Goal: Task Accomplishment & Management: Manage account settings

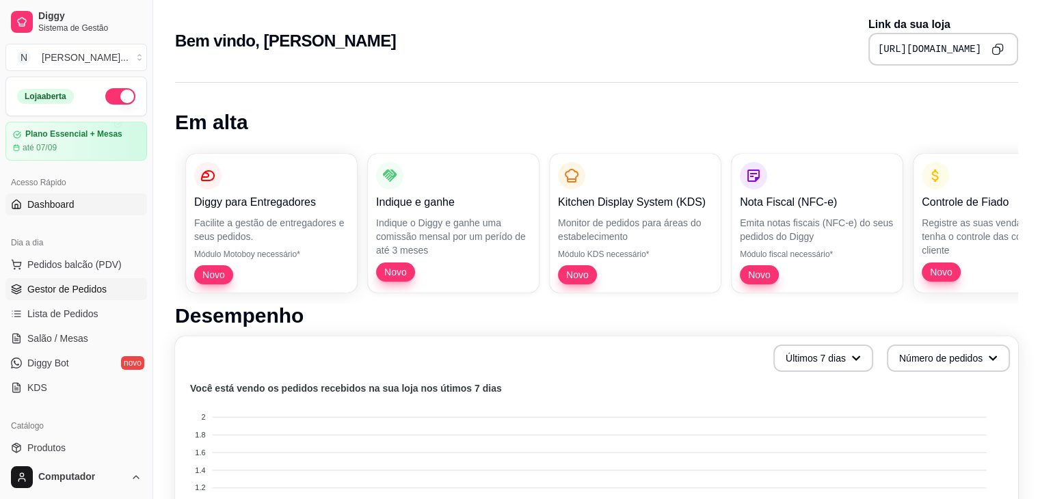
click at [98, 285] on span "Gestor de Pedidos" at bounding box center [66, 289] width 79 height 14
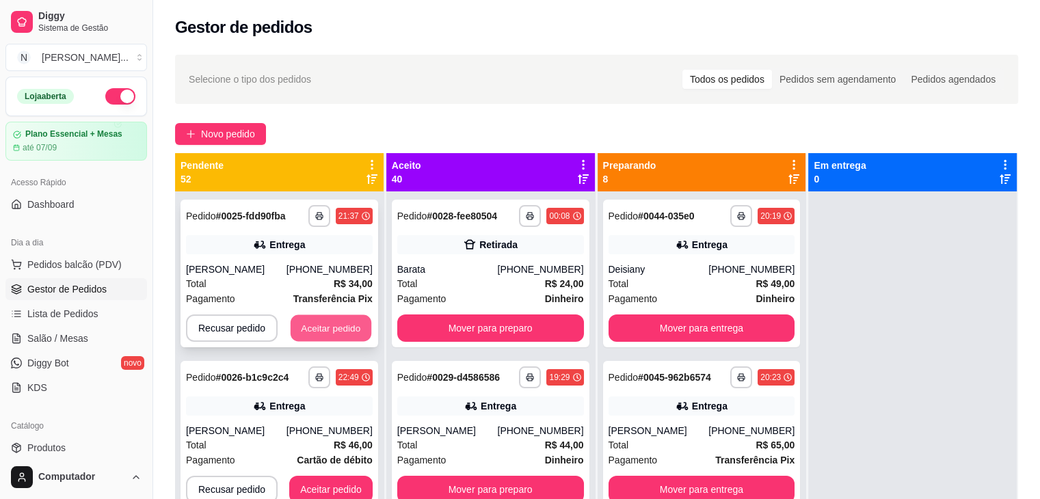
click at [345, 330] on button "Aceitar pedido" at bounding box center [331, 328] width 81 height 27
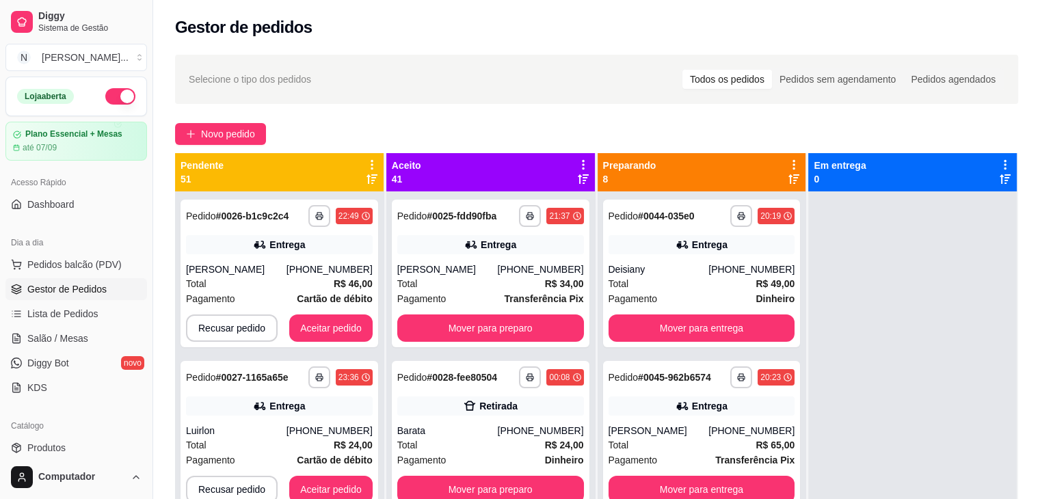
click at [414, 75] on div "Selecione o tipo dos pedidos Todos os pedidos Pedidos sem agendamento Pedidos a…" at bounding box center [597, 79] width 816 height 22
click at [980, 81] on div "Pedidos agendados" at bounding box center [953, 79] width 100 height 19
click at [903, 70] on input "Pedidos agendados" at bounding box center [903, 70] width 0 height 0
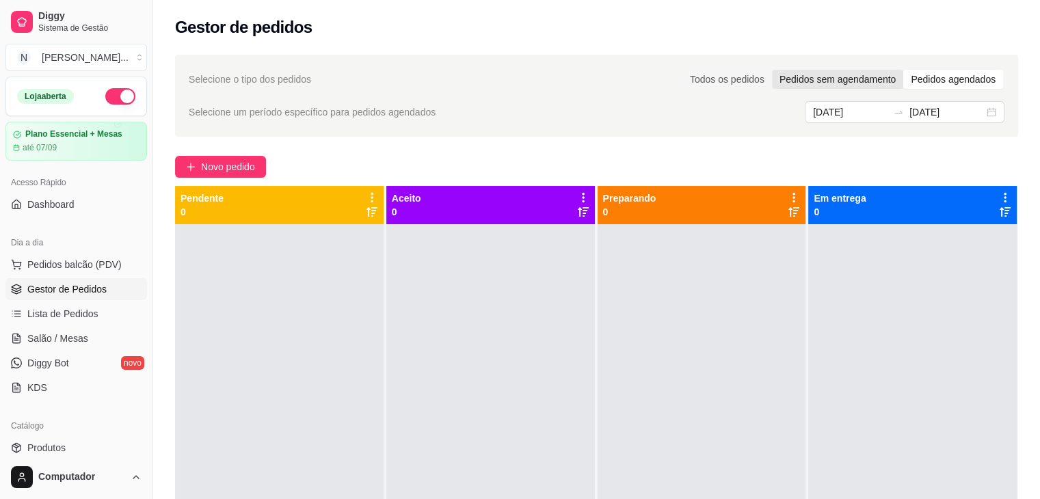
click at [853, 86] on div "Pedidos sem agendamento" at bounding box center [837, 79] width 131 height 19
click at [772, 70] on input "Pedidos sem agendamento" at bounding box center [772, 70] width 0 height 0
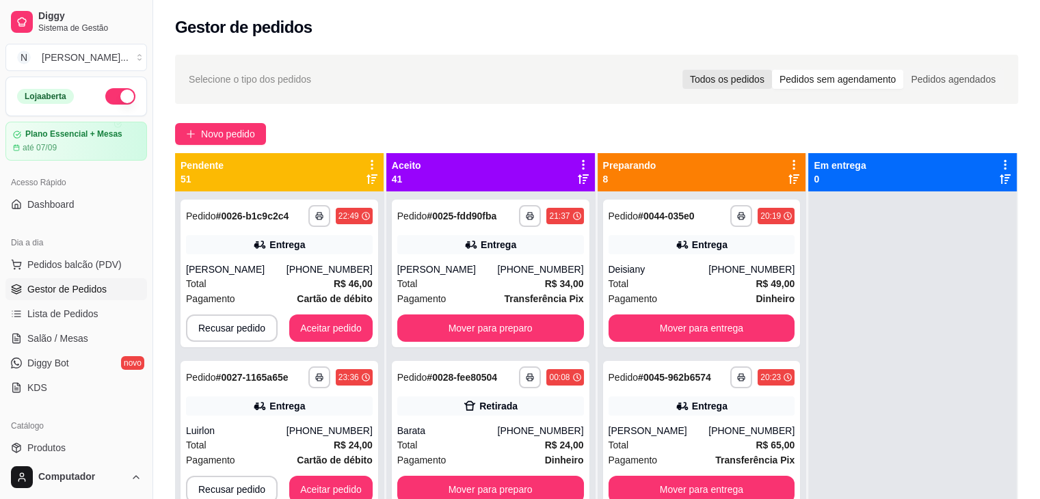
click at [727, 86] on div "Todos os pedidos" at bounding box center [727, 79] width 90 height 19
click at [682, 70] on input "Todos os pedidos" at bounding box center [682, 70] width 0 height 0
click at [345, 323] on button "Aceitar pedido" at bounding box center [331, 328] width 81 height 27
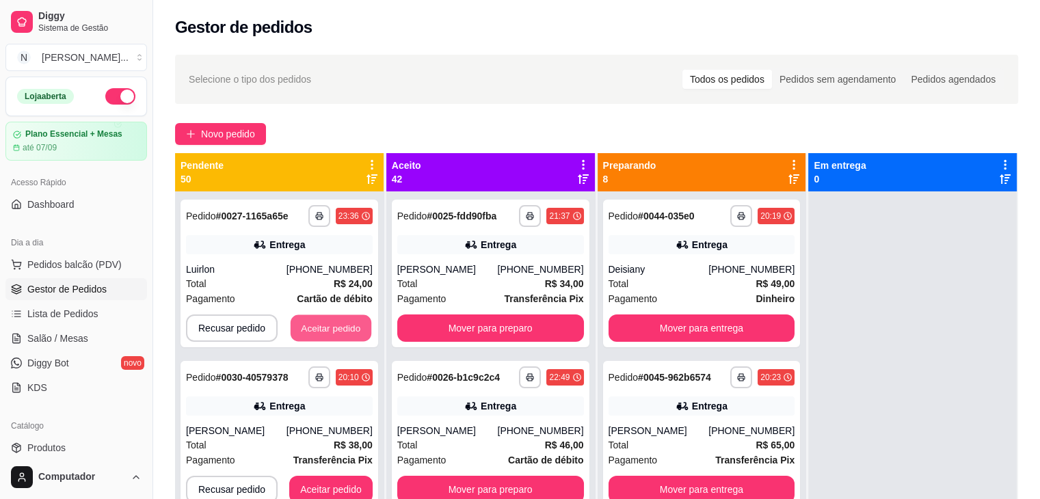
click at [345, 323] on button "Aceitar pedido" at bounding box center [331, 328] width 81 height 27
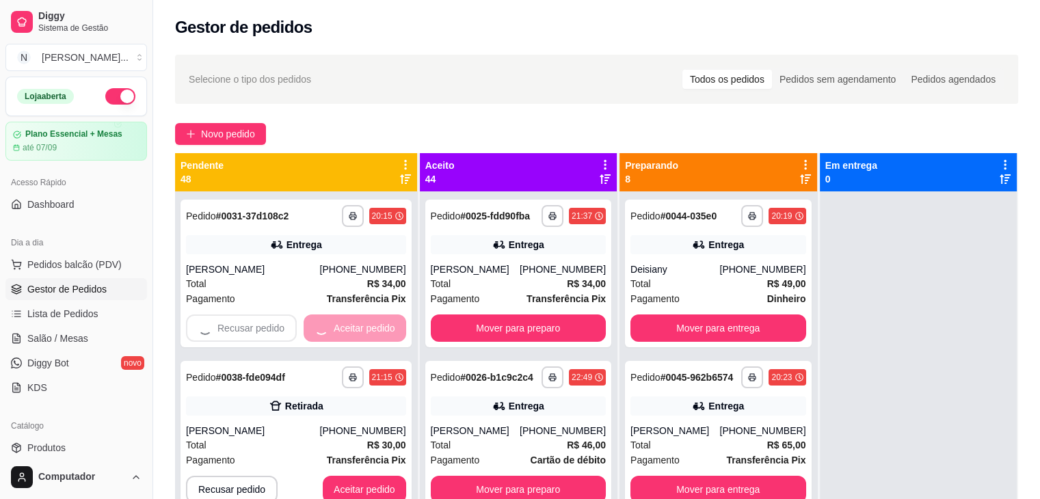
click at [345, 323] on div "Recusar pedido Aceitar pedido" at bounding box center [296, 328] width 220 height 27
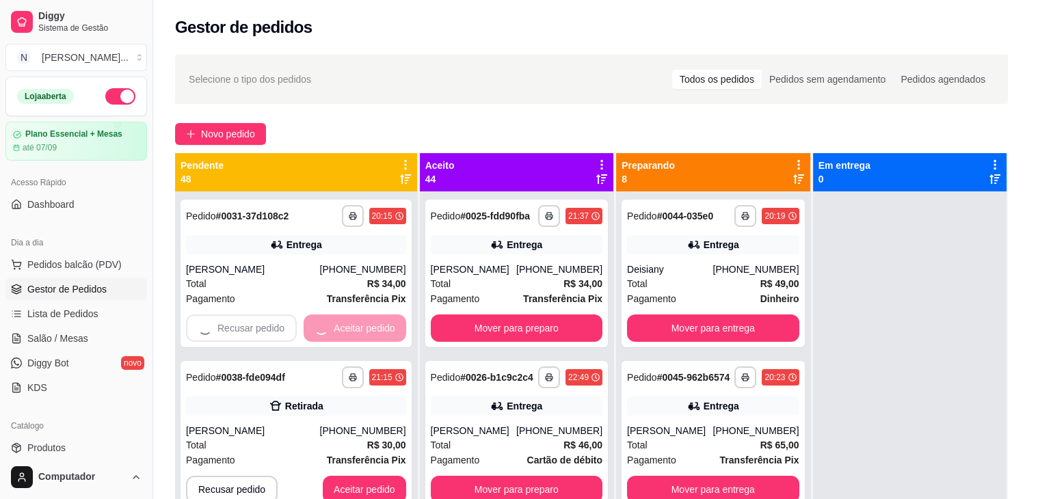
click at [345, 323] on div "feito há 13045 minutos Horário do pedido [DATE] 20:15 Status do pedido ESPERAND…" at bounding box center [520, 246] width 361 height 313
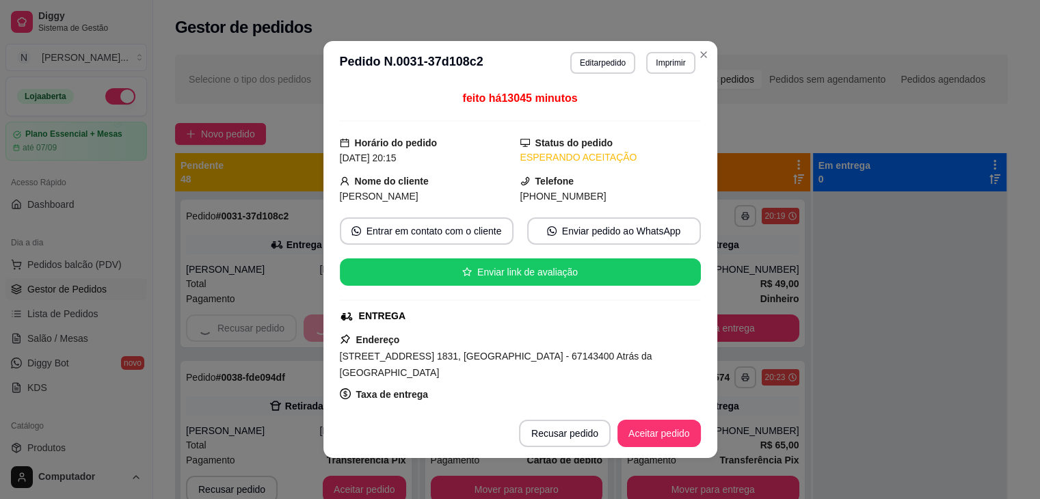
click at [345, 323] on div "feito há 13045 minutos Horário do pedido [DATE] 20:15 Status do pedido ESPERAND…" at bounding box center [520, 246] width 361 height 313
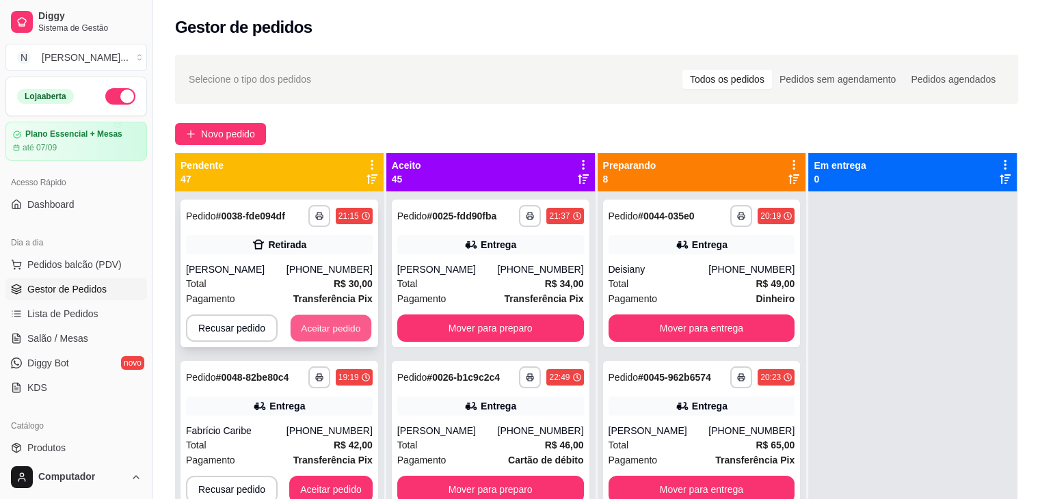
click at [337, 321] on button "Aceitar pedido" at bounding box center [331, 328] width 81 height 27
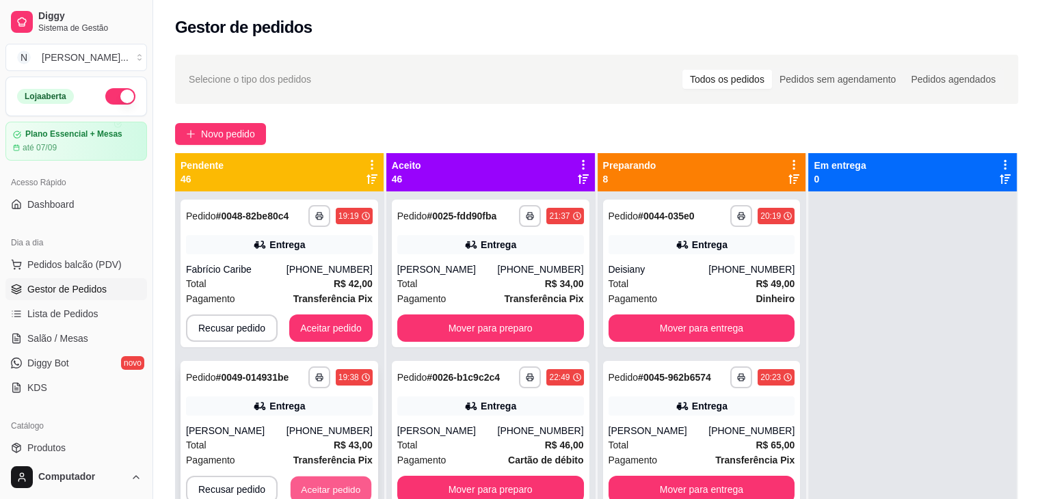
click at [352, 479] on button "Aceitar pedido" at bounding box center [331, 490] width 81 height 27
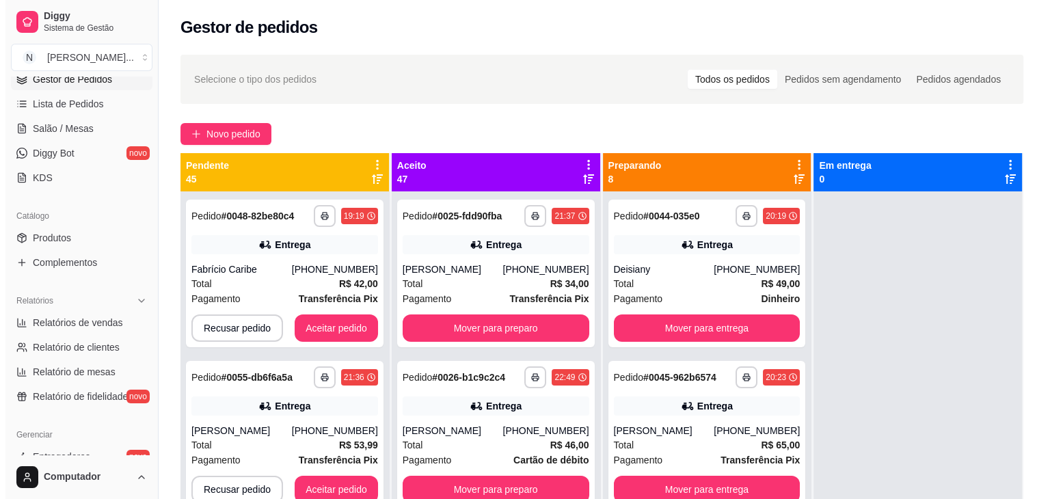
scroll to position [211, 0]
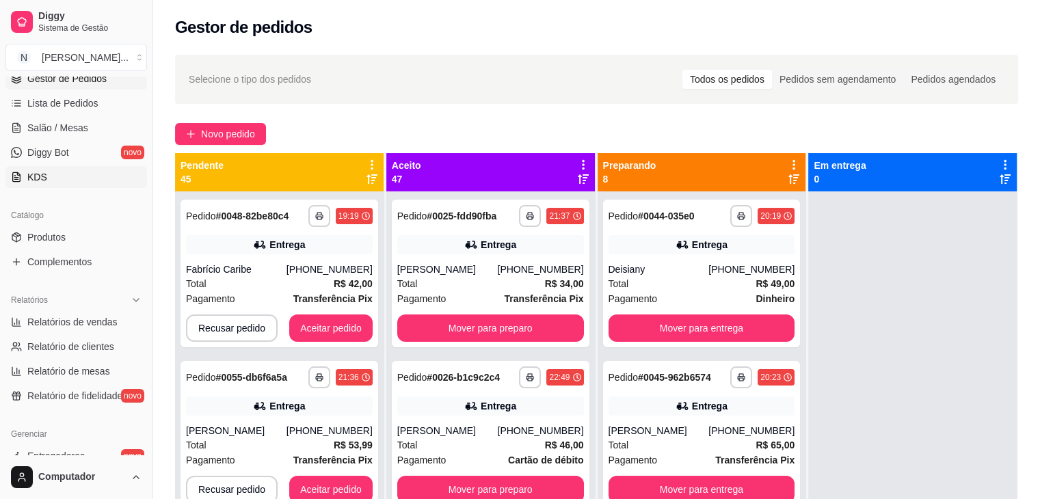
click at [81, 171] on link "KDS" at bounding box center [76, 177] width 142 height 22
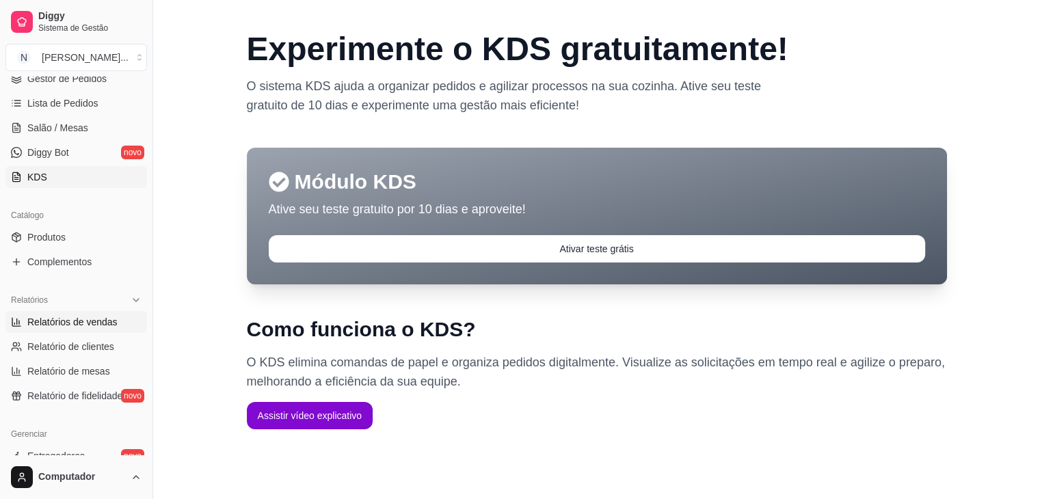
click at [88, 323] on span "Relatórios de vendas" at bounding box center [72, 322] width 90 height 14
select select "ALL"
select select "0"
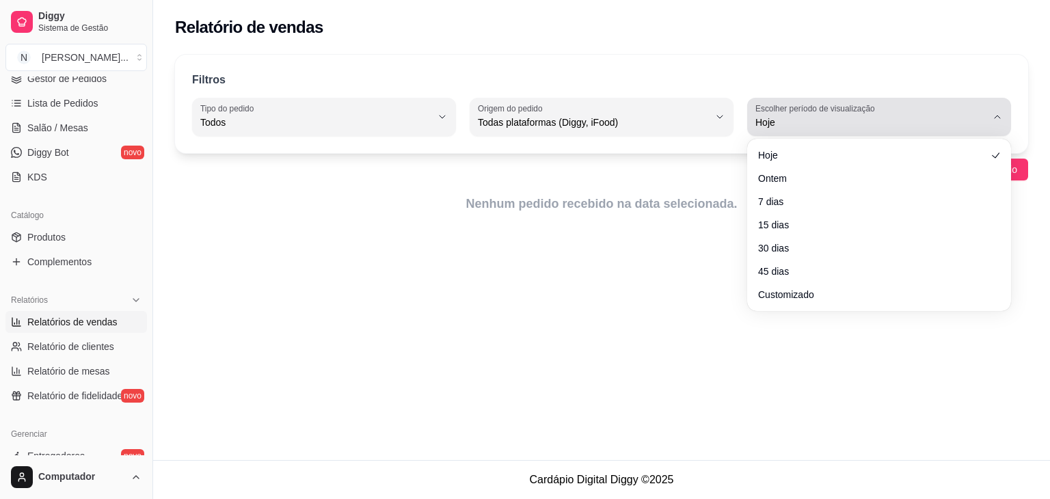
click at [863, 131] on button "Escolher período de visualização Hoje" at bounding box center [879, 117] width 264 height 38
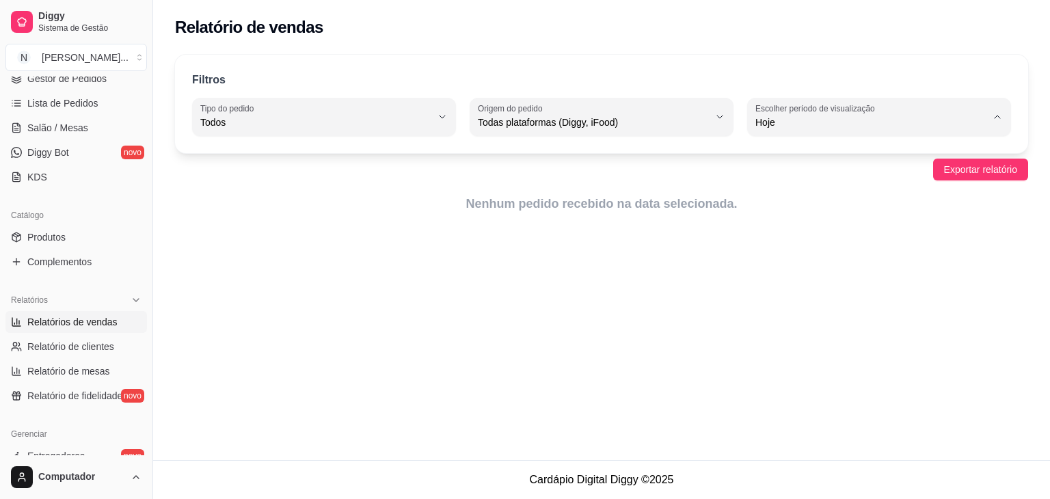
click at [810, 271] on span "45 dias" at bounding box center [872, 266] width 219 height 13
type input "45"
select select "45"
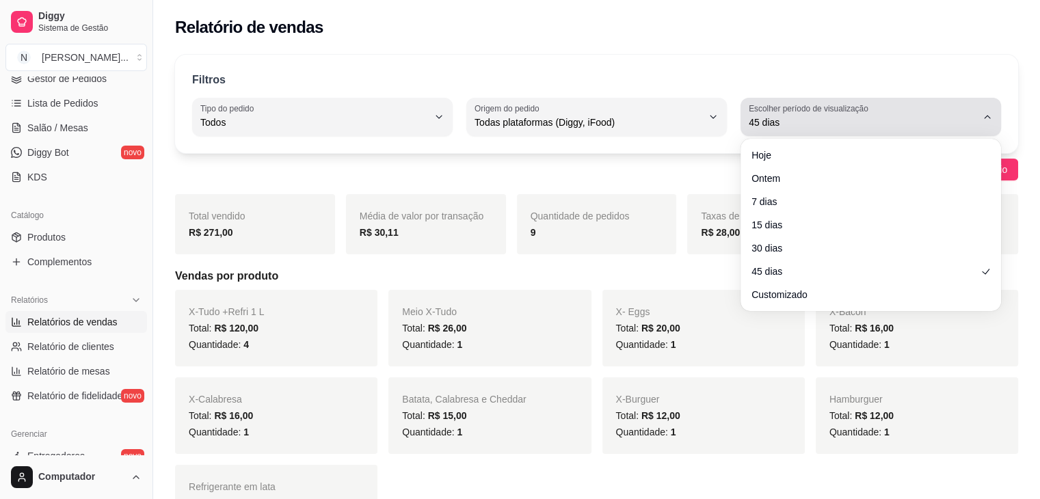
click at [844, 126] on span "45 dias" at bounding box center [863, 123] width 228 height 14
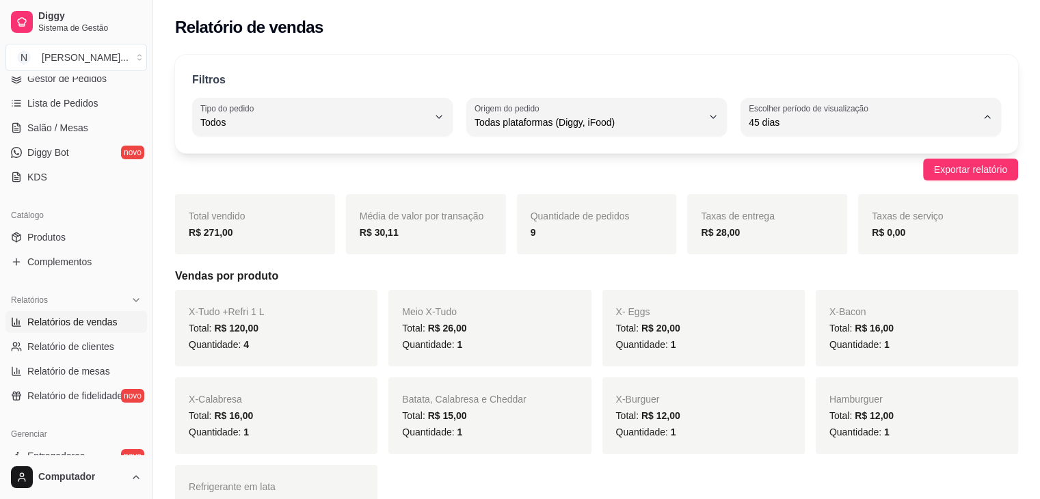
click at [803, 154] on span "Hoje" at bounding box center [864, 154] width 216 height 13
type input "0"
select select "0"
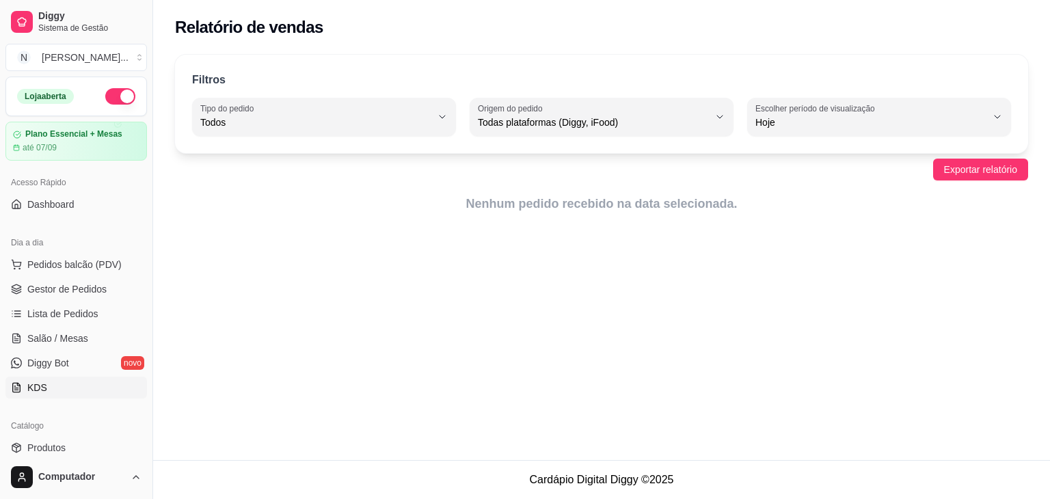
scroll to position [19, 0]
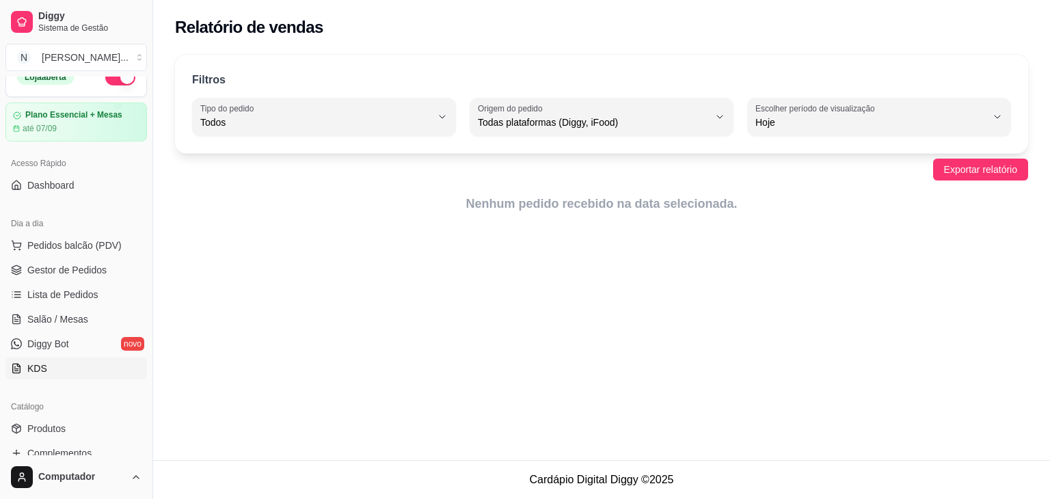
click at [55, 364] on link "KDS" at bounding box center [76, 369] width 142 height 22
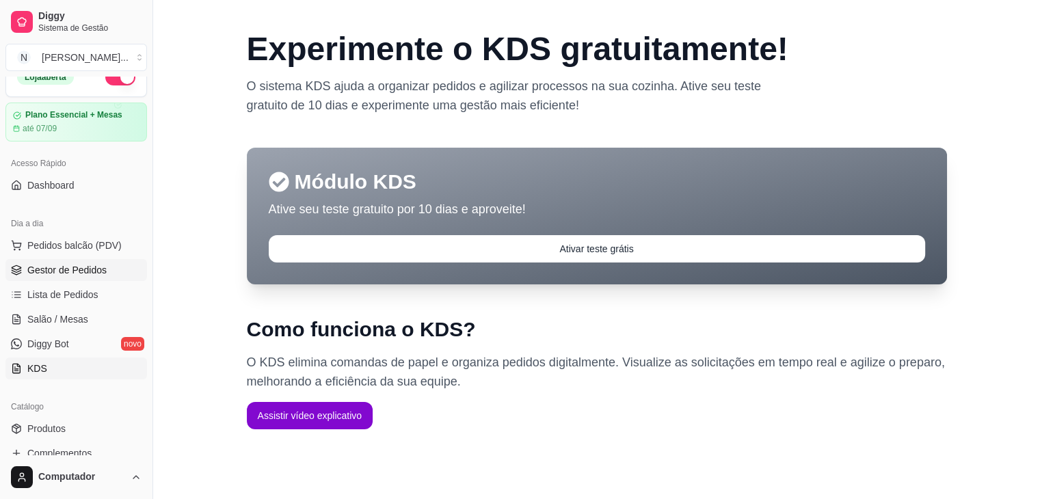
click at [107, 271] on link "Gestor de Pedidos" at bounding box center [76, 270] width 142 height 22
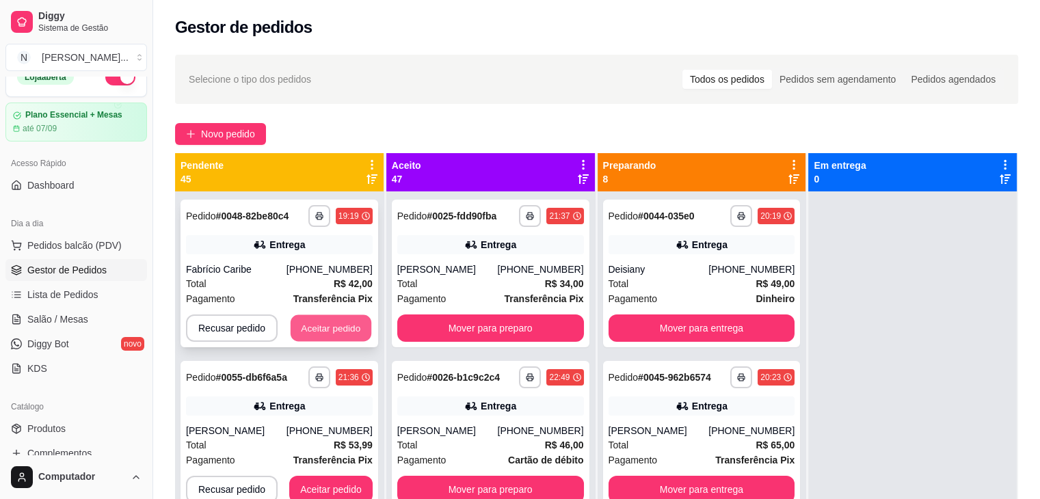
click at [313, 315] on button "Aceitar pedido" at bounding box center [331, 328] width 81 height 27
click at [318, 339] on button "Aceitar pedido" at bounding box center [331, 328] width 81 height 27
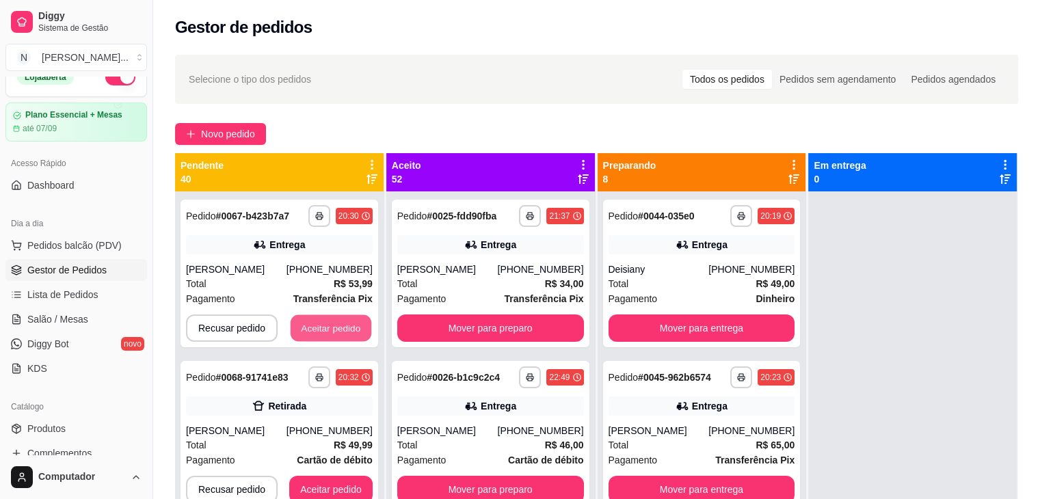
click at [318, 339] on button "Aceitar pedido" at bounding box center [331, 328] width 81 height 27
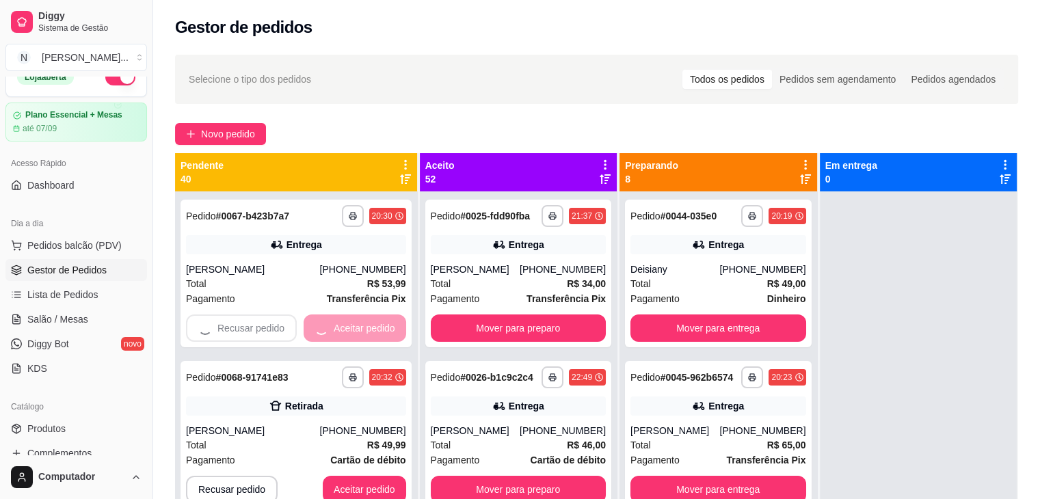
click at [318, 339] on div "Recusar pedido Aceitar pedido" at bounding box center [296, 328] width 220 height 27
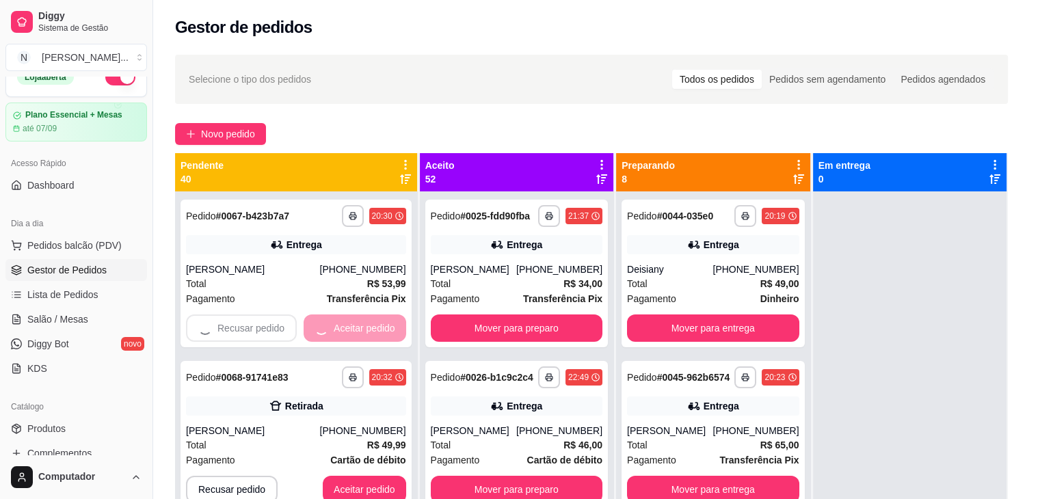
click at [323, 476] on button "Aceitar pedido" at bounding box center [364, 489] width 83 height 27
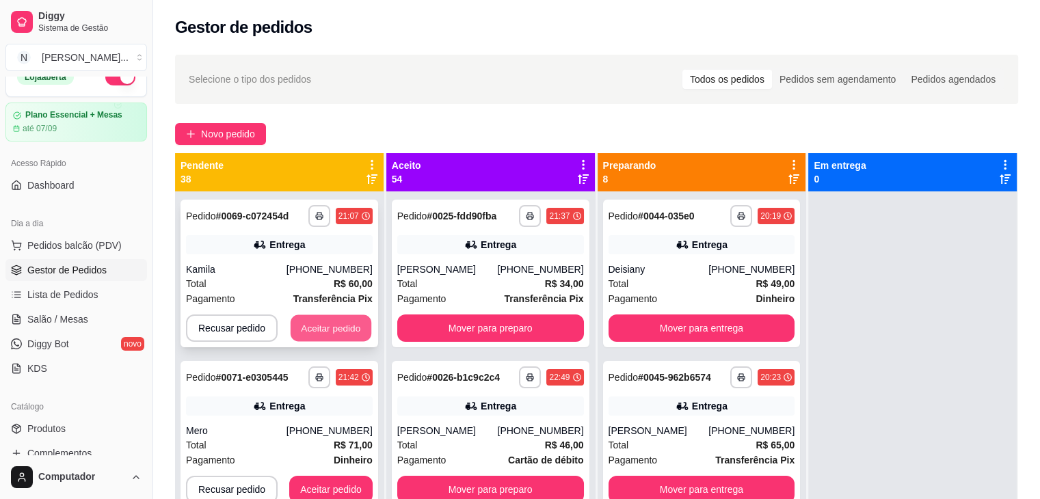
click at [351, 332] on button "Aceitar pedido" at bounding box center [331, 328] width 81 height 27
click at [351, 332] on button "Aceitar pedido" at bounding box center [330, 328] width 83 height 27
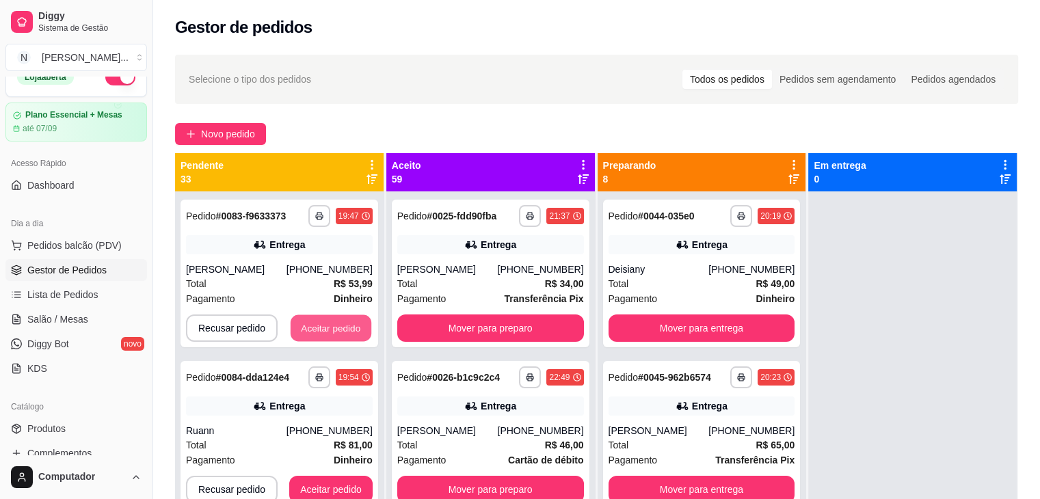
click at [351, 332] on button "Aceitar pedido" at bounding box center [331, 328] width 81 height 27
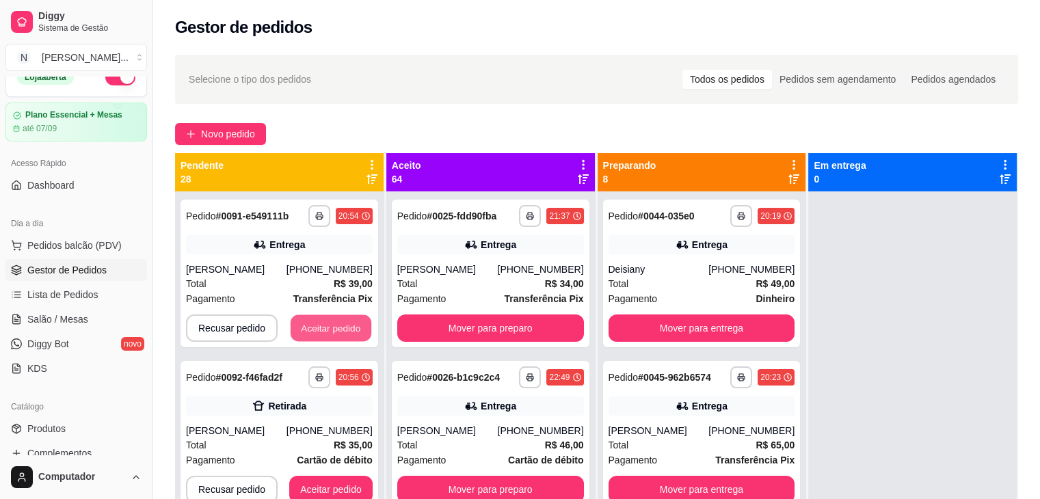
click at [351, 332] on button "Aceitar pedido" at bounding box center [331, 328] width 81 height 27
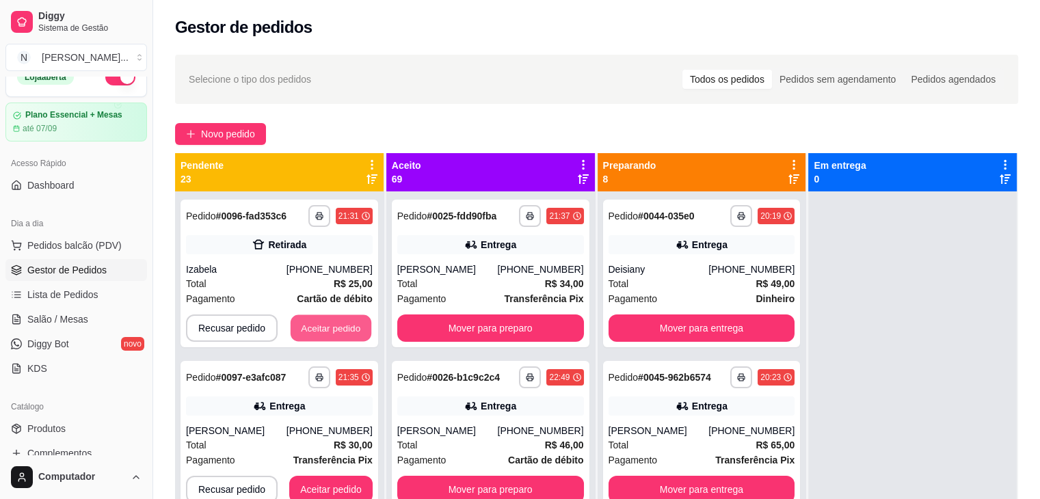
click at [351, 332] on button "Aceitar pedido" at bounding box center [331, 328] width 81 height 27
click at [351, 332] on button "Aceitar pedido" at bounding box center [330, 328] width 83 height 27
click at [351, 332] on button "Aceitar pedido" at bounding box center [331, 328] width 81 height 27
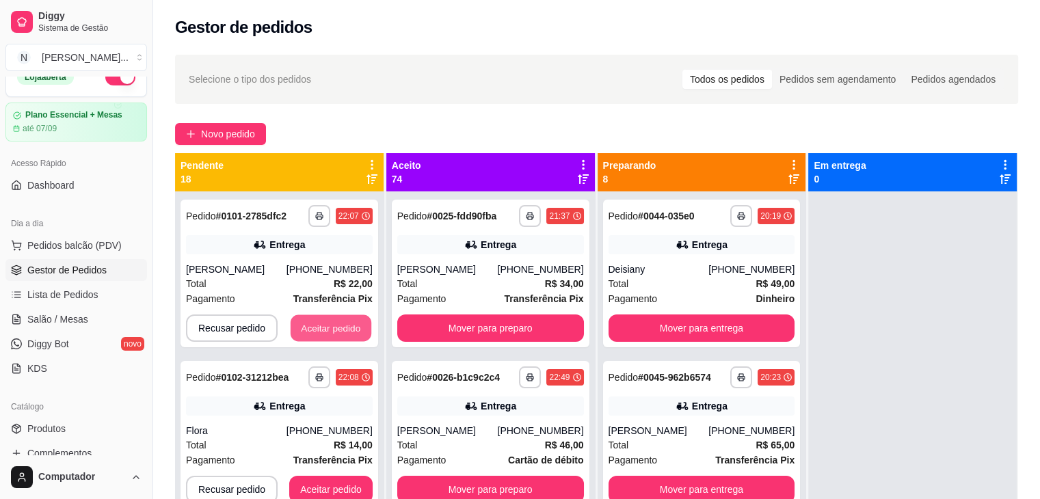
click at [351, 332] on button "Aceitar pedido" at bounding box center [331, 328] width 81 height 27
click at [351, 332] on button "Aceitar pedido" at bounding box center [330, 328] width 83 height 27
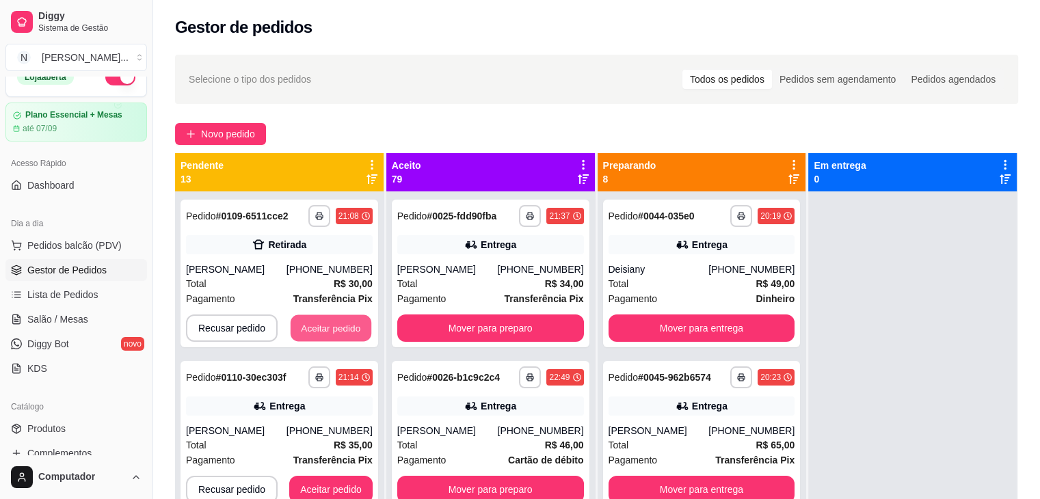
click at [351, 332] on button "Aceitar pedido" at bounding box center [331, 328] width 81 height 27
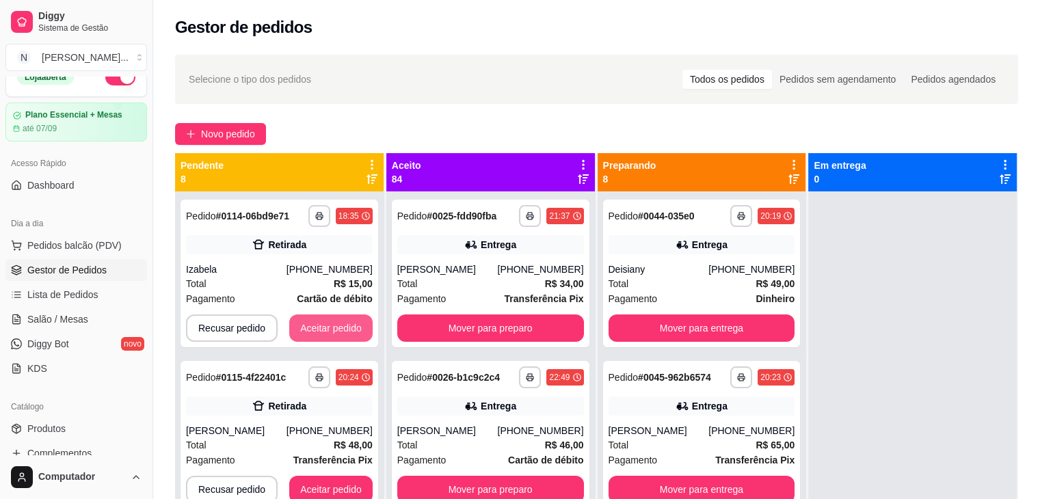
click at [351, 332] on button "Aceitar pedido" at bounding box center [330, 328] width 83 height 27
click at [351, 332] on button "Aceitar pedido" at bounding box center [331, 328] width 81 height 27
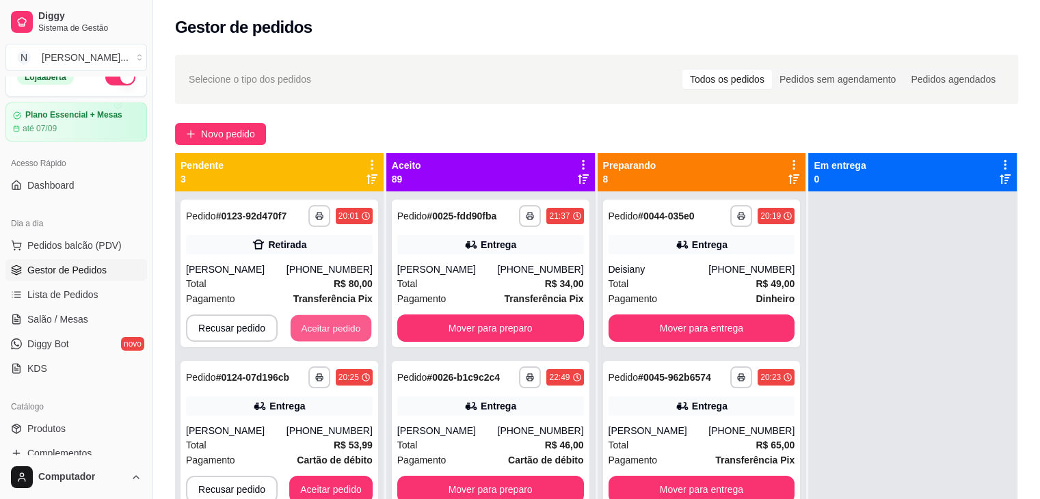
click at [351, 332] on button "Aceitar pedido" at bounding box center [331, 328] width 81 height 27
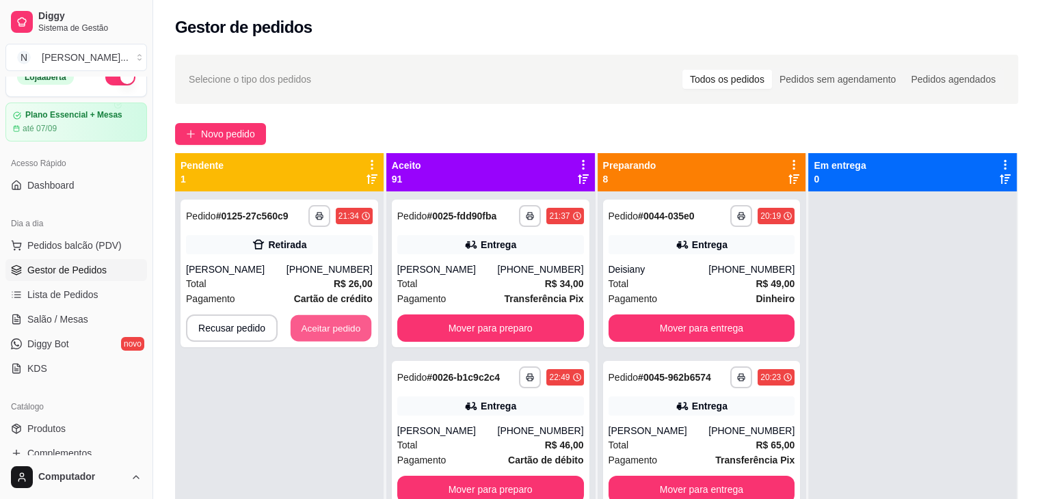
click at [351, 332] on button "Aceitar pedido" at bounding box center [331, 328] width 81 height 27
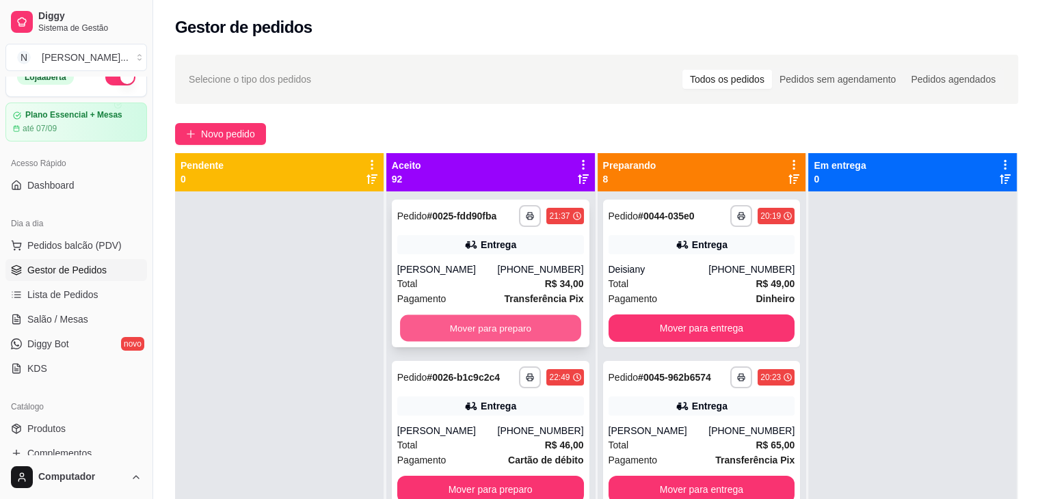
click at [539, 331] on button "Mover para preparo" at bounding box center [490, 328] width 181 height 27
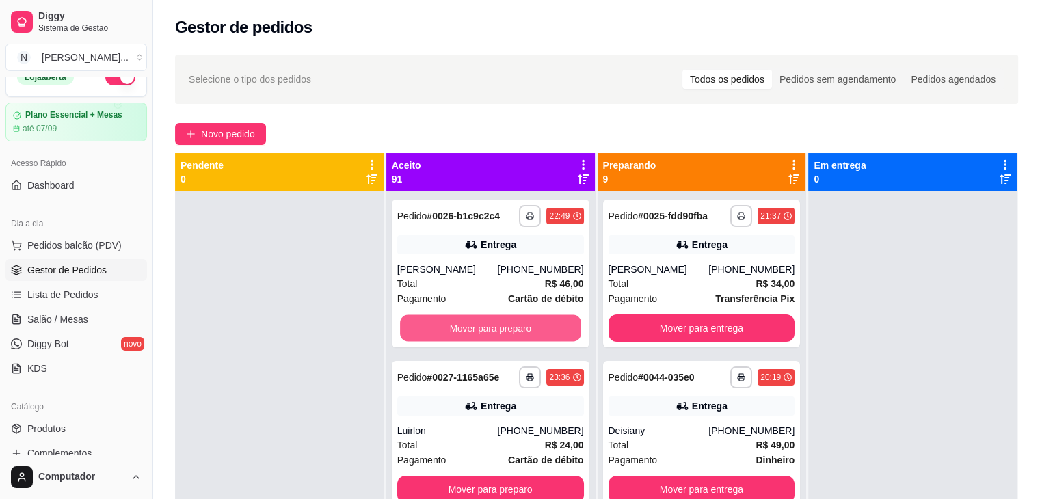
click at [539, 331] on button "Mover para preparo" at bounding box center [490, 328] width 181 height 27
click at [539, 331] on button "Mover para preparo" at bounding box center [490, 328] width 187 height 27
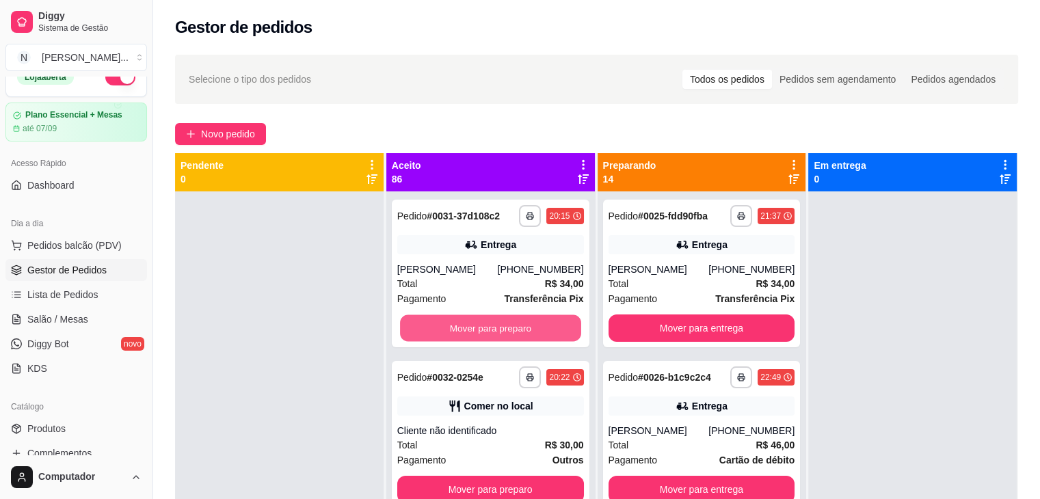
click at [539, 331] on button "Mover para preparo" at bounding box center [490, 328] width 181 height 27
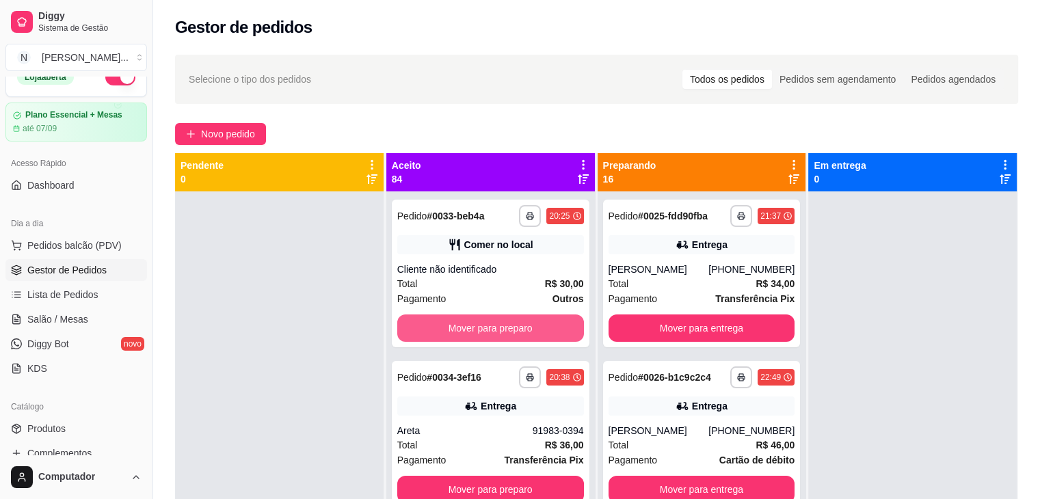
click at [539, 331] on button "Mover para preparo" at bounding box center [490, 328] width 187 height 27
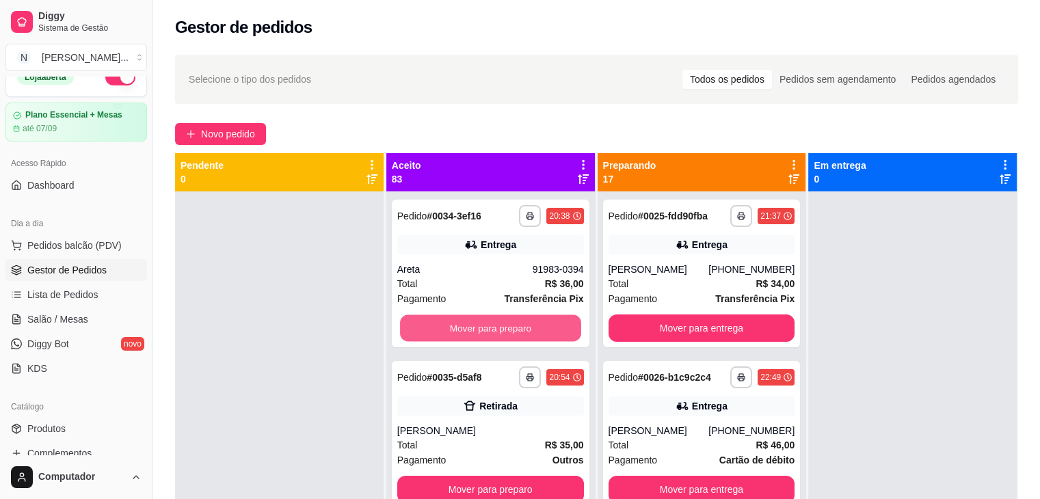
click at [539, 331] on button "Mover para preparo" at bounding box center [490, 328] width 181 height 27
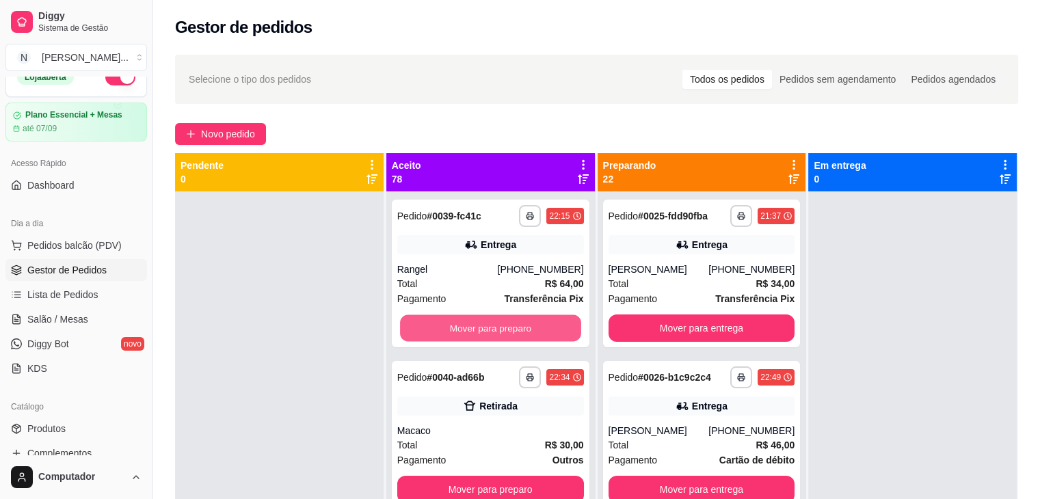
click at [539, 331] on button "Mover para preparo" at bounding box center [490, 328] width 181 height 27
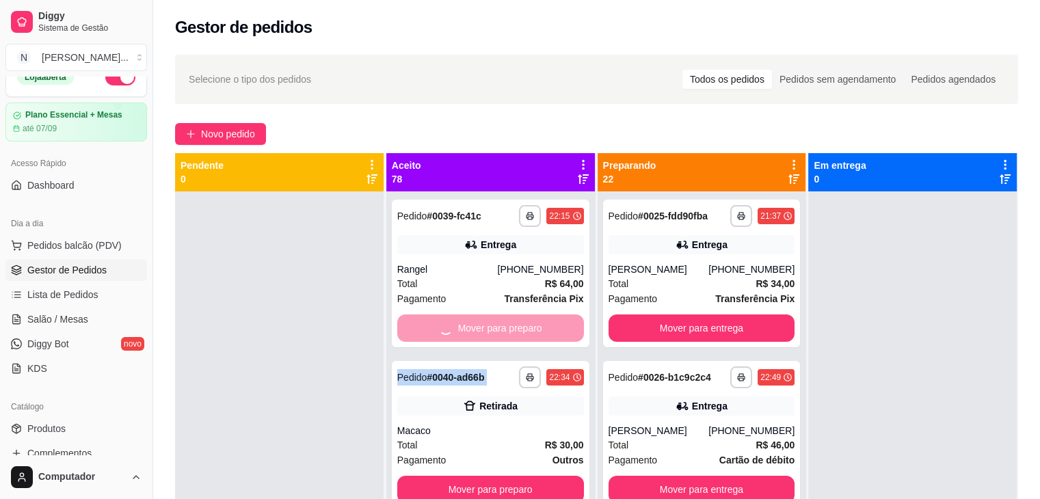
click at [539, 331] on div "Mover para preparo" at bounding box center [490, 328] width 187 height 27
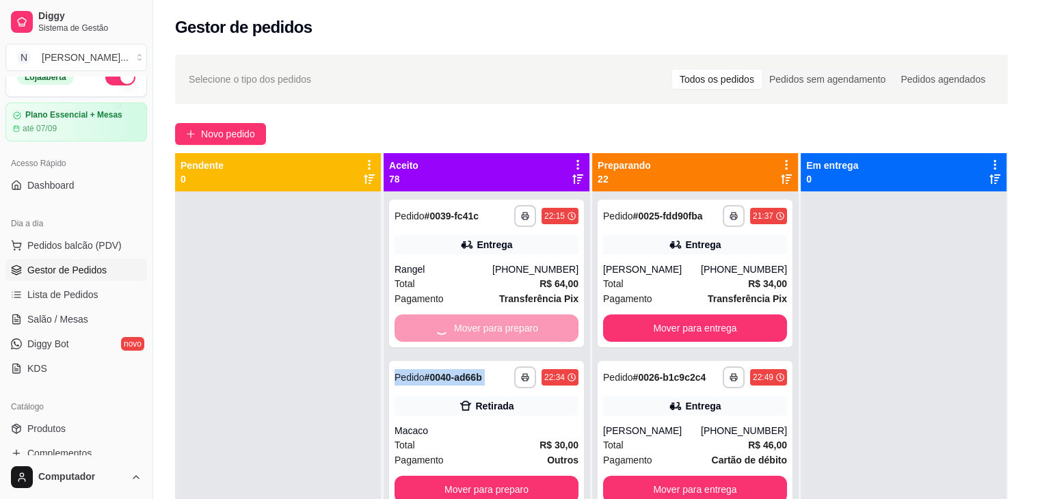
click at [539, 331] on div "Taxa de entrega R$ 4,00" at bounding box center [520, 345] width 362 height 33
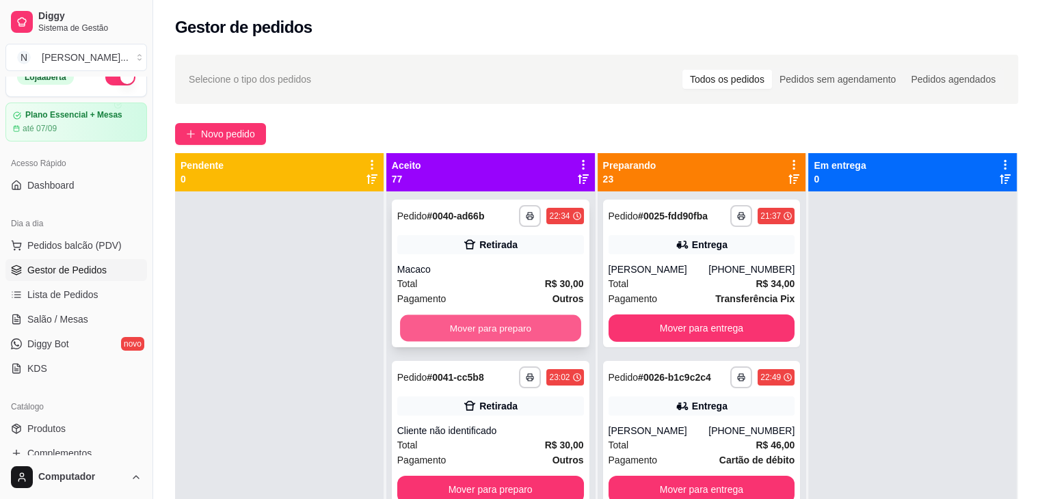
click at [540, 326] on button "Mover para preparo" at bounding box center [490, 328] width 181 height 27
click at [540, 326] on div "Mover para preparo" at bounding box center [490, 328] width 187 height 27
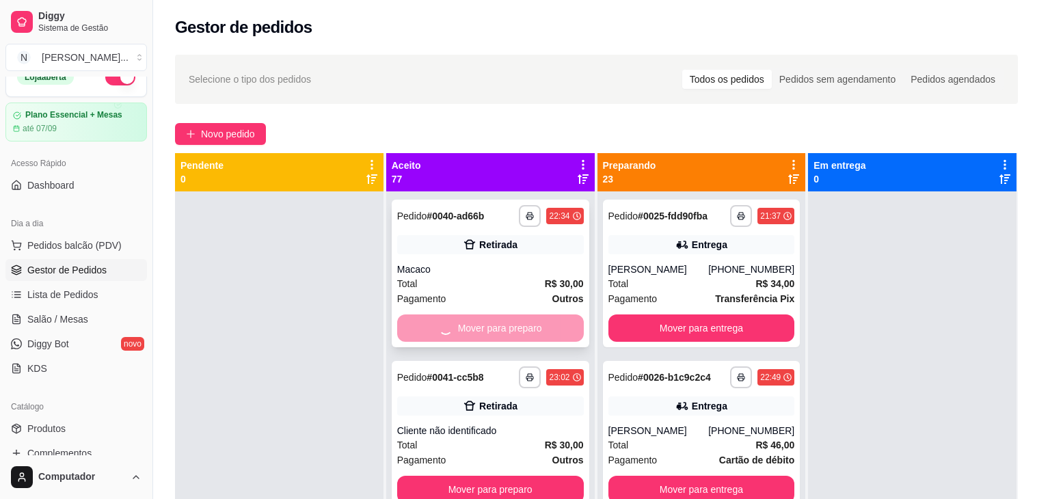
click at [540, 326] on div "Pagamento Outros R$ 30,00" at bounding box center [524, 325] width 363 height 38
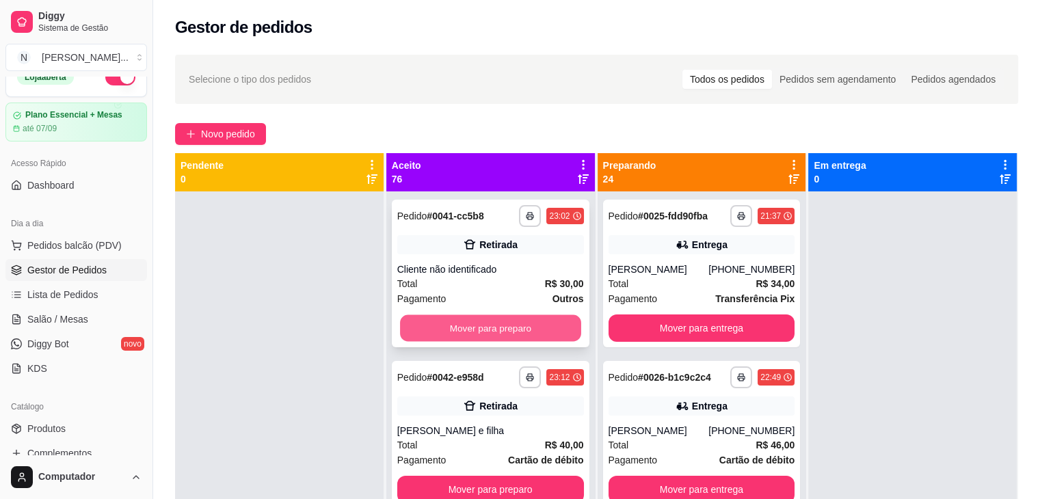
click at [500, 326] on button "Mover para preparo" at bounding box center [490, 328] width 181 height 27
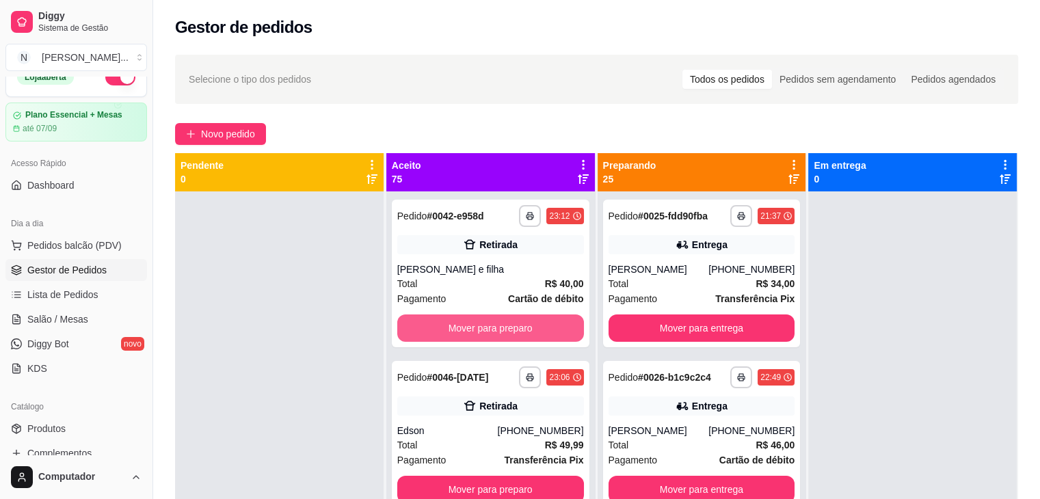
click at [500, 326] on button "Mover para preparo" at bounding box center [490, 328] width 187 height 27
click at [500, 326] on button "Mover para preparo" at bounding box center [490, 328] width 181 height 27
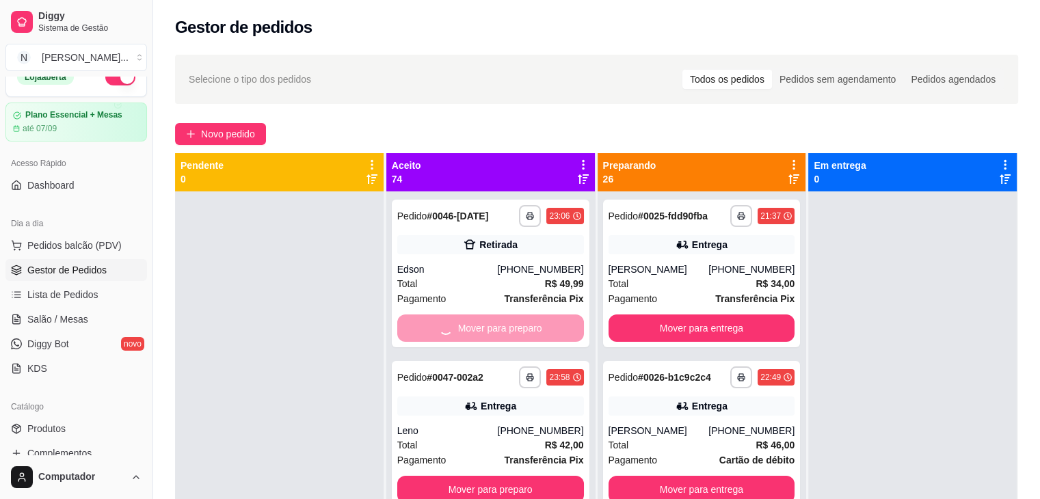
click at [500, 476] on button "Mover para preparo" at bounding box center [490, 489] width 187 height 27
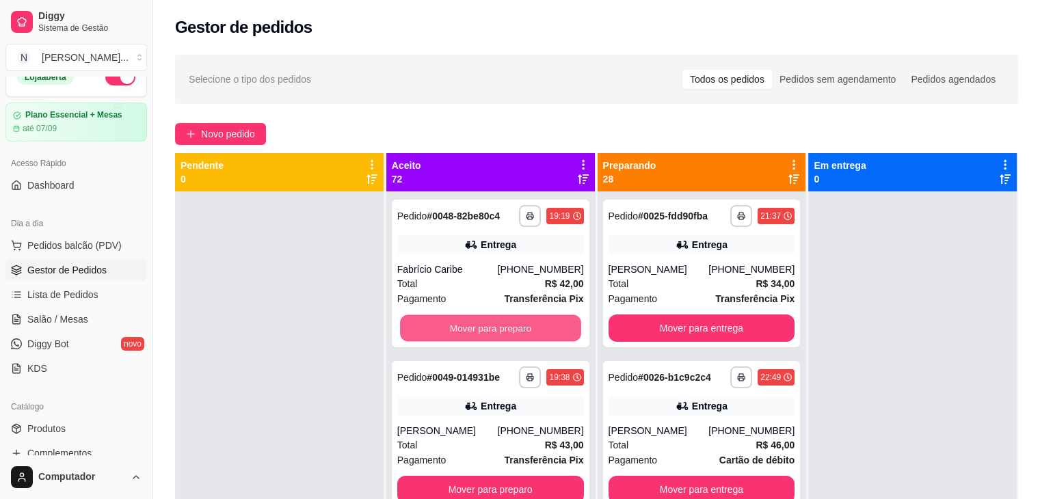
click at [500, 326] on button "Mover para preparo" at bounding box center [490, 328] width 181 height 27
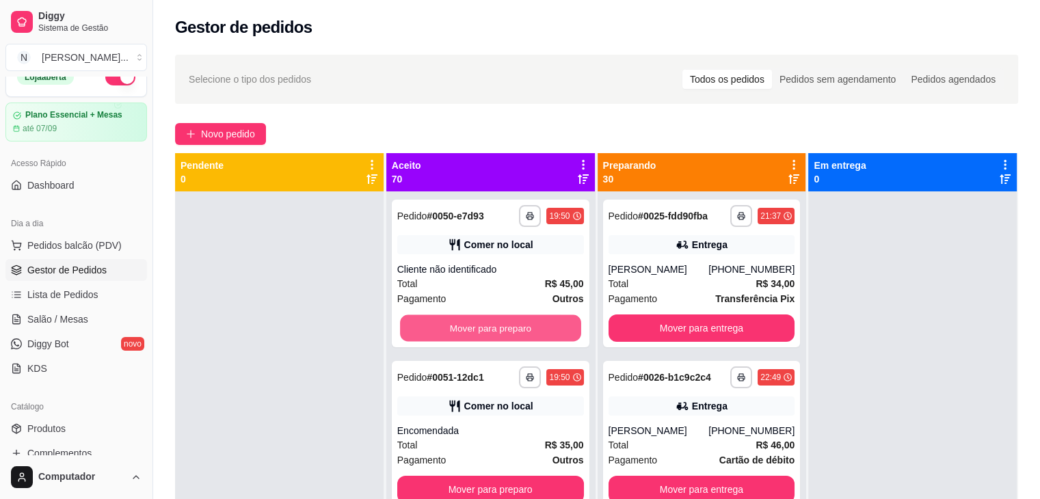
click at [500, 326] on button "Mover para preparo" at bounding box center [490, 328] width 181 height 27
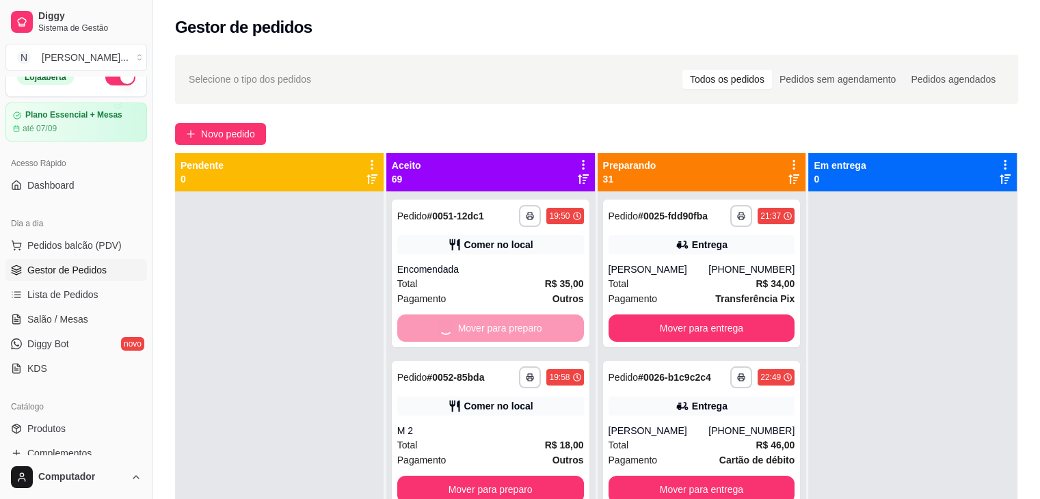
click at [500, 476] on button "Mover para preparo" at bounding box center [490, 489] width 187 height 27
click at [500, 326] on button "Mover para preparo" at bounding box center [490, 328] width 181 height 27
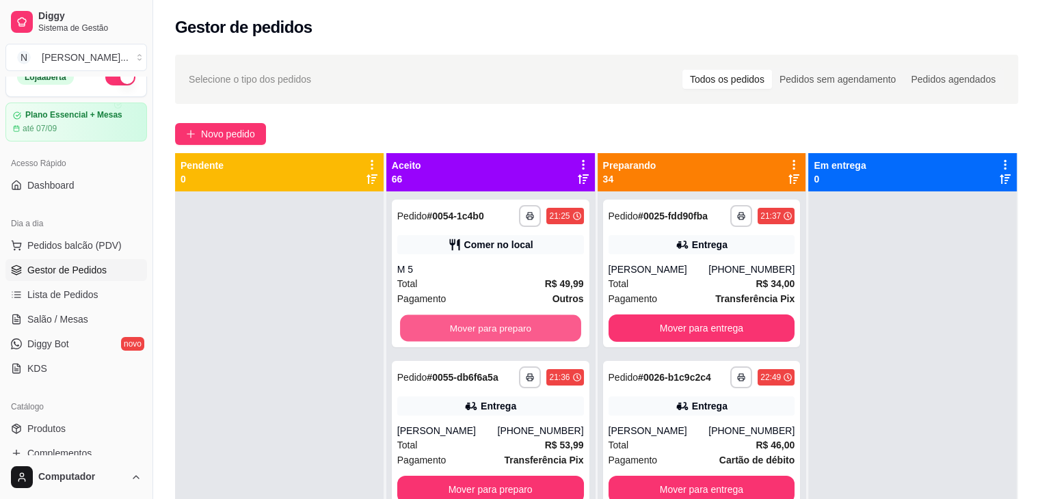
click at [500, 326] on button "Mover para preparo" at bounding box center [490, 328] width 181 height 27
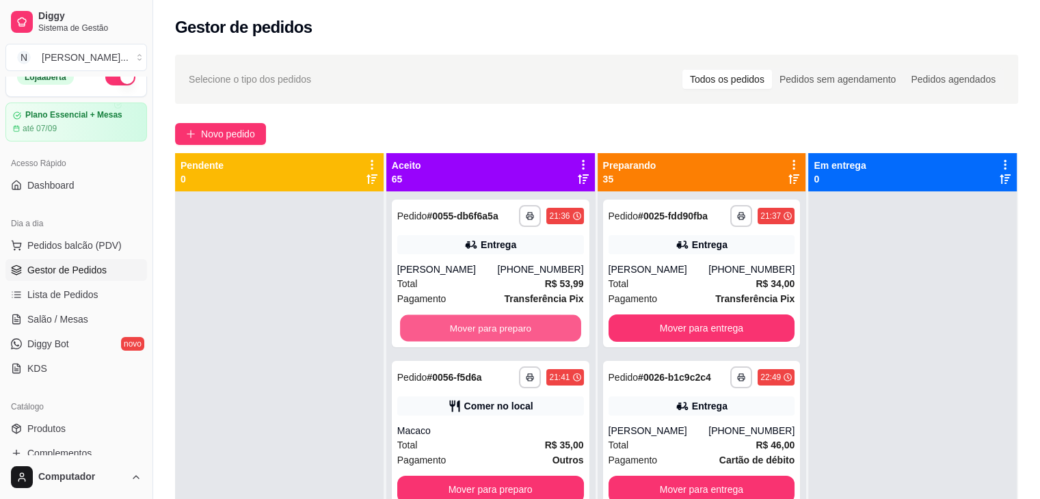
click at [500, 326] on button "Mover para preparo" at bounding box center [490, 328] width 181 height 27
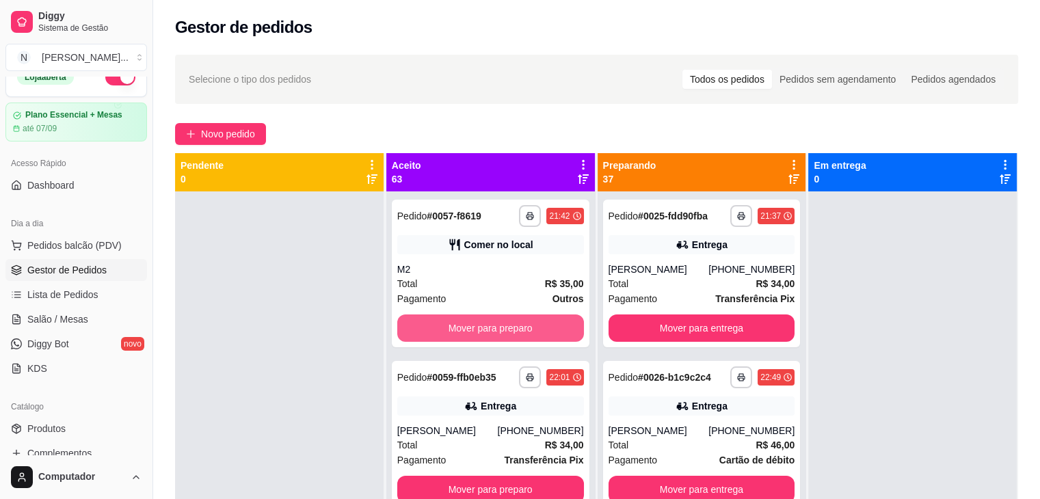
click at [500, 326] on button "Mover para preparo" at bounding box center [490, 328] width 187 height 27
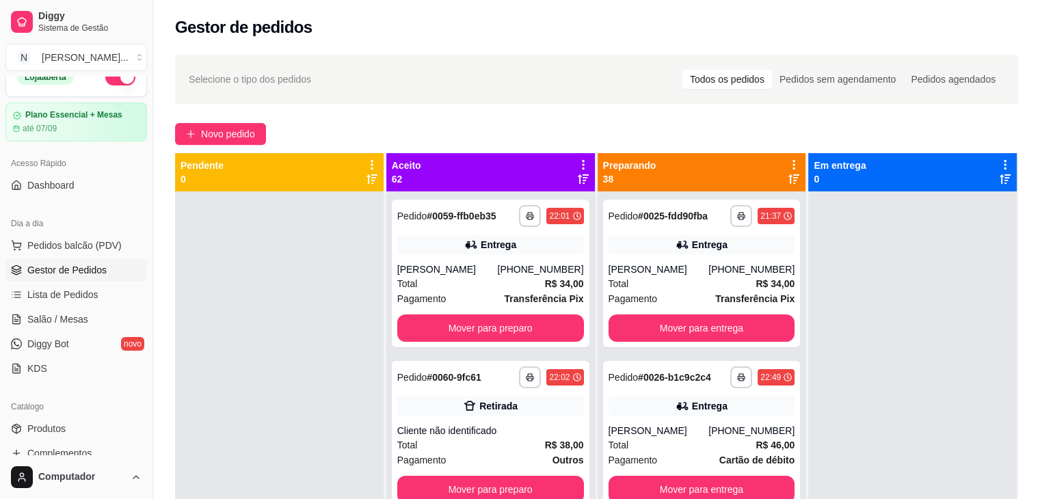
click at [500, 326] on div "**********" at bounding box center [491, 274] width 198 height 148
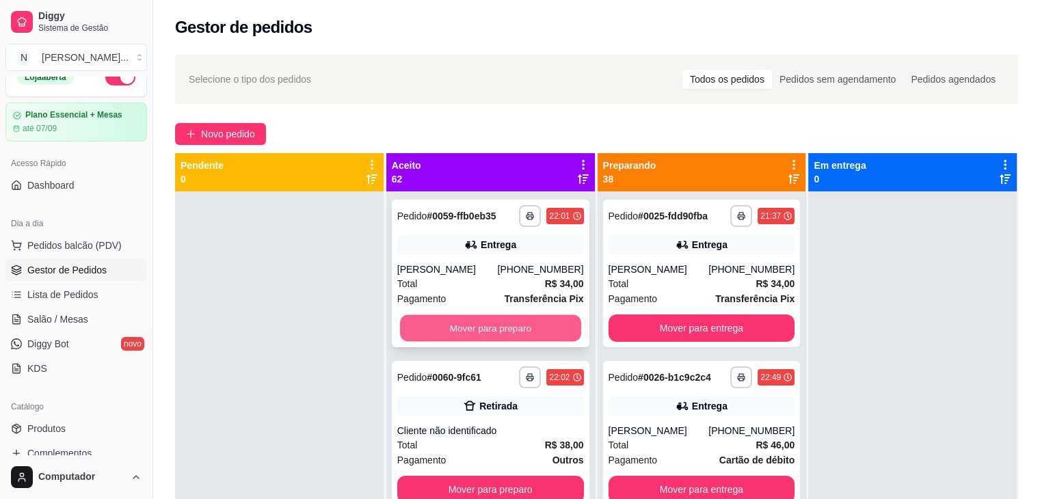
click at [520, 342] on button "Mover para preparo" at bounding box center [490, 328] width 181 height 27
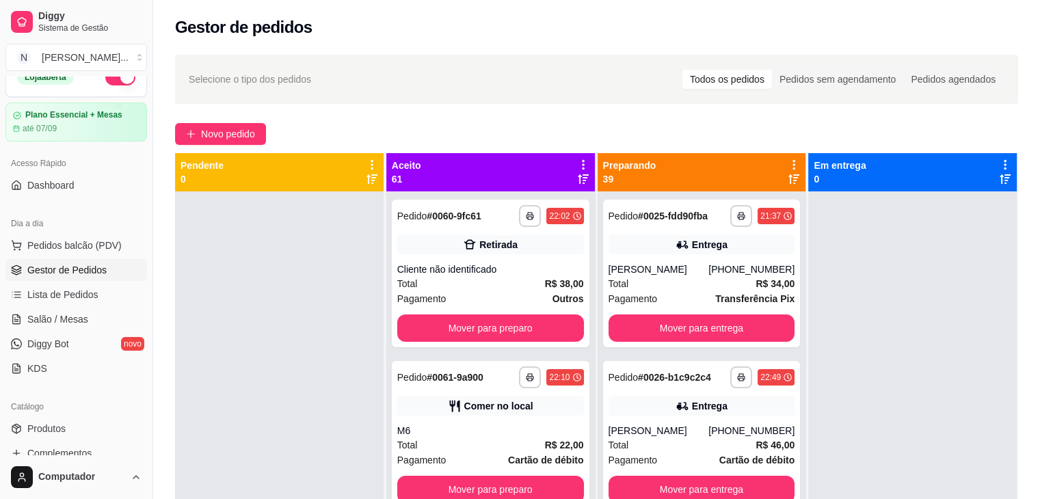
click at [520, 342] on div "**********" at bounding box center [491, 274] width 198 height 148
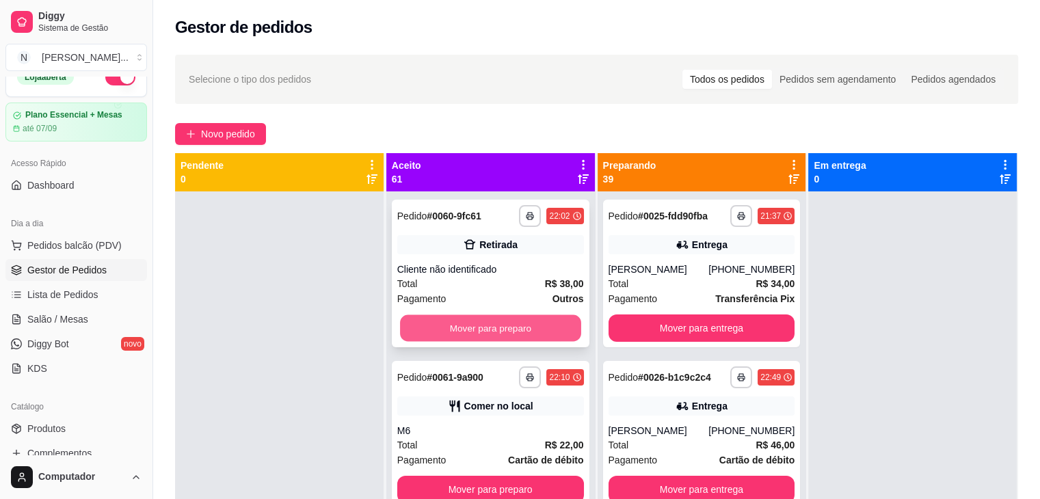
click at [533, 330] on button "Mover para preparo" at bounding box center [490, 328] width 181 height 27
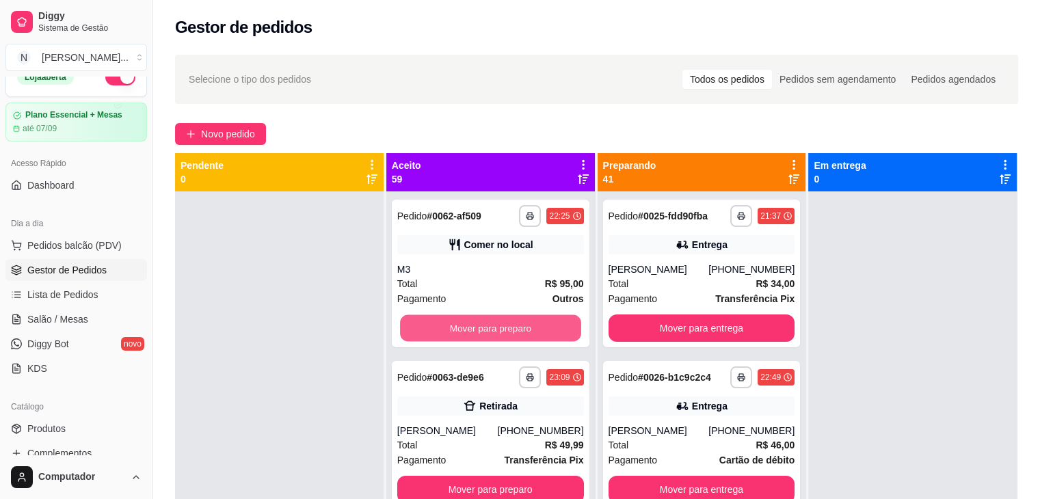
click at [533, 330] on button "Mover para preparo" at bounding box center [490, 328] width 181 height 27
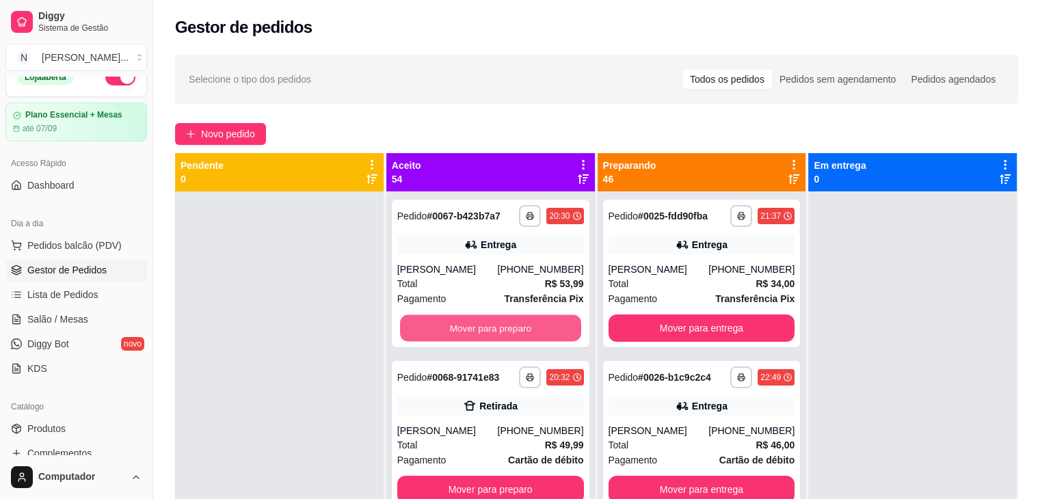
click at [533, 330] on button "Mover para preparo" at bounding box center [490, 328] width 181 height 27
click at [533, 476] on button "Mover para preparo" at bounding box center [490, 489] width 187 height 27
click at [533, 330] on button "Mover para preparo" at bounding box center [490, 328] width 181 height 27
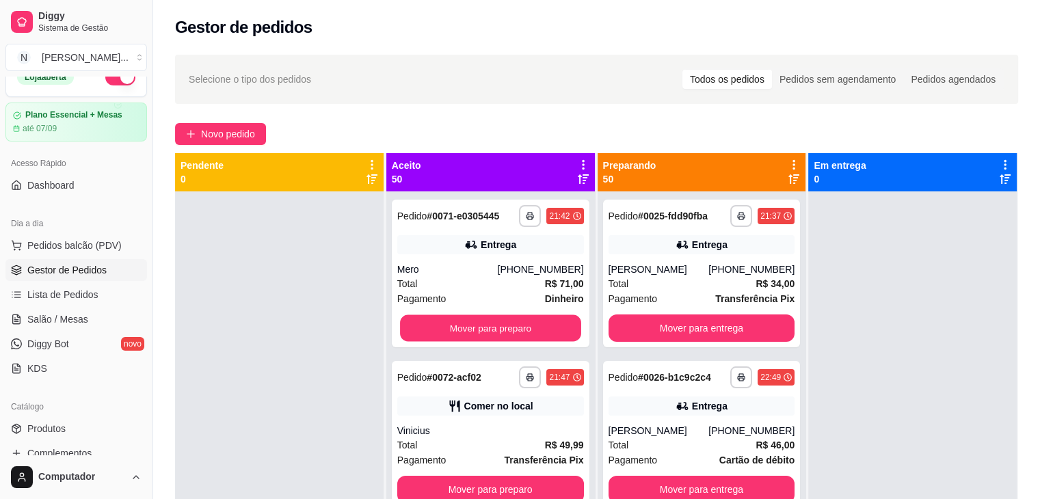
click at [533, 330] on button "Mover para preparo" at bounding box center [490, 328] width 181 height 27
click at [533, 476] on button "Mover para preparo" at bounding box center [490, 489] width 187 height 27
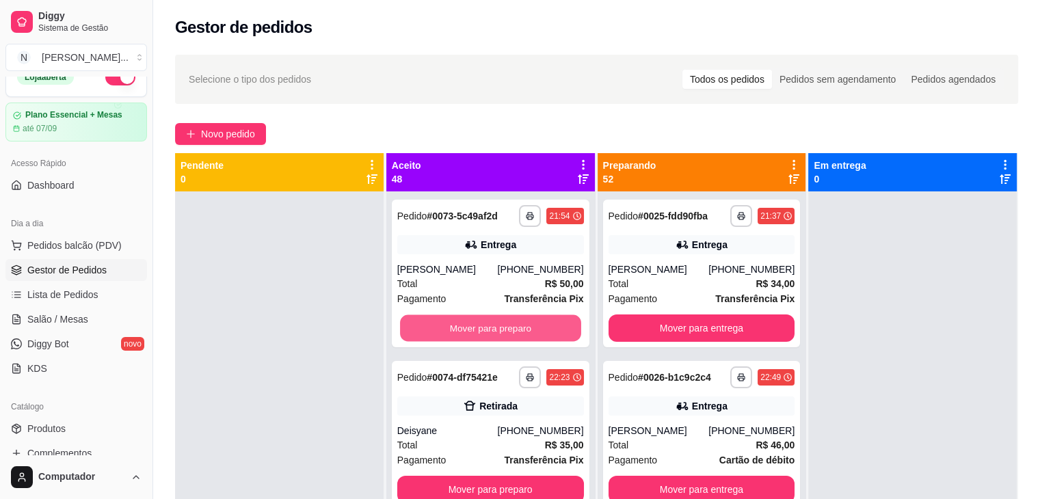
click at [533, 330] on button "Mover para preparo" at bounding box center [490, 328] width 181 height 27
click at [533, 476] on button "Mover para preparo" at bounding box center [490, 489] width 187 height 27
click at [533, 330] on button "Mover para preparo" at bounding box center [490, 328] width 181 height 27
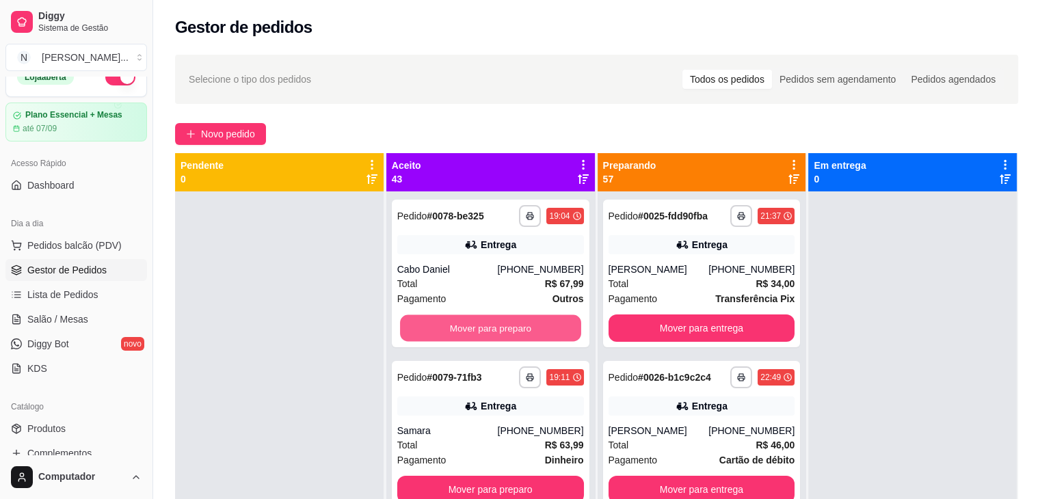
click at [533, 330] on button "Mover para preparo" at bounding box center [490, 328] width 181 height 27
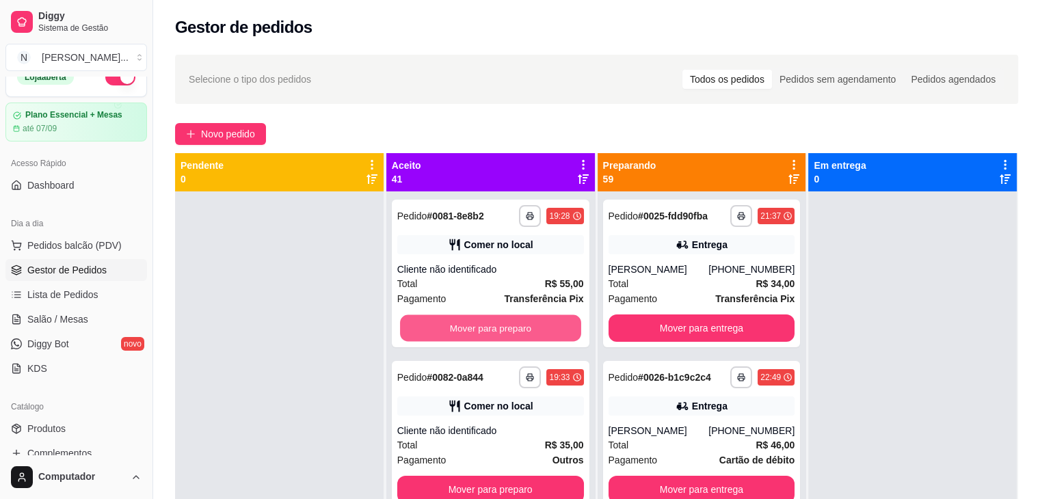
click at [533, 330] on button "Mover para preparo" at bounding box center [490, 328] width 181 height 27
click at [533, 476] on button "Mover para preparo" at bounding box center [490, 489] width 187 height 27
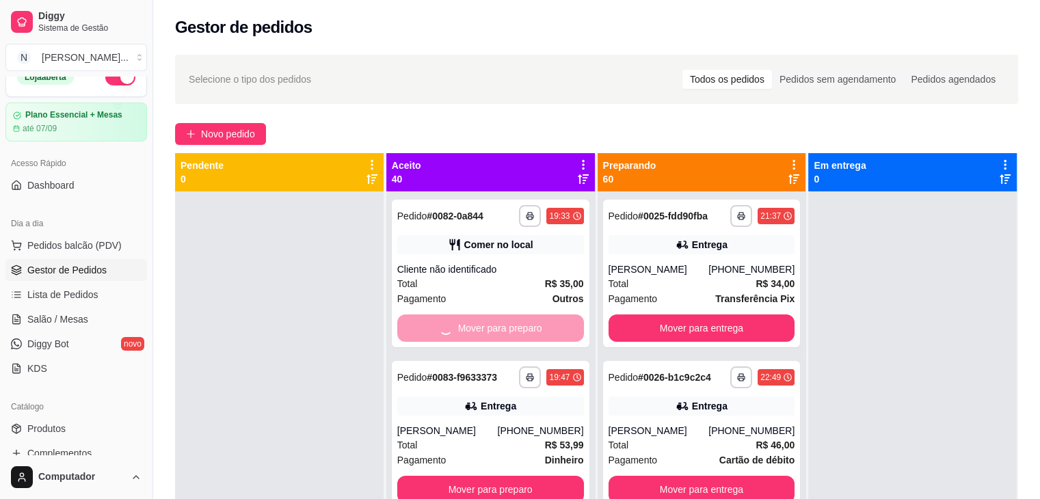
click at [533, 476] on button "Mover para preparo" at bounding box center [490, 489] width 187 height 27
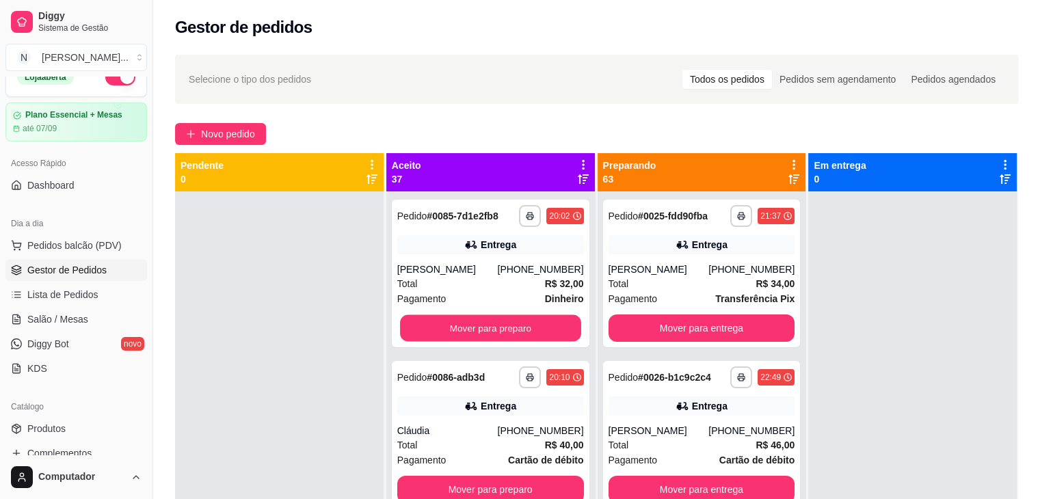
click at [533, 330] on button "Mover para preparo" at bounding box center [490, 328] width 181 height 27
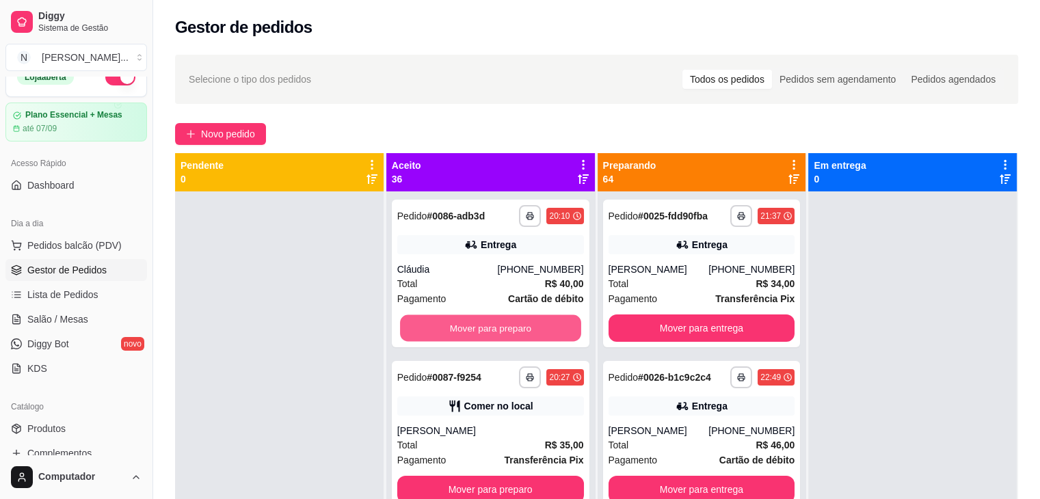
click at [533, 330] on button "Mover para preparo" at bounding box center [490, 328] width 181 height 27
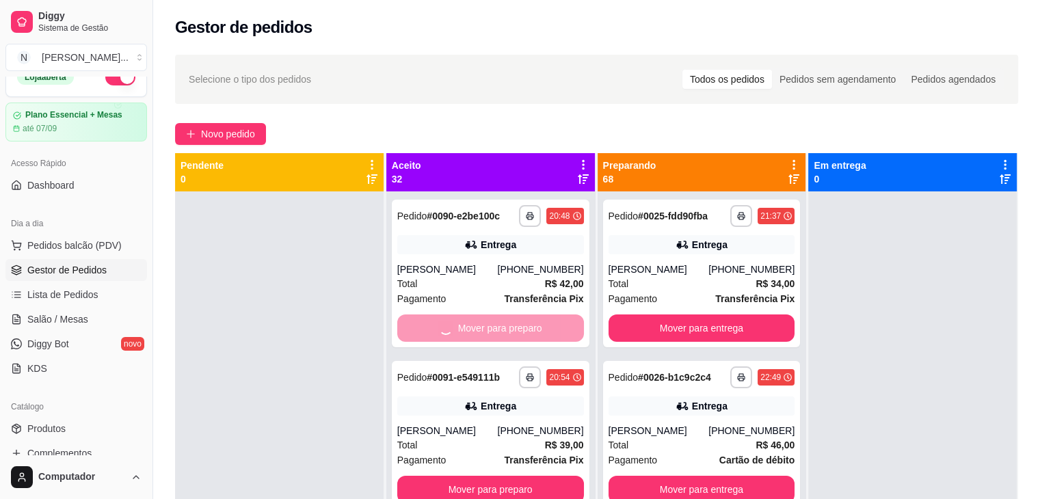
click at [533, 476] on button "Mover para preparo" at bounding box center [490, 489] width 187 height 27
click at [533, 330] on button "Mover para preparo" at bounding box center [490, 328] width 181 height 27
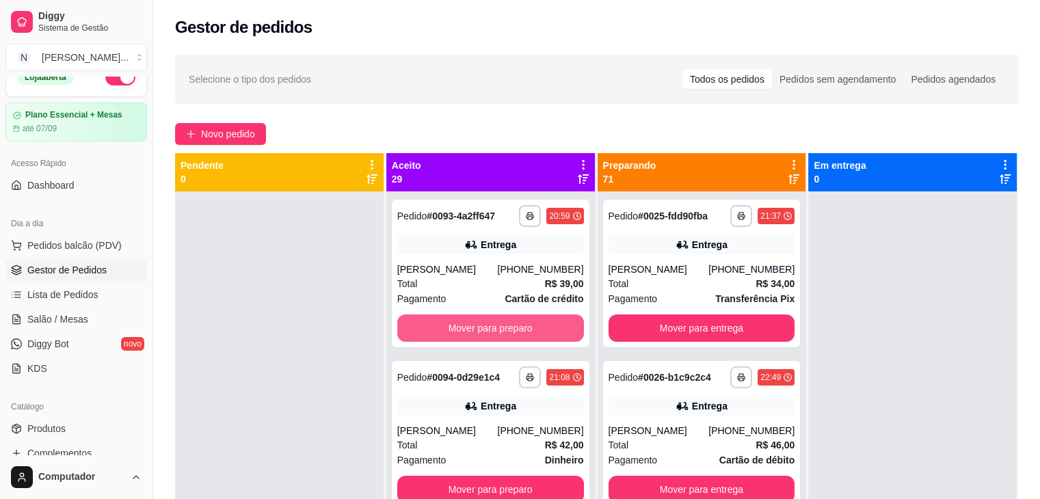
click at [533, 330] on button "Mover para preparo" at bounding box center [490, 328] width 187 height 27
click at [533, 330] on button "Mover para preparo" at bounding box center [490, 328] width 181 height 27
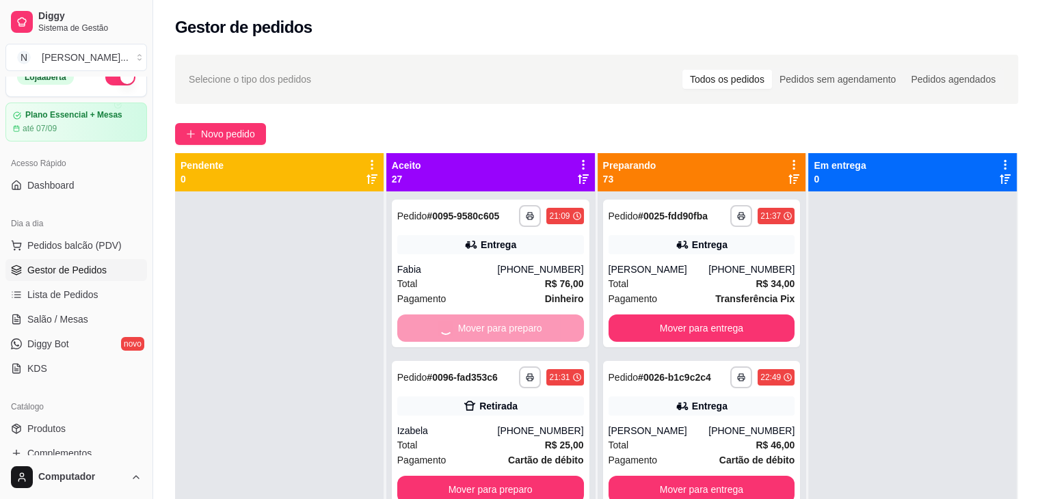
click at [533, 476] on button "Mover para preparo" at bounding box center [490, 489] width 187 height 27
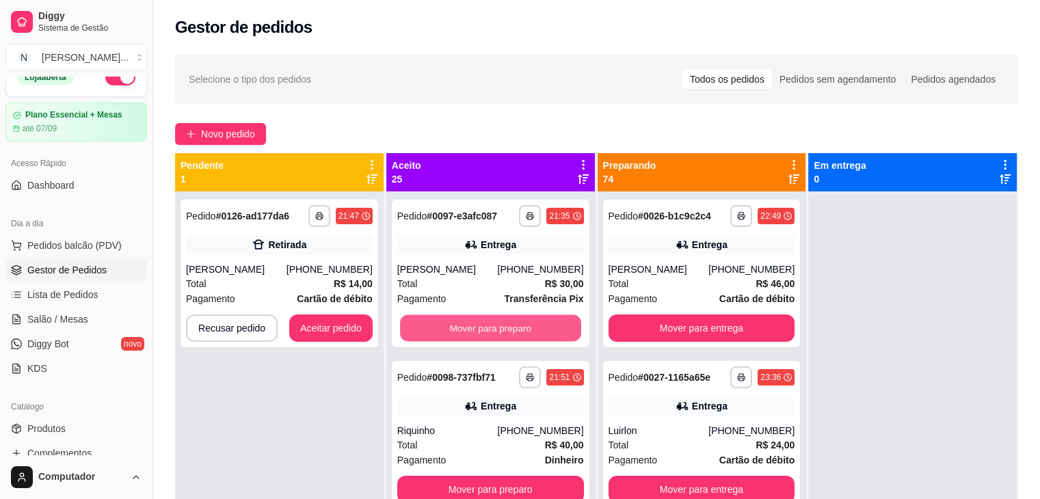
click at [533, 330] on button "Mover para preparo" at bounding box center [490, 328] width 181 height 27
click at [533, 476] on button "Mover para preparo" at bounding box center [490, 489] width 187 height 27
click at [533, 330] on button "Mover para preparo" at bounding box center [490, 328] width 187 height 27
click at [533, 476] on button "Mover para preparo" at bounding box center [490, 489] width 187 height 27
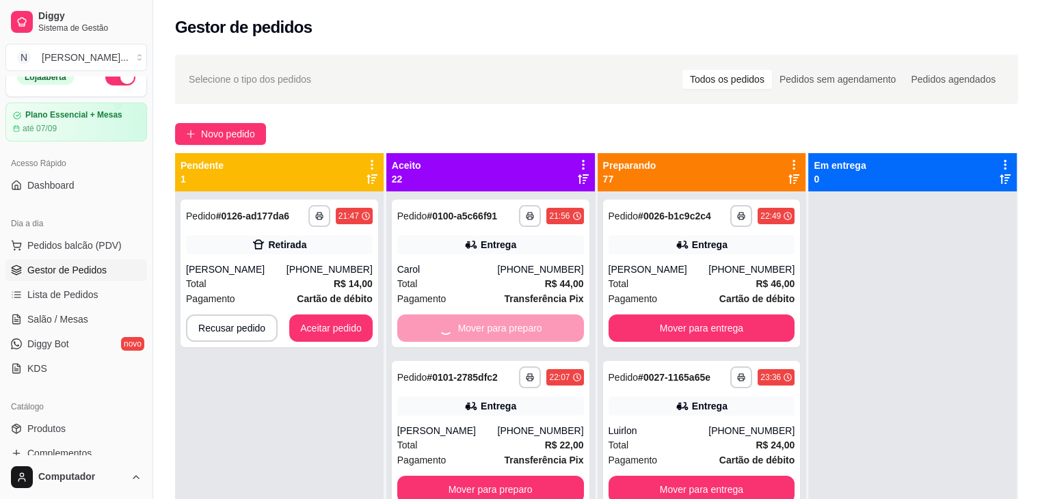
click at [533, 476] on button "Mover para preparo" at bounding box center [490, 489] width 187 height 27
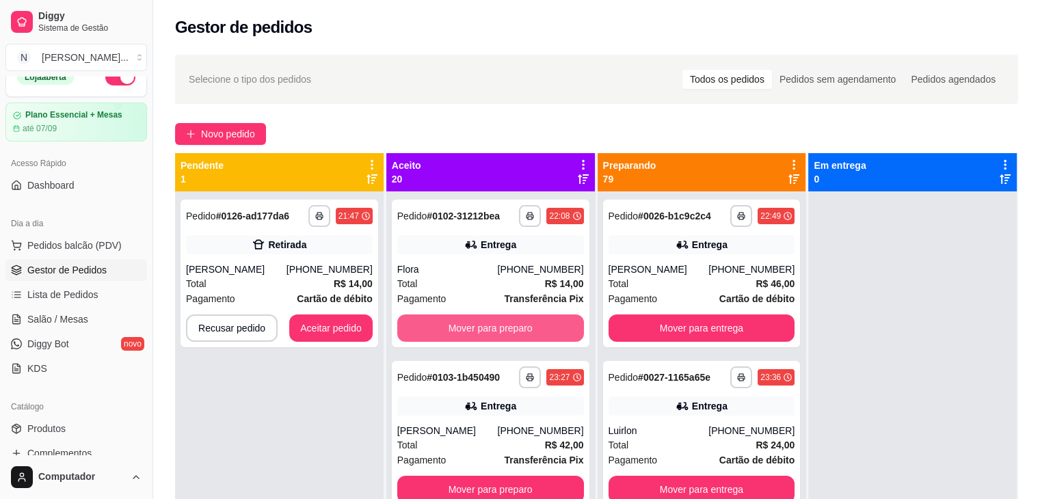
click at [533, 330] on button "Mover para preparo" at bounding box center [490, 328] width 187 height 27
click at [533, 330] on button "Mover para preparo" at bounding box center [490, 328] width 181 height 27
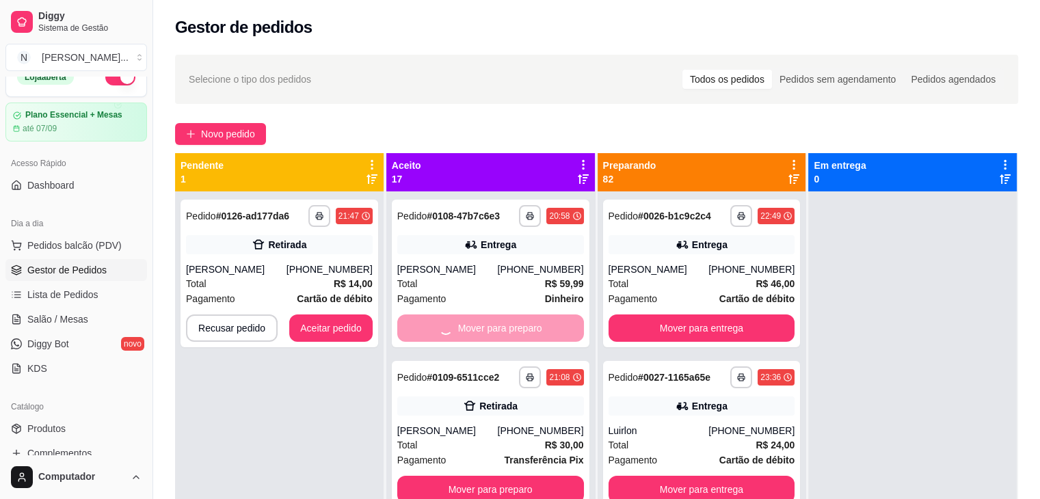
click at [533, 476] on button "Mover para preparo" at bounding box center [490, 489] width 187 height 27
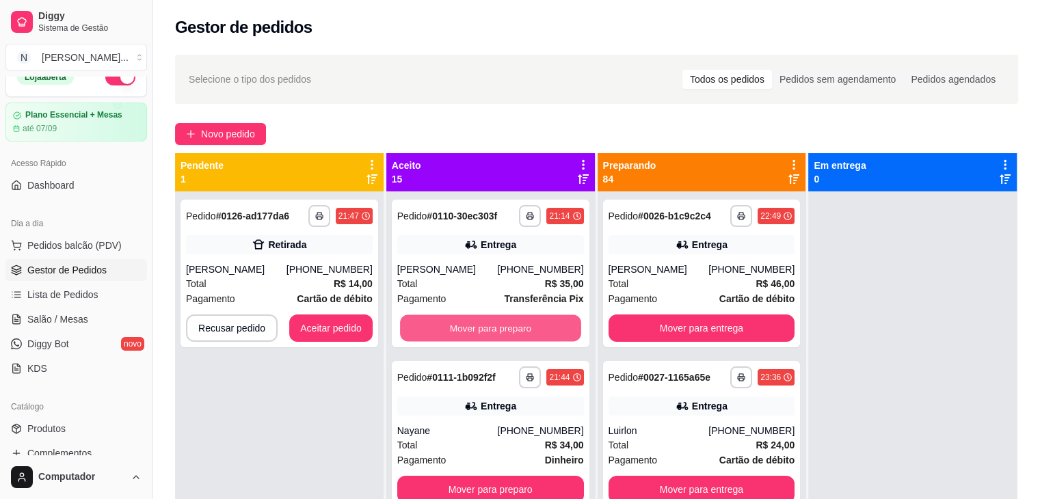
click at [533, 330] on button "Mover para preparo" at bounding box center [490, 328] width 181 height 27
click at [533, 476] on button "Mover para preparo" at bounding box center [490, 489] width 187 height 27
click at [533, 330] on button "Mover para preparo" at bounding box center [490, 328] width 187 height 27
click at [533, 476] on button "Mover para preparo" at bounding box center [490, 489] width 187 height 27
click at [533, 330] on button "Mover para preparo" at bounding box center [490, 328] width 181 height 27
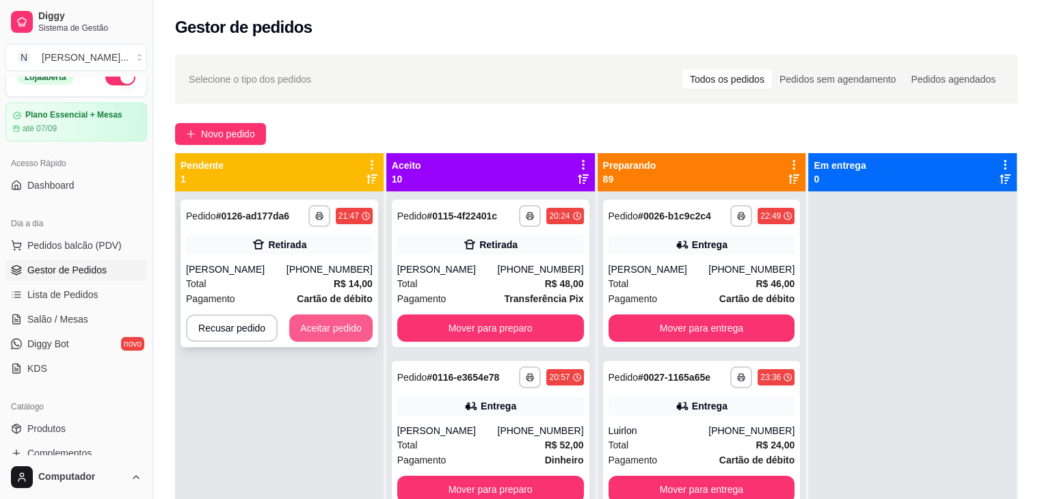
click at [356, 330] on button "Aceitar pedido" at bounding box center [330, 328] width 83 height 27
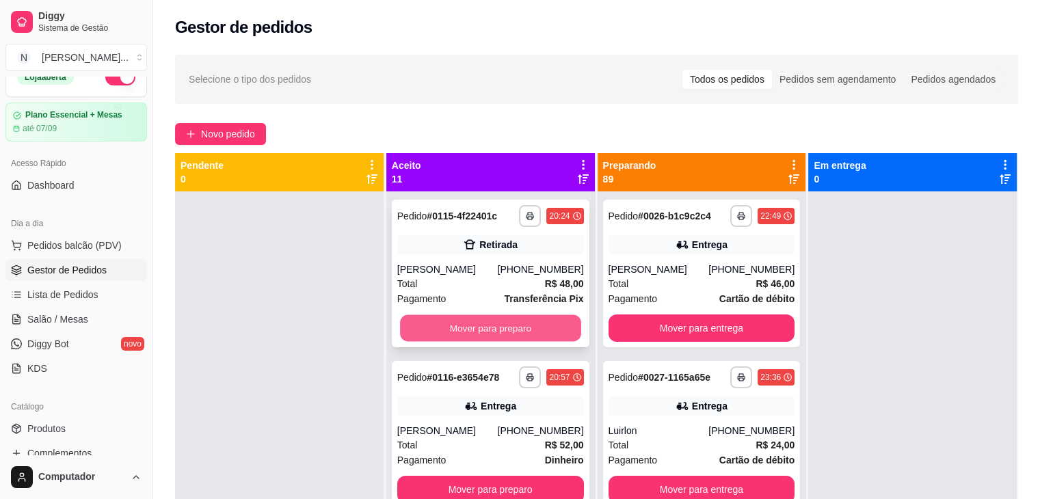
click at [485, 336] on button "Mover para preparo" at bounding box center [490, 328] width 181 height 27
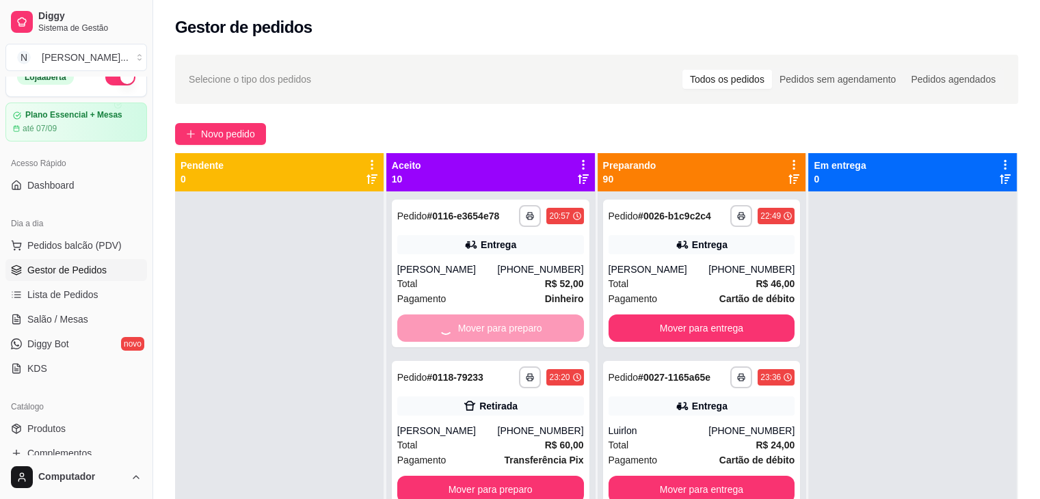
click at [485, 476] on button "Mover para preparo" at bounding box center [490, 489] width 187 height 27
click at [485, 336] on div "Mover para preparo" at bounding box center [490, 328] width 187 height 27
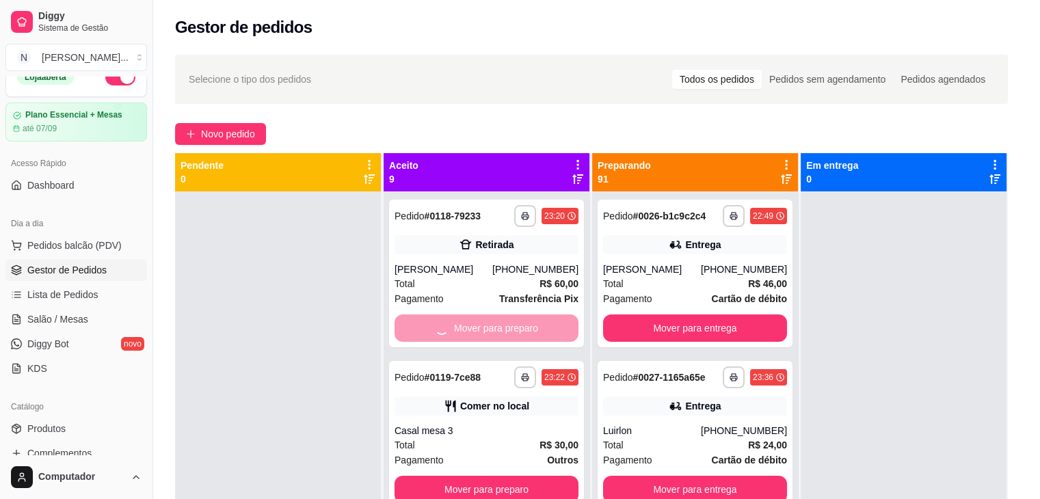
click at [485, 336] on div "Transferência Pix R$ 60,00" at bounding box center [519, 337] width 363 height 15
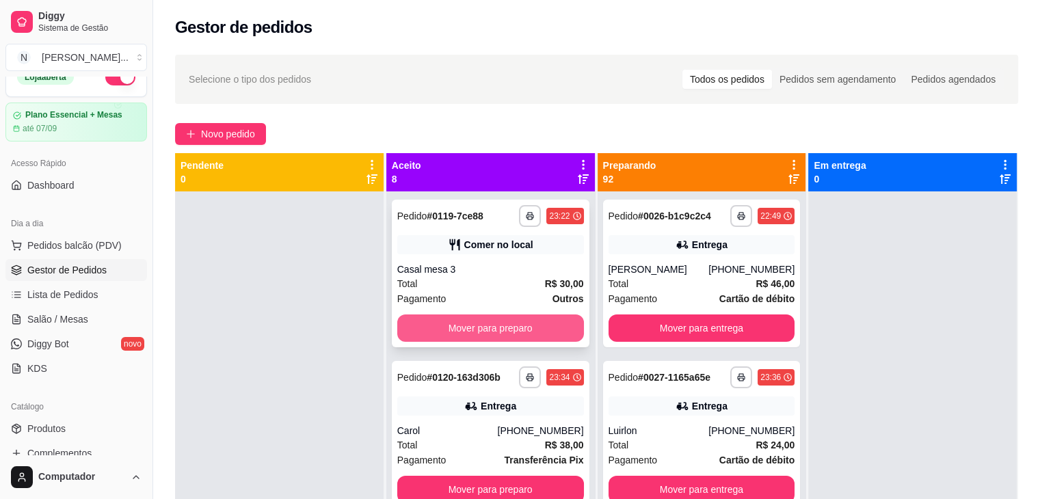
click at [506, 334] on button "Mover para preparo" at bounding box center [490, 328] width 187 height 27
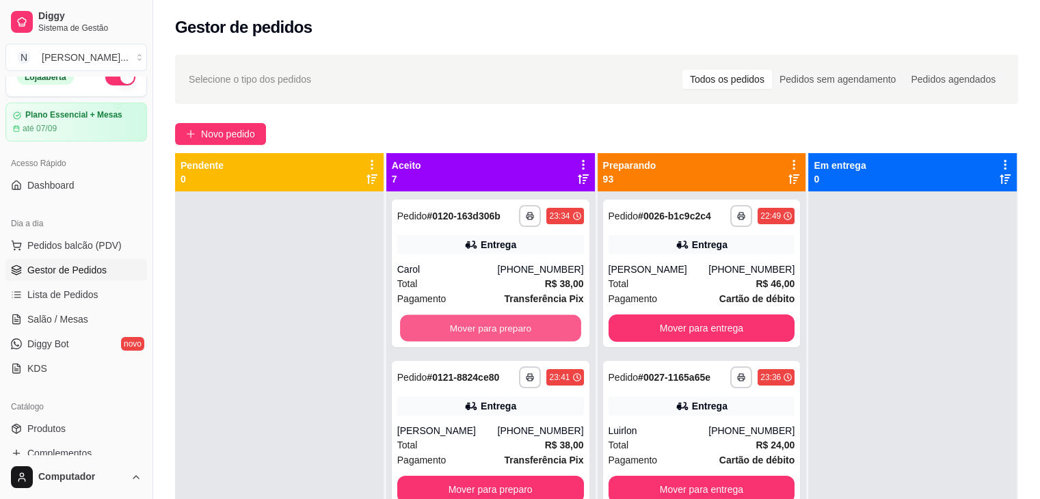
click at [506, 334] on button "Mover para preparo" at bounding box center [490, 328] width 181 height 27
click at [506, 476] on button "Mover para preparo" at bounding box center [490, 489] width 187 height 27
click at [506, 334] on button "Mover para preparo" at bounding box center [490, 328] width 181 height 27
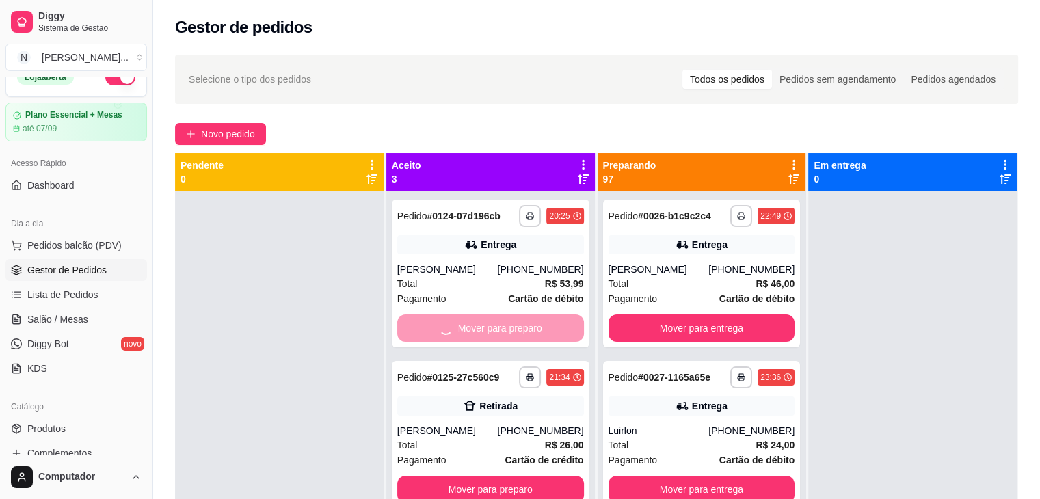
click at [506, 476] on button "Mover para preparo" at bounding box center [490, 489] width 187 height 27
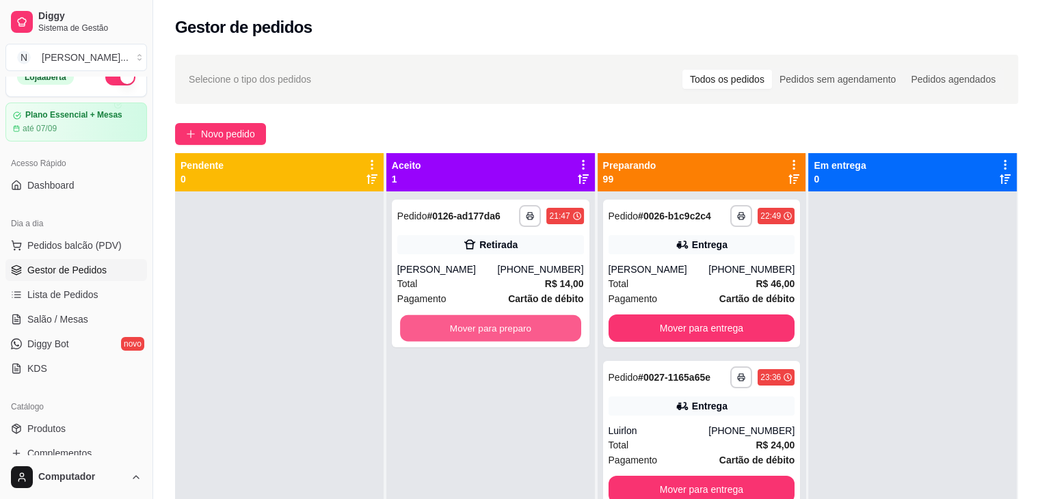
click at [506, 334] on button "Mover para preparo" at bounding box center [490, 328] width 181 height 27
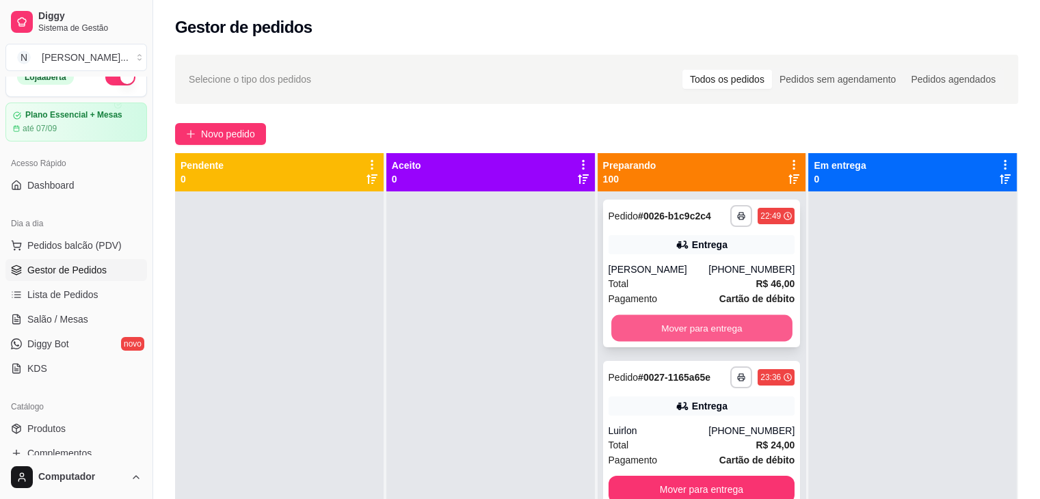
click at [703, 325] on button "Mover para entrega" at bounding box center [701, 328] width 181 height 27
click at [703, 325] on div "Mover para entrega" at bounding box center [701, 328] width 187 height 27
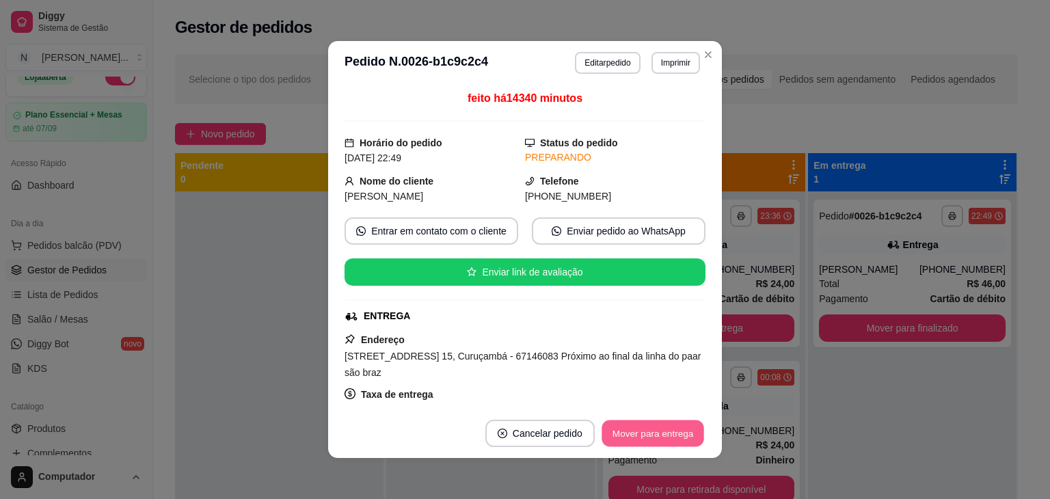
click at [650, 428] on button "Mover para entrega" at bounding box center [653, 433] width 103 height 27
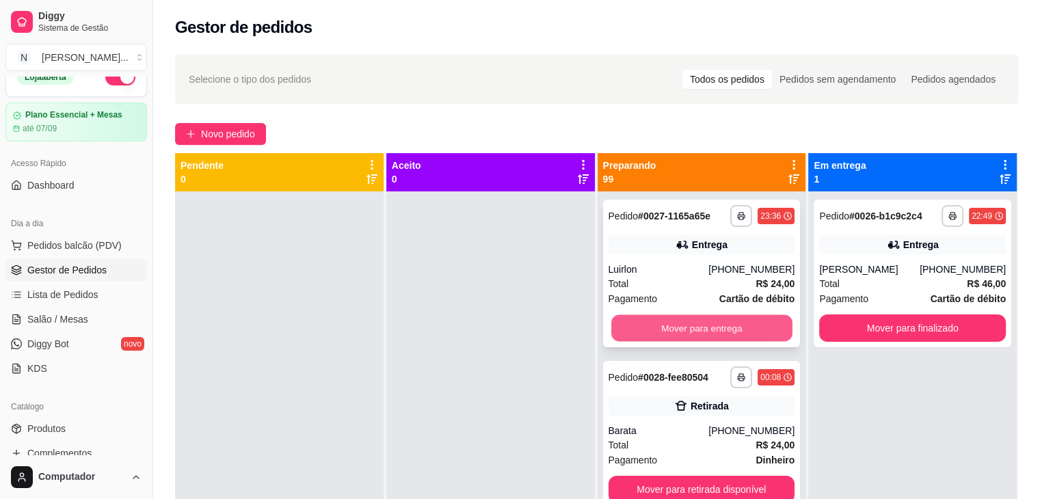
click at [666, 332] on button "Mover para entrega" at bounding box center [701, 328] width 181 height 27
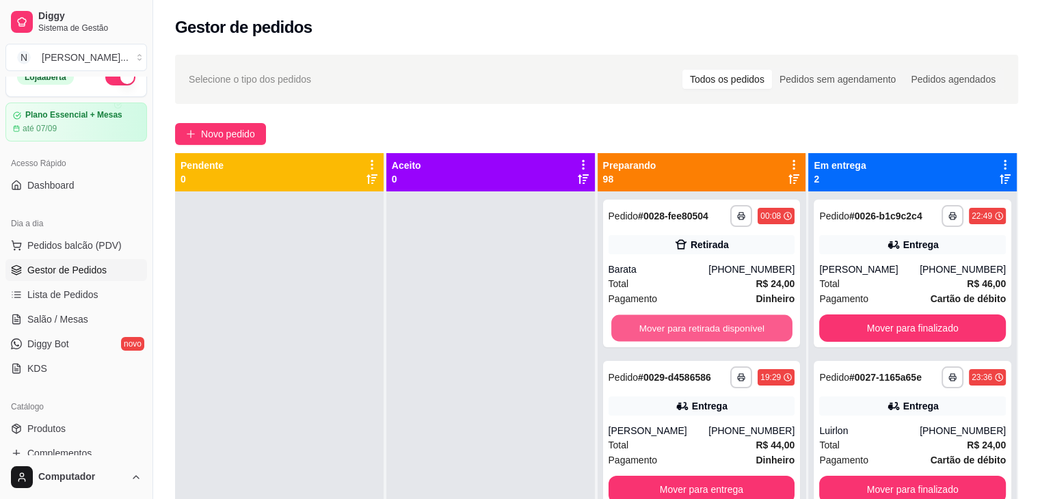
click at [666, 332] on button "Mover para retirada disponível" at bounding box center [701, 328] width 181 height 27
click at [666, 332] on button "Mover para entrega" at bounding box center [701, 328] width 181 height 27
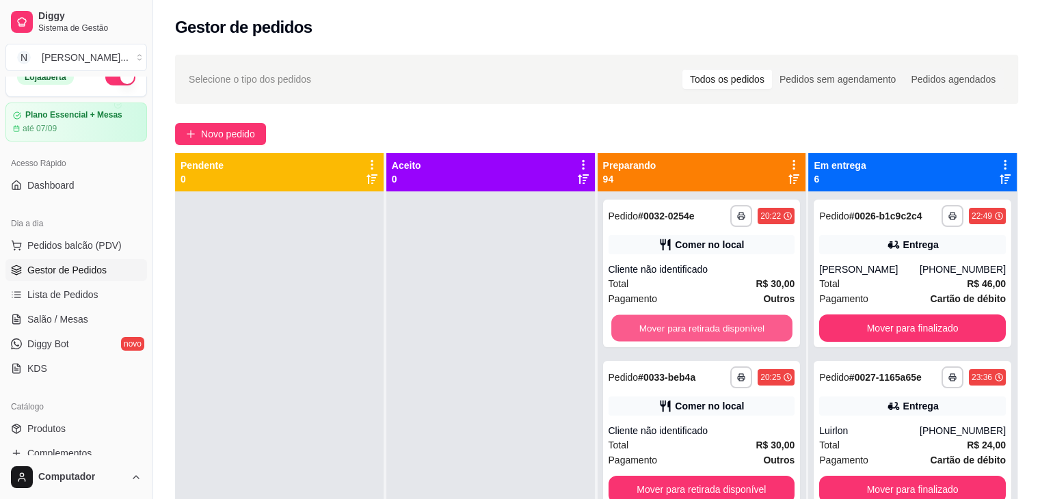
click at [666, 332] on button "Mover para retirada disponível" at bounding box center [701, 328] width 181 height 27
click at [666, 332] on button "Mover para entrega" at bounding box center [701, 328] width 181 height 27
click at [666, 332] on button "Mover para retirada disponível" at bounding box center [701, 328] width 181 height 27
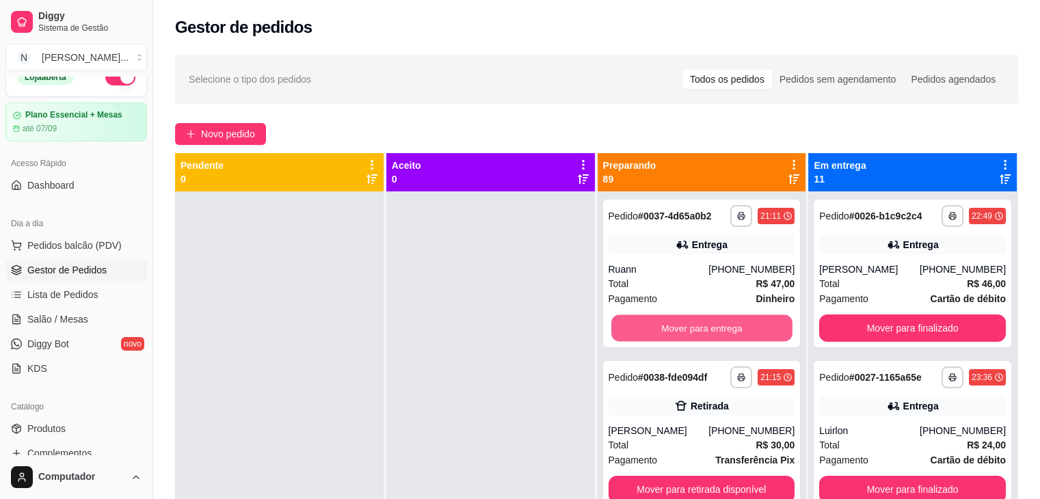
click at [666, 332] on button "Mover para entrega" at bounding box center [701, 328] width 181 height 27
click at [666, 476] on button "Mover para retirada disponível" at bounding box center [701, 489] width 187 height 27
click at [666, 332] on button "Mover para entrega" at bounding box center [701, 328] width 181 height 27
click at [666, 332] on button "Mover para retirada disponível" at bounding box center [701, 328] width 181 height 27
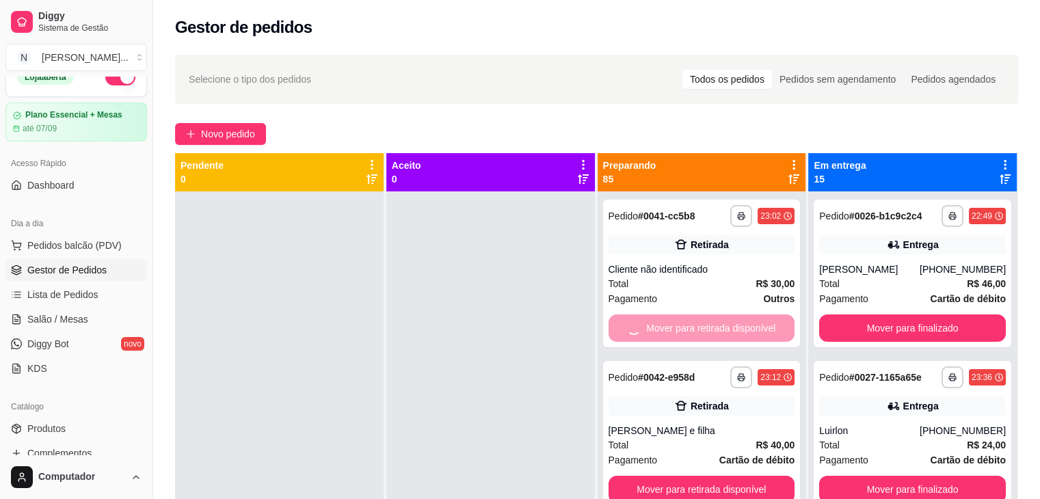
click div "Mover para retirada disponível"
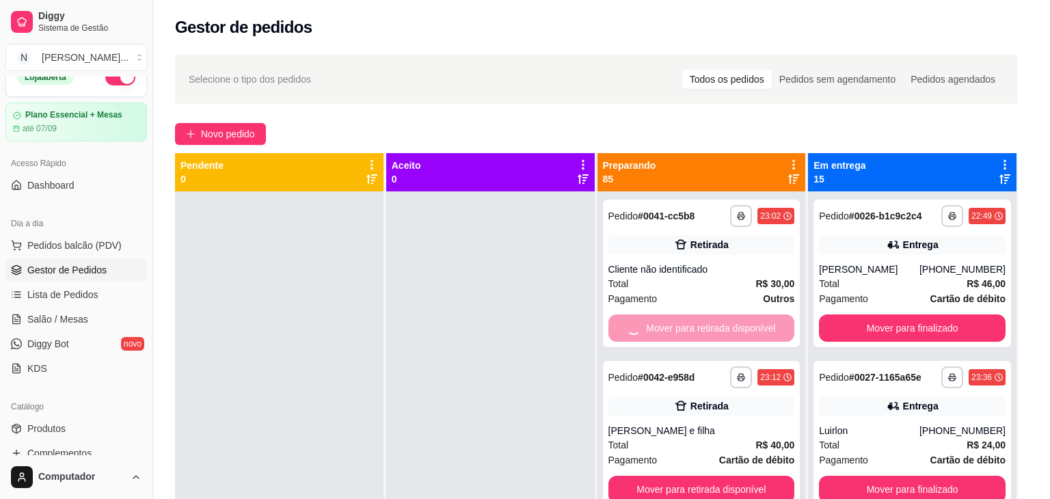
click div "feito há 12887 minutos Horário do pedido [DATE] 23:02 Status do pedido PREPARAN…"
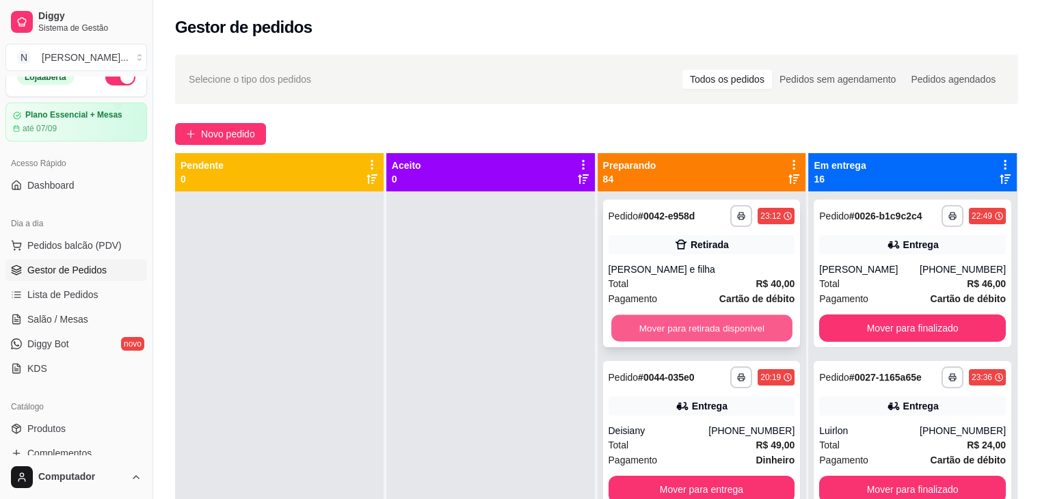
click button "Mover para retirada disponível"
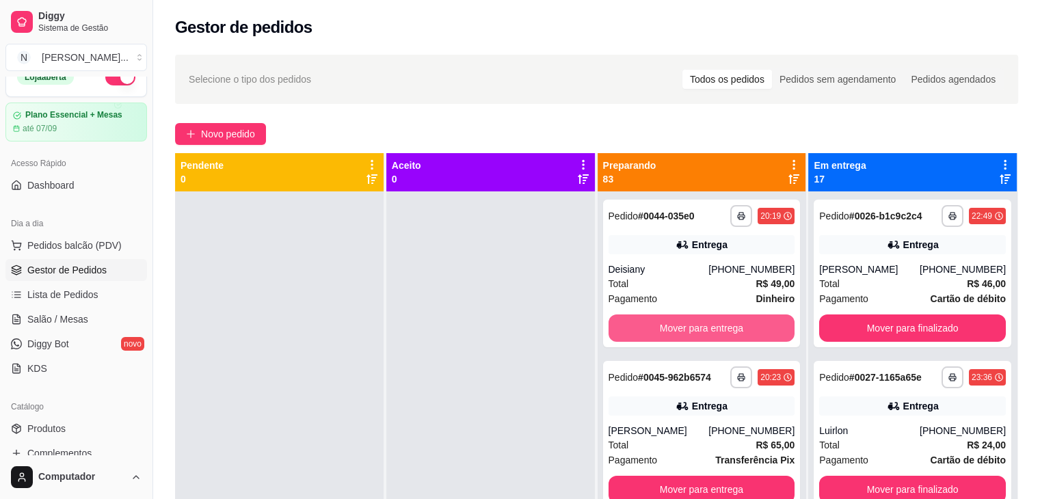
click button "Mover para entrega"
click button "Mover para retirada disponível"
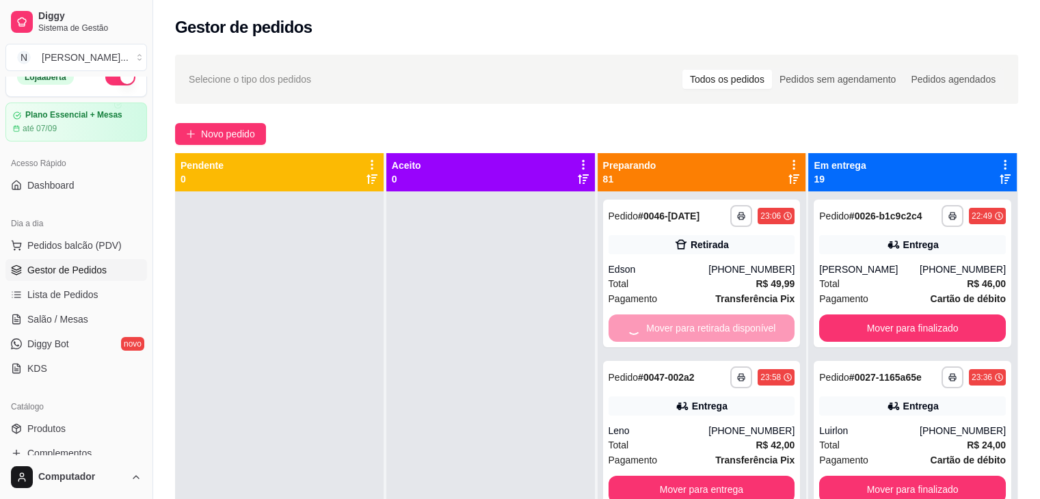
click button "Mover para entrega"
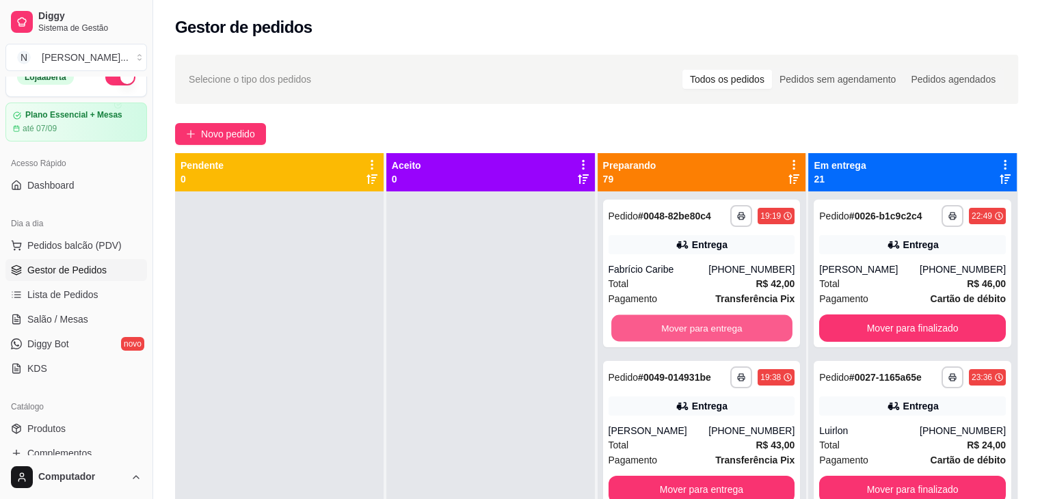
click button "Mover para entrega"
click div "Mover para entrega"
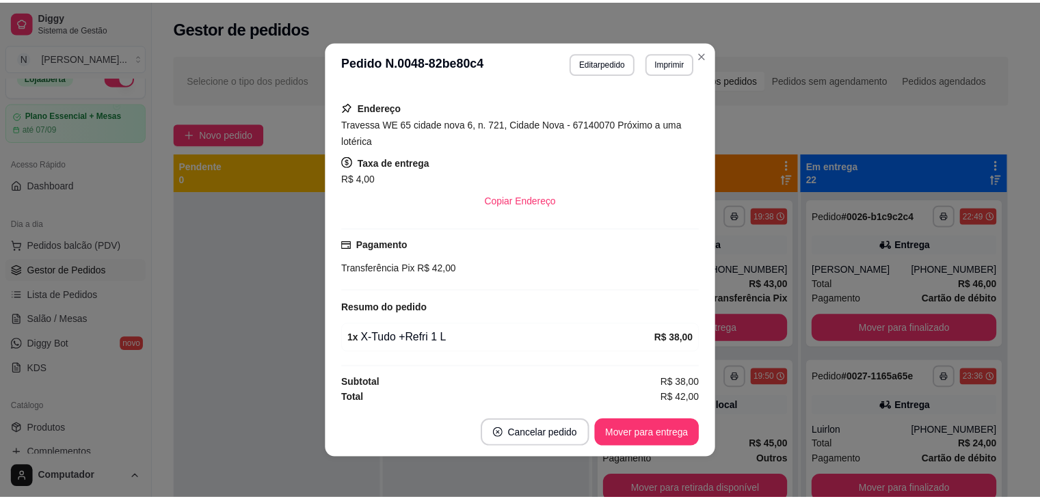
scroll to position [232, 0]
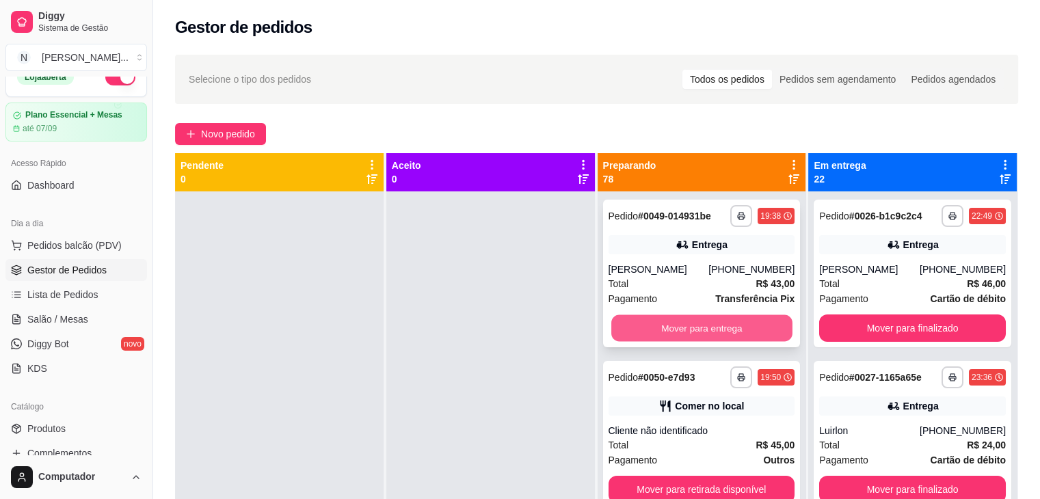
click button "Mover para entrega"
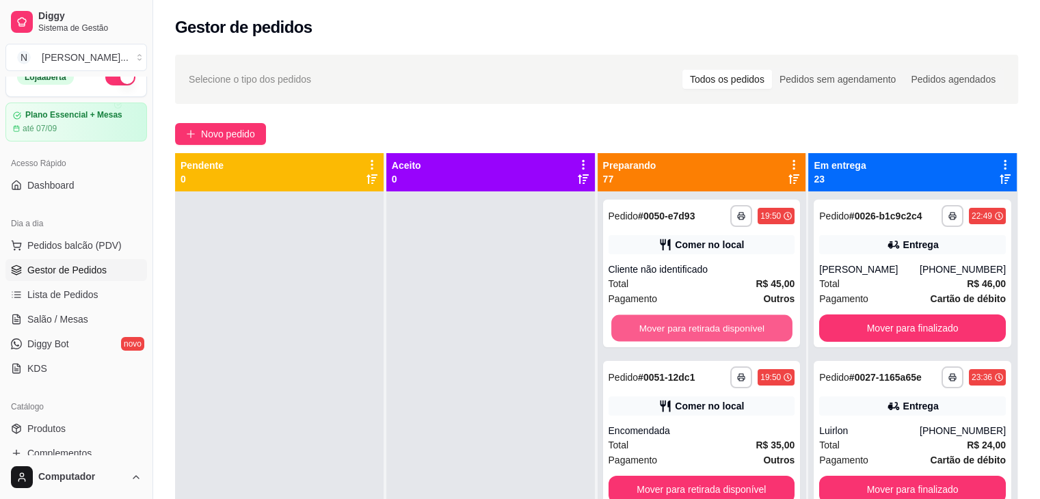
click button "Mover para retirada disponível"
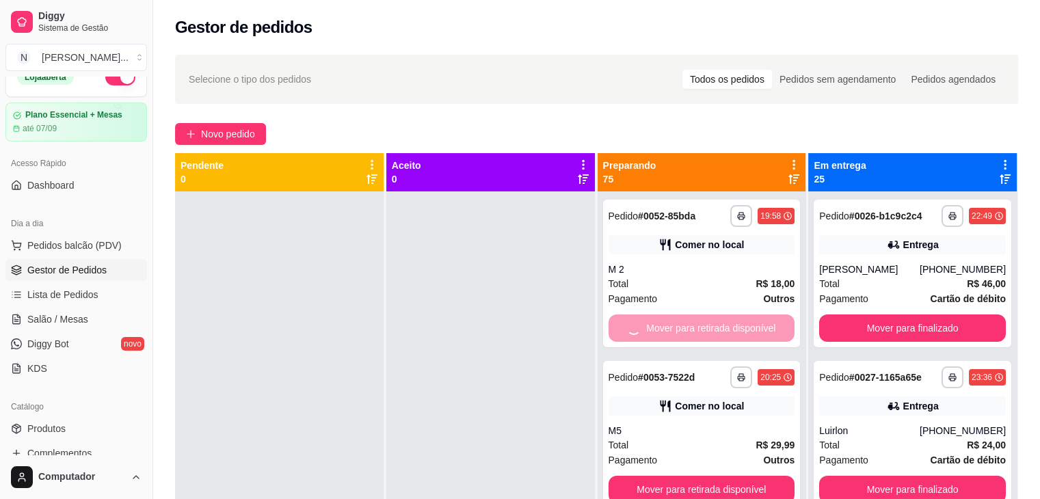
click button "Mover para retirada disponível"
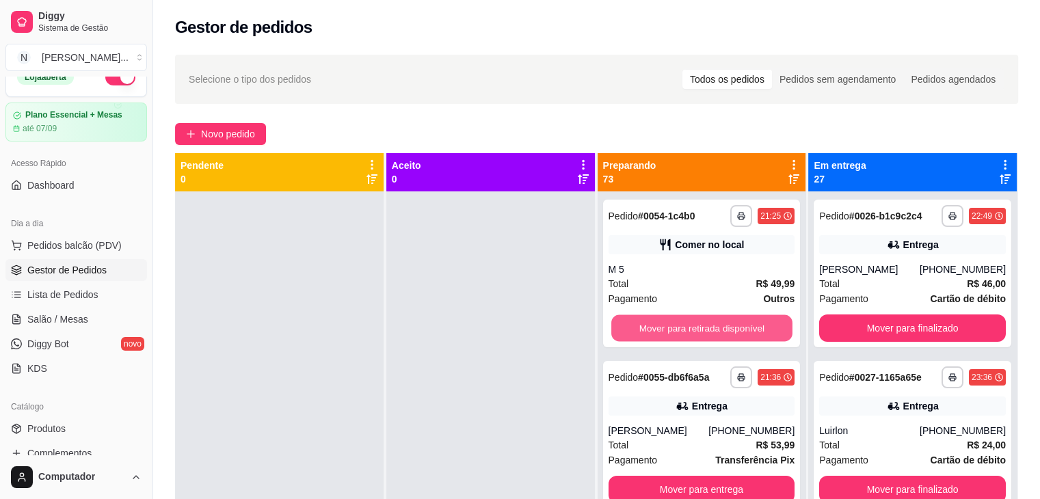
click button "Mover para retirada disponível"
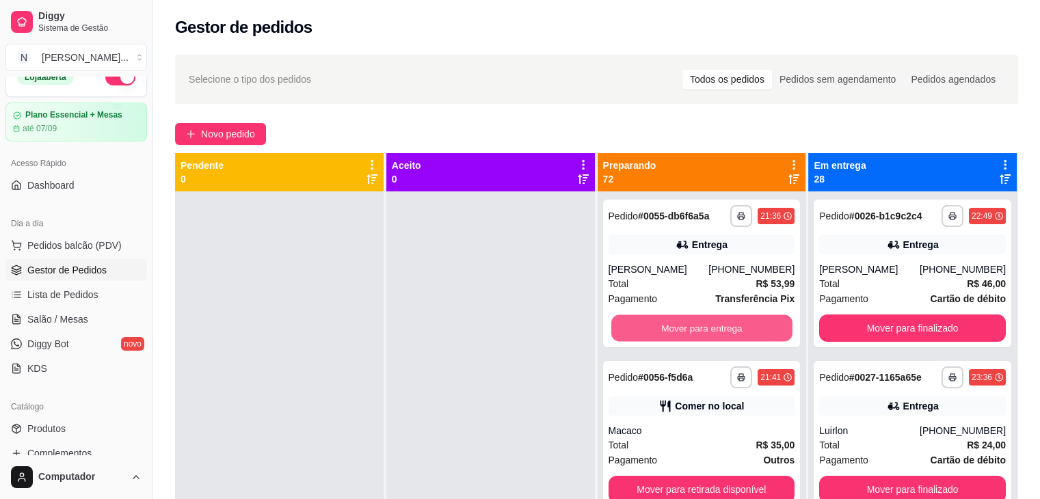
click button "Mover para entrega"
click div "Mover para entrega"
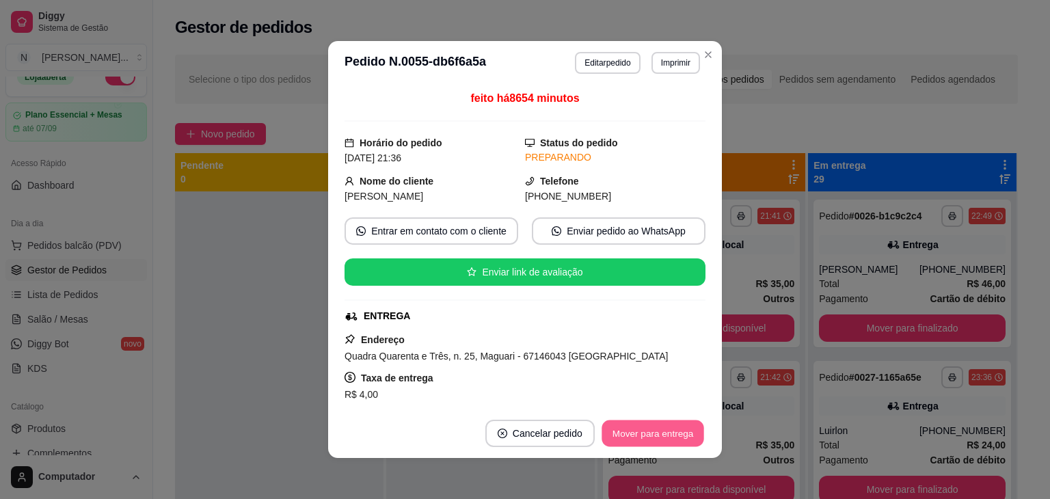
click button "Mover para entrega"
click button "Mover para finalizado"
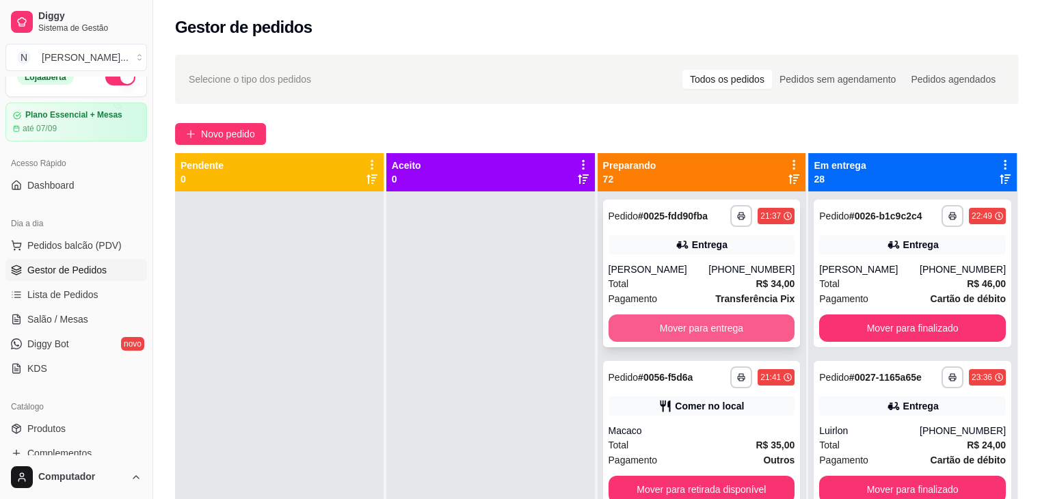
click button "Mover para entrega"
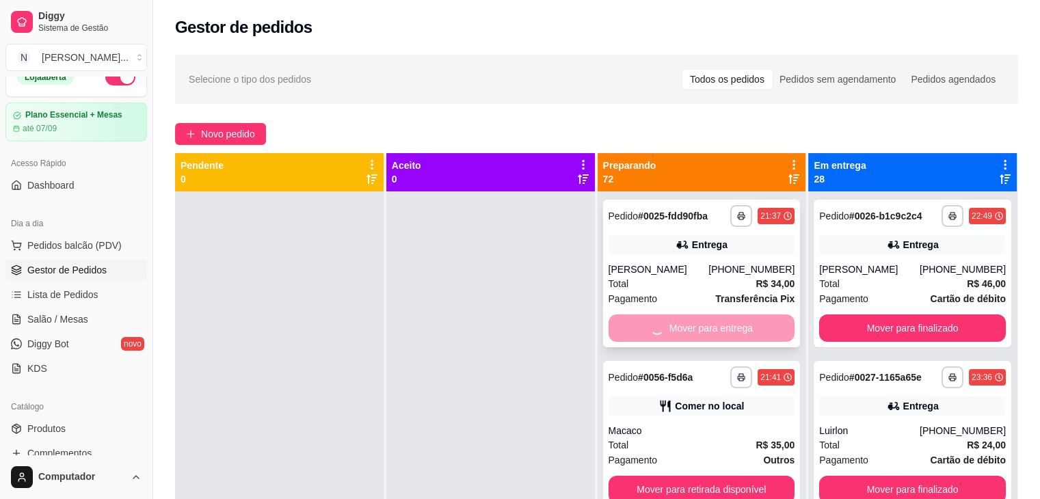
click div "Mover para entrega"
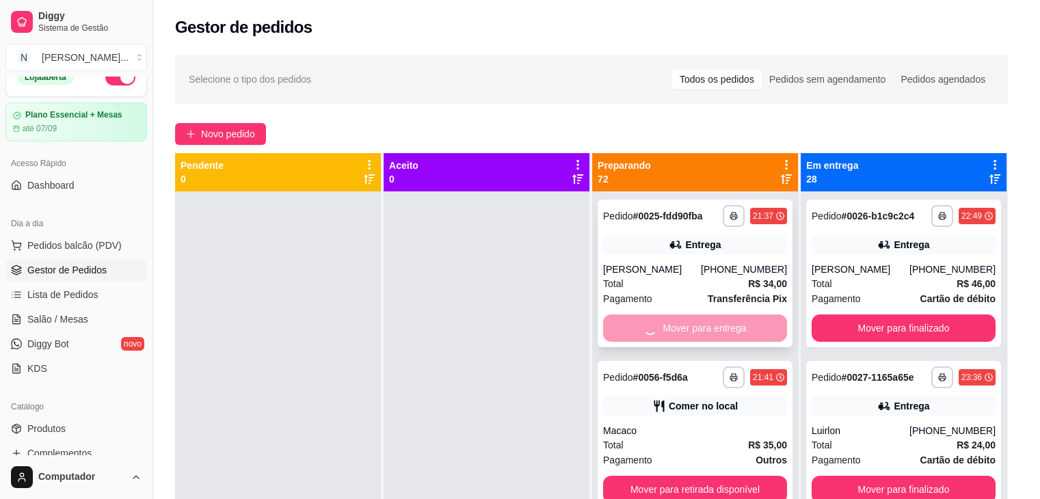
click div "feito há 14413 minutos Horário do pedido [DATE] 21:37 Status do pedido PREPARAN…"
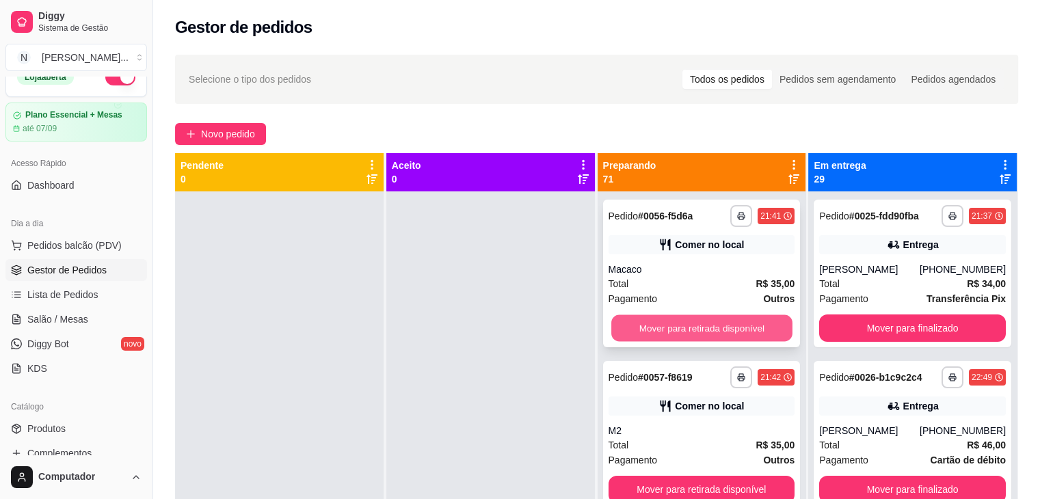
click button "Mover para retirada disponível"
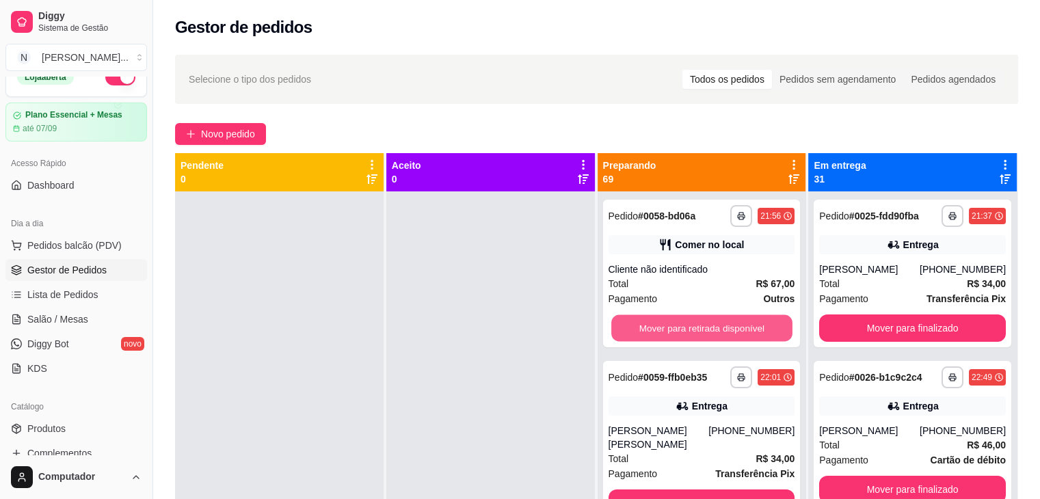
click button "Mover para retirada disponível"
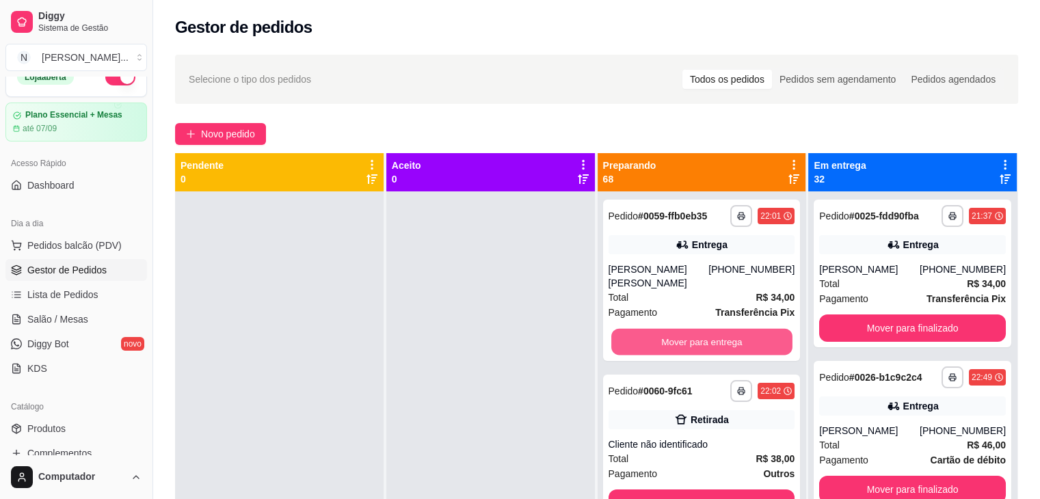
click button "Mover para entrega"
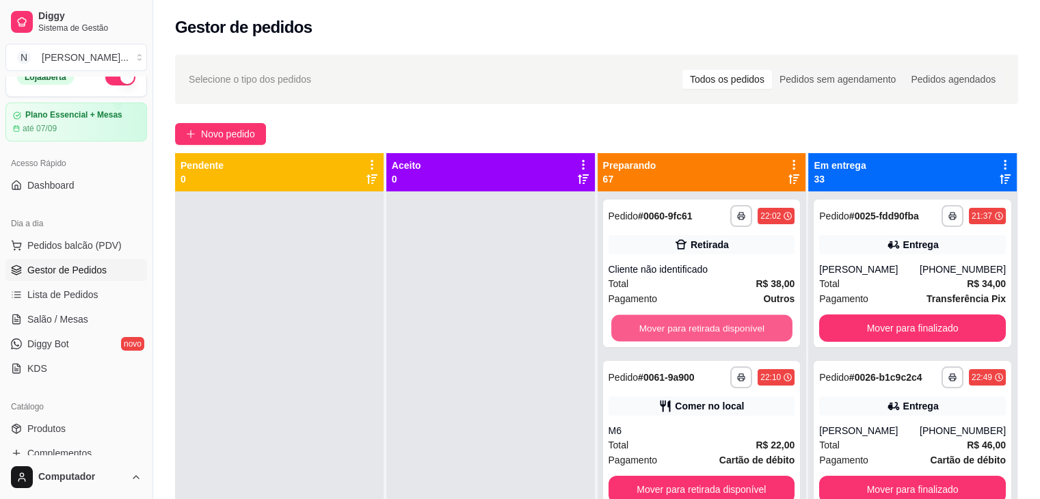
click button "Mover para retirada disponível"
click div "Mover para retirada disponível"
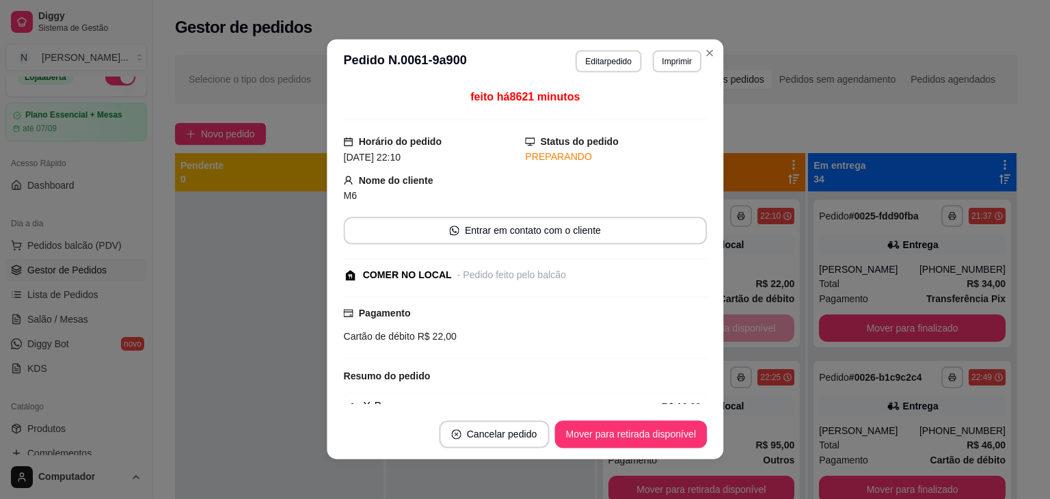
click div "feito há 8621 minutos Horário do pedido [DATE] 22:10 Status do pedido PREPARAND…"
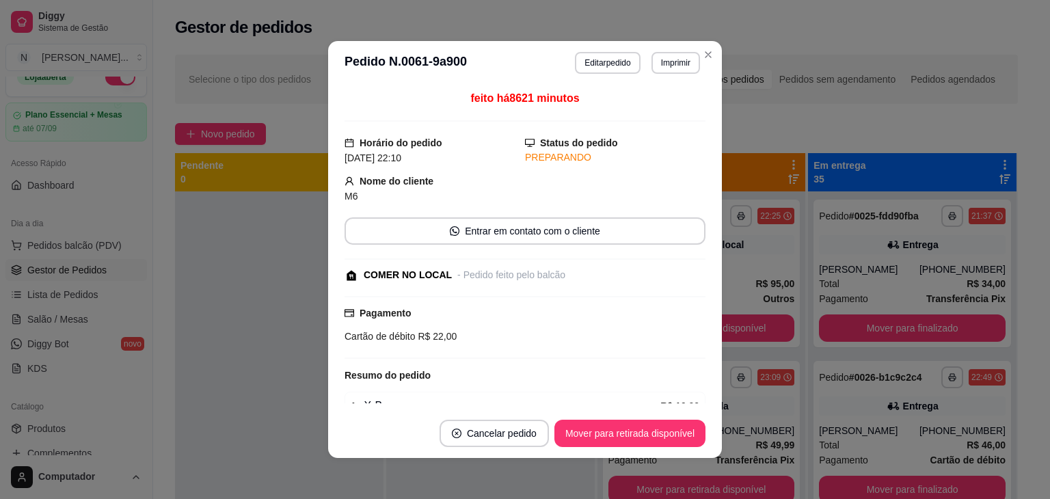
click div "feito há 8621 minutos Horário do pedido [DATE] 22:10 Status do pedido PREPARAND…"
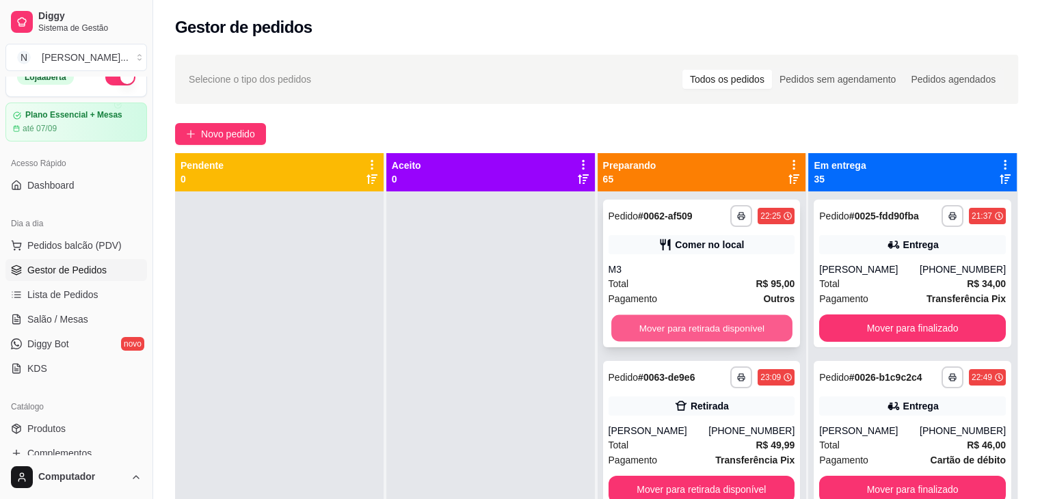
click button "Mover para retirada disponível"
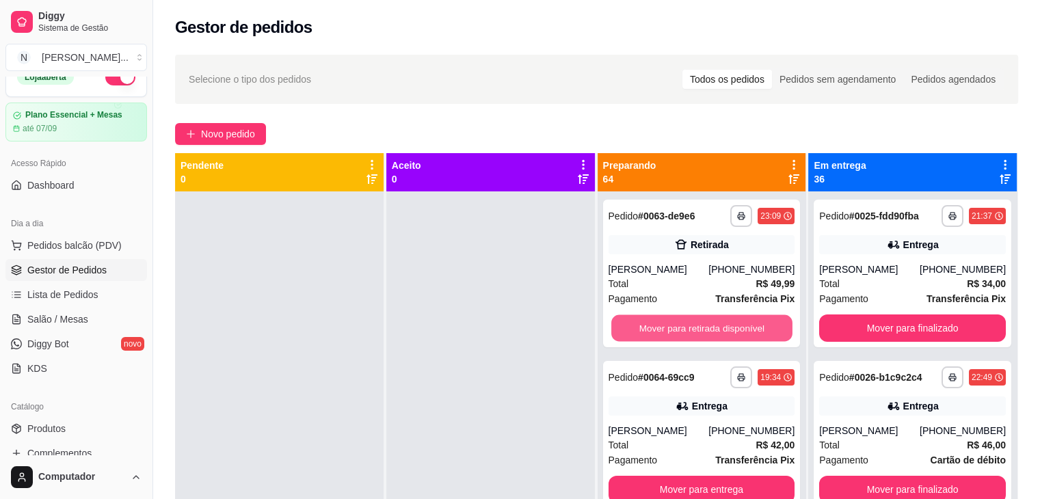
click button "Mover para retirada disponível"
click button "Mover para entrega"
click button "Mover para retirada disponível"
click button "Mover para entrega"
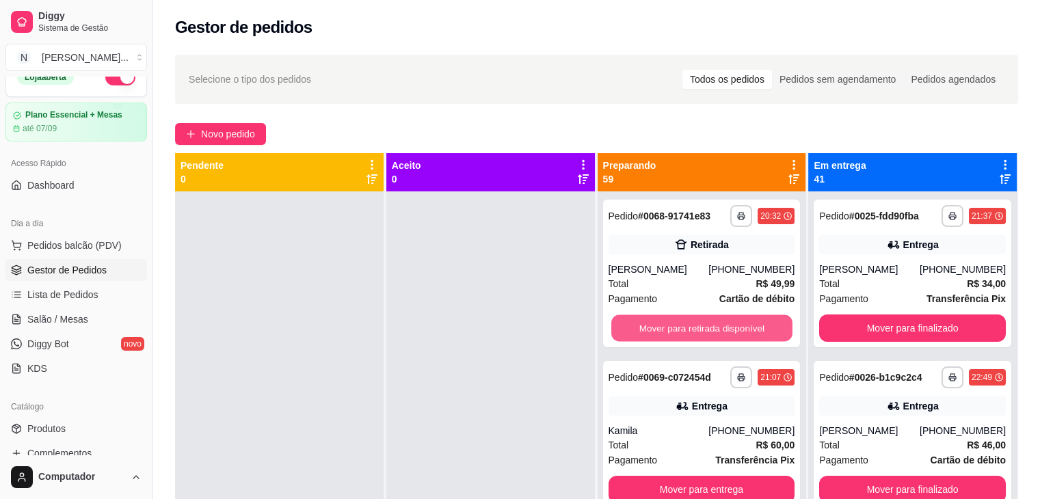
click button "Mover para retirada disponível"
click button "Mover para entrega"
click button "Mover para retirada disponível"
click button "Mover para entrega"
click button "Mover para retirada disponível"
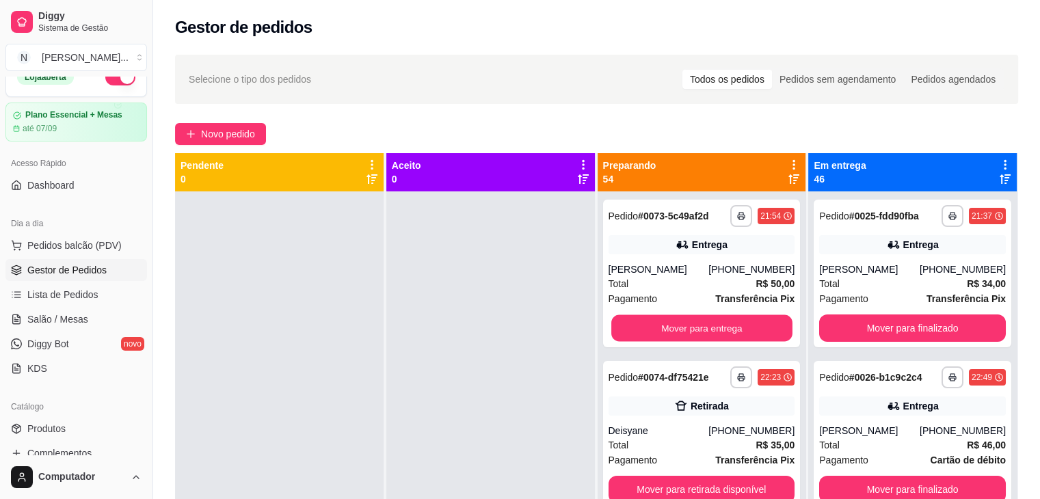
click button "Mover para entrega"
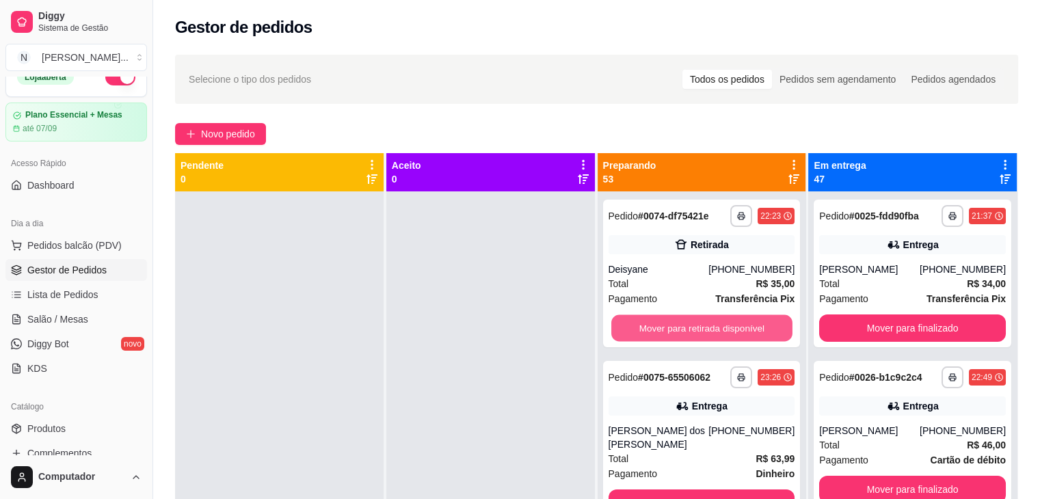
click button "Mover para retirada disponível"
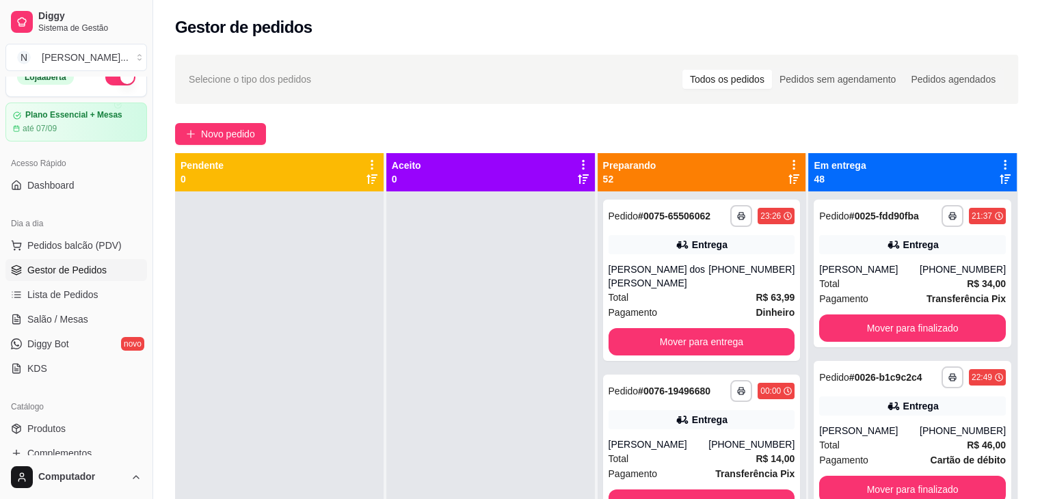
click div "**********"
click button "Mover para entrega"
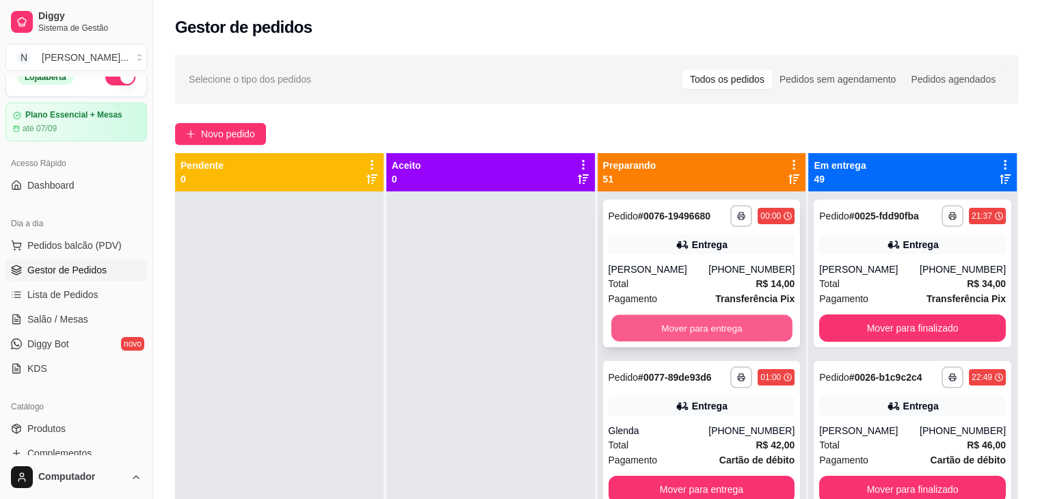
click button "Mover para entrega"
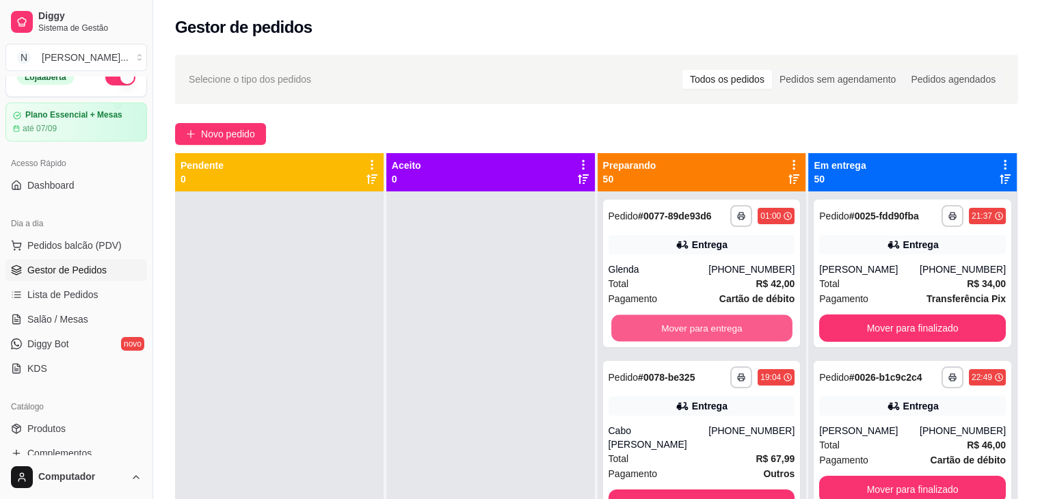
click button "Mover para entrega"
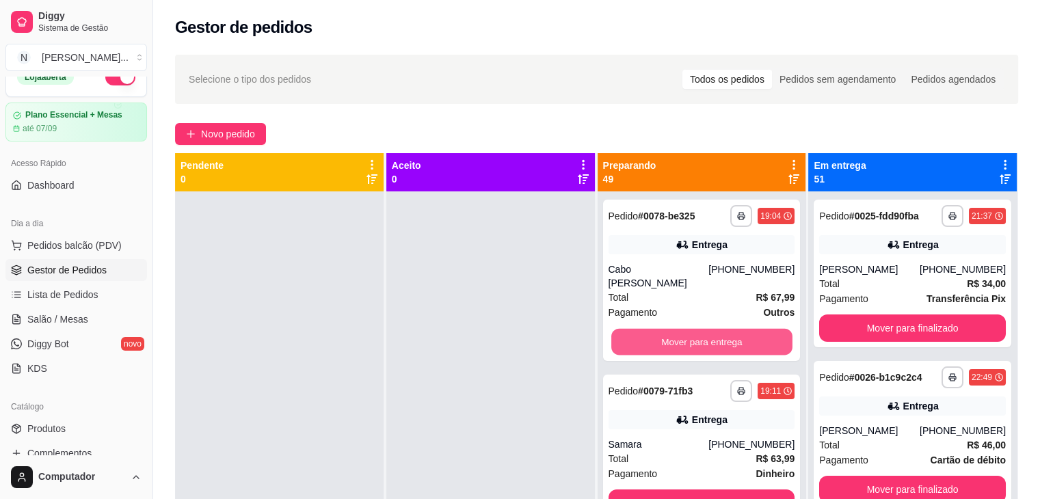
click button "Mover para entrega"
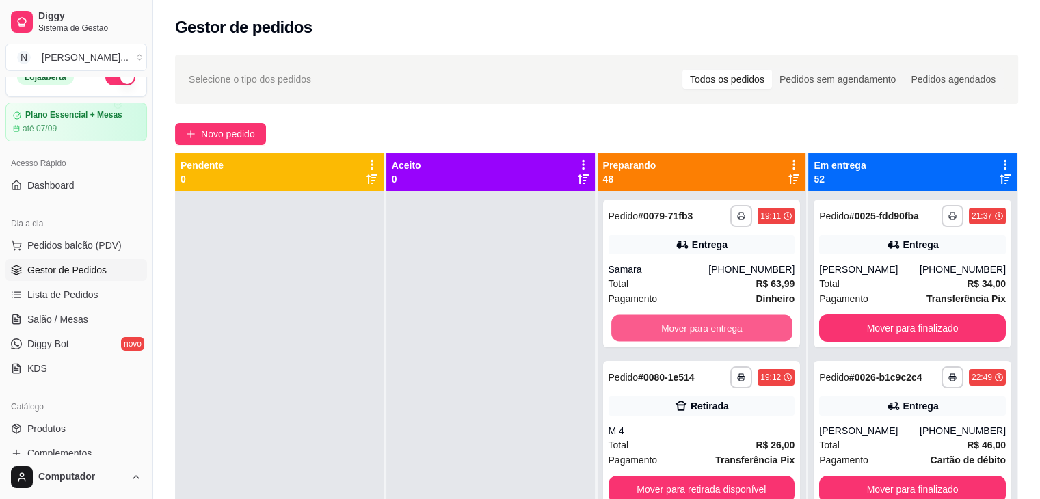
click button "Mover para entrega"
click button "Mover para retirada disponível"
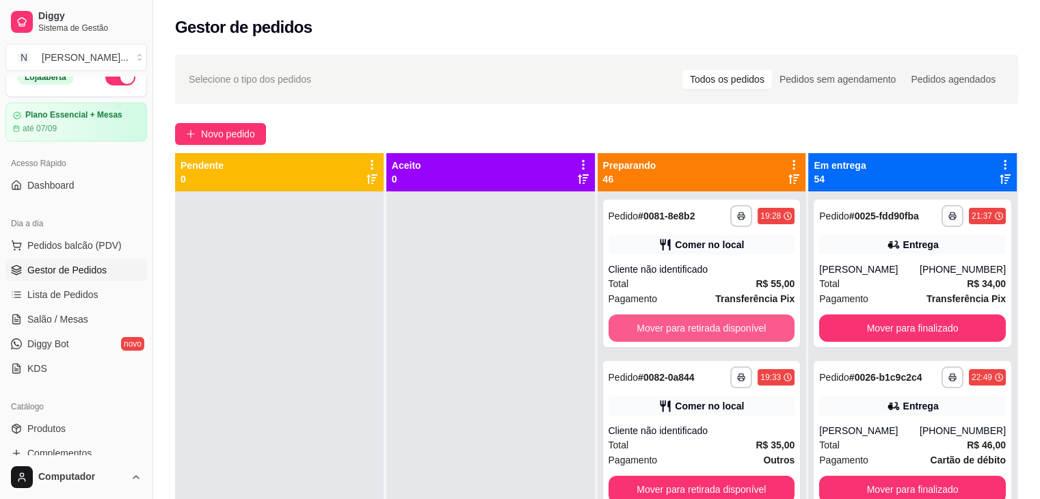
click button "Mover para retirada disponível"
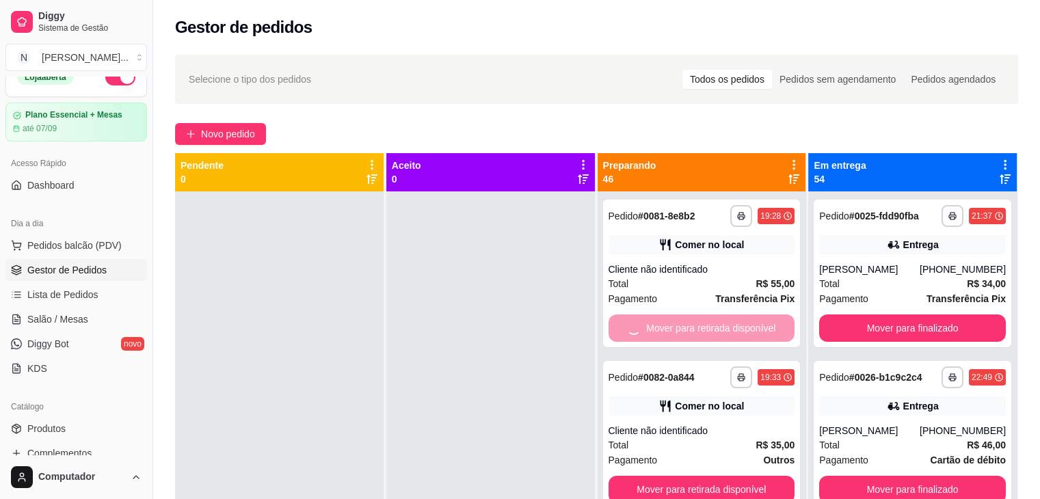
click div "Mover para retirada disponível"
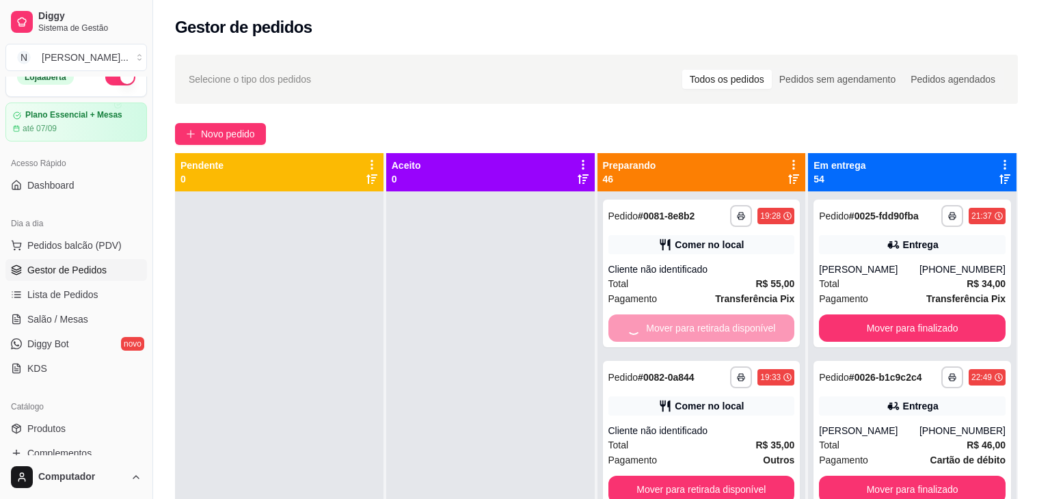
click div "Pagamento Transferência Pix R$ 55,00"
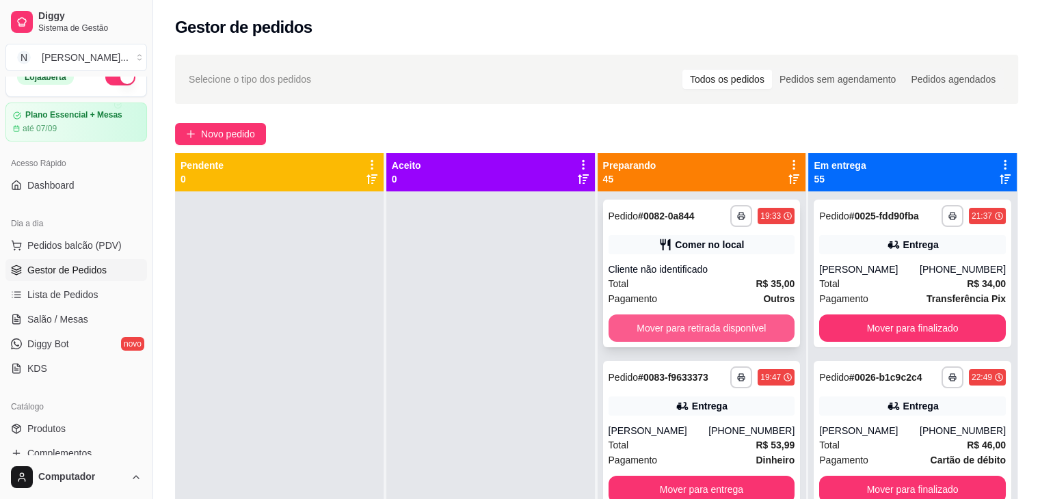
click button "Mover para retirada disponível"
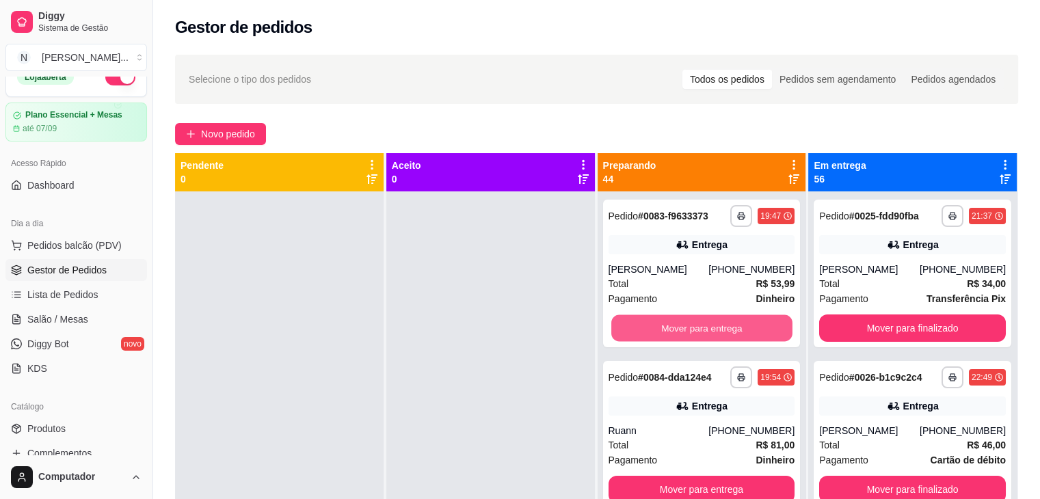
click button "Mover para entrega"
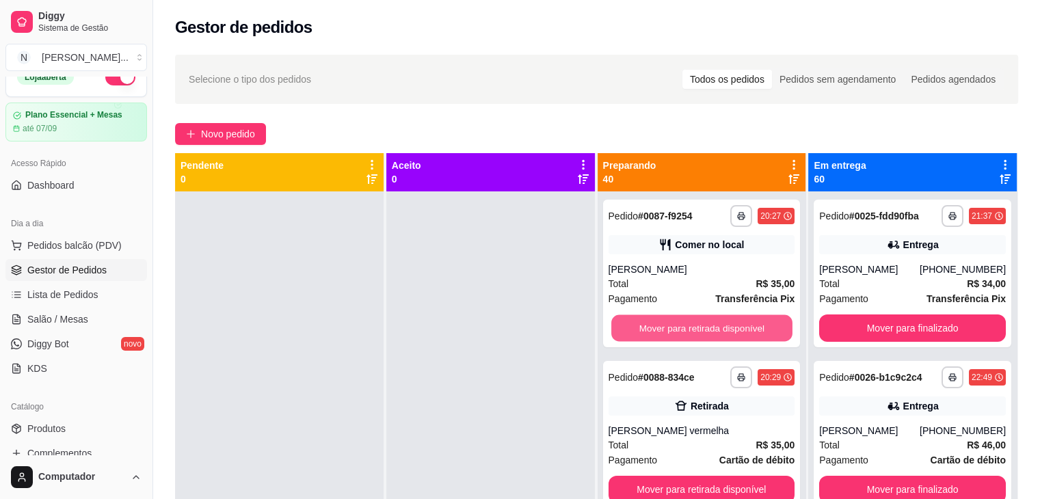
click button "Mover para retirada disponível"
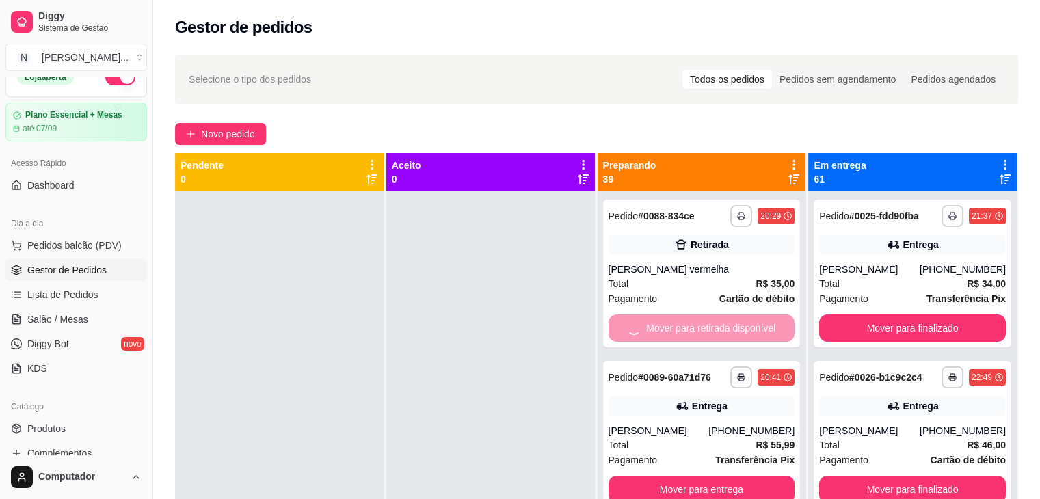
click button "Mover para entrega"
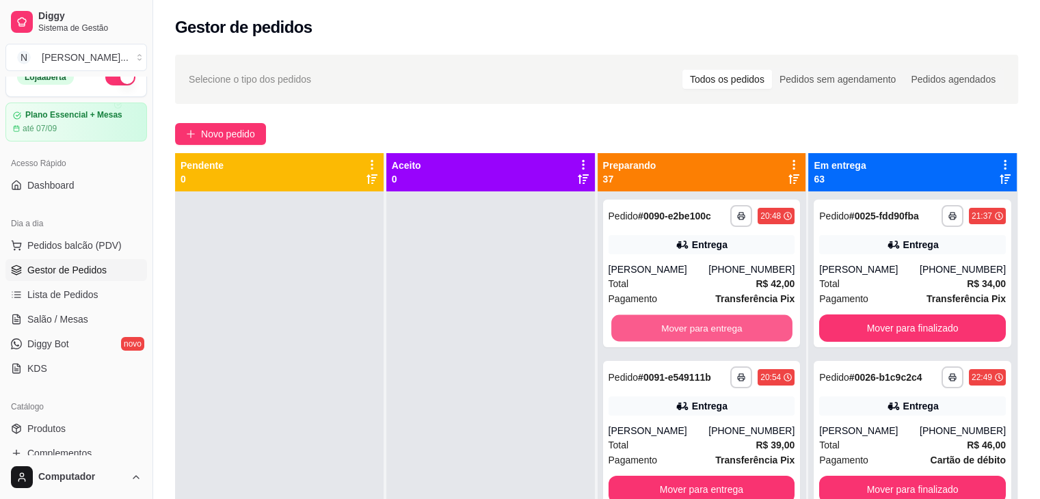
click button "Mover para entrega"
click button "Mover para retirada disponível"
click button "Mover para entrega"
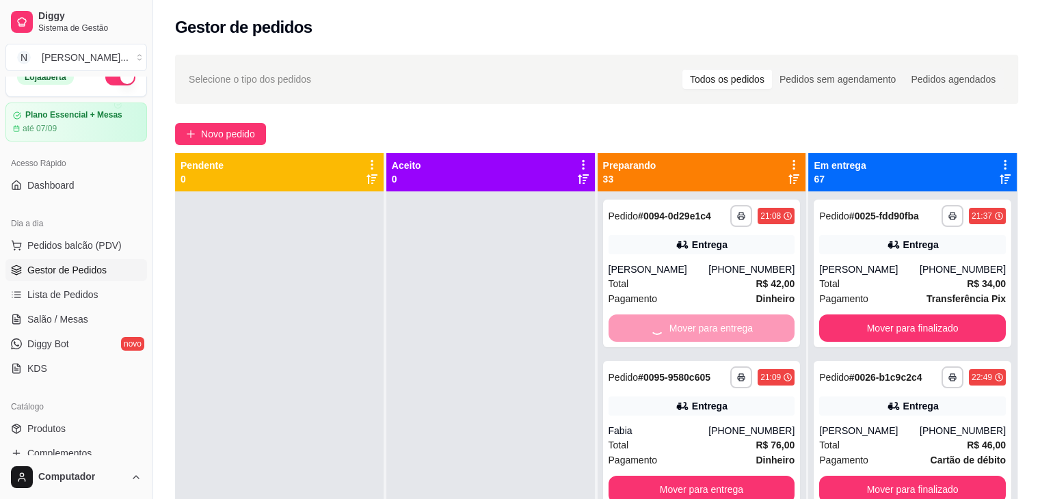
click button "Mover para entrega"
click button "Mover para retirada disponível"
click button "Mover para entrega"
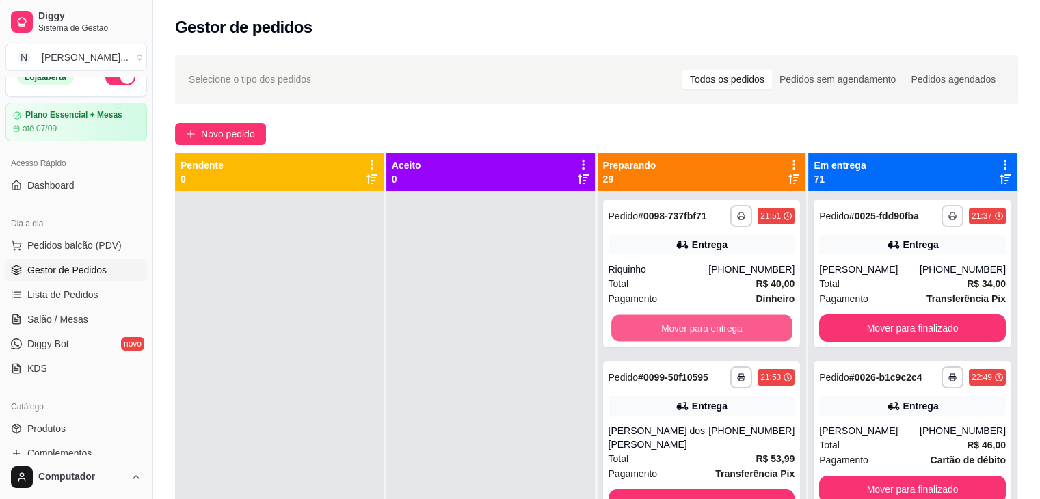
click button "Mover para entrega"
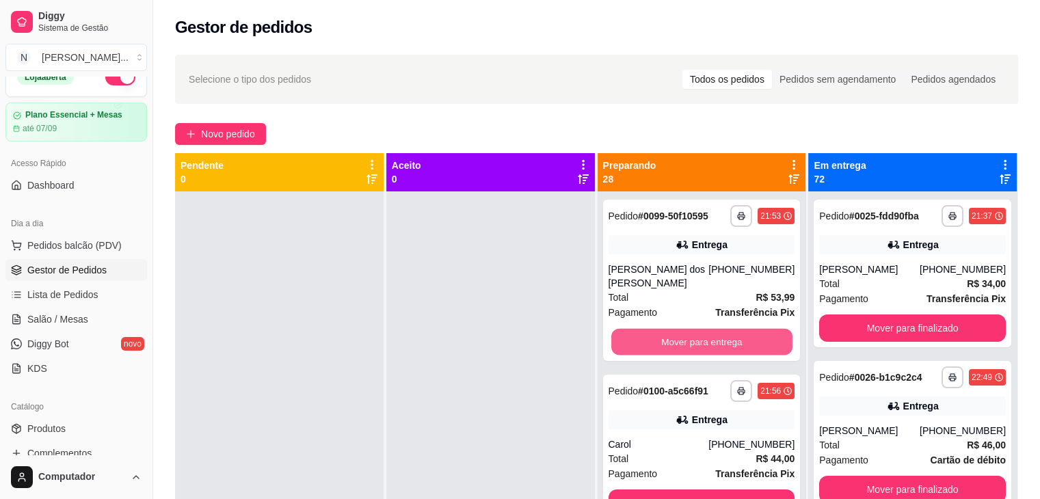
click button "Mover para entrega"
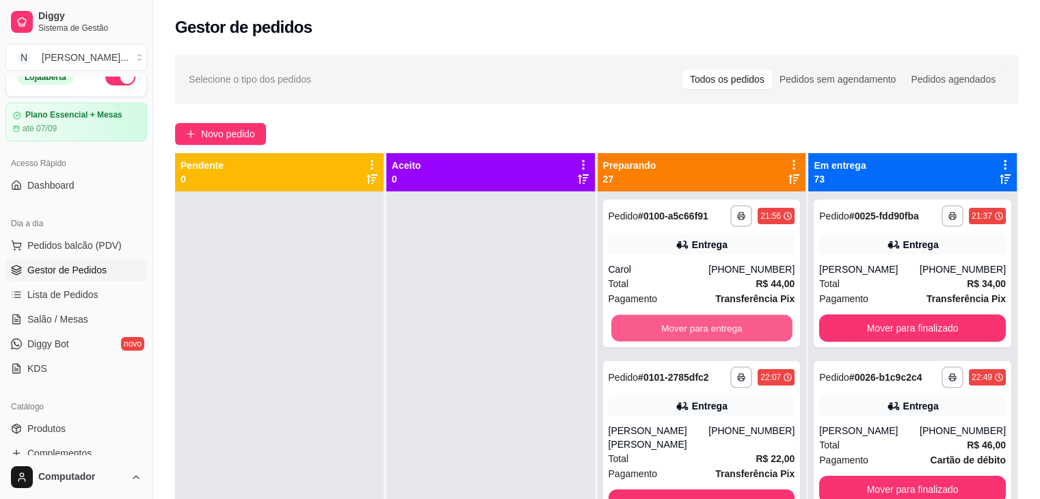
click button "Mover para entrega"
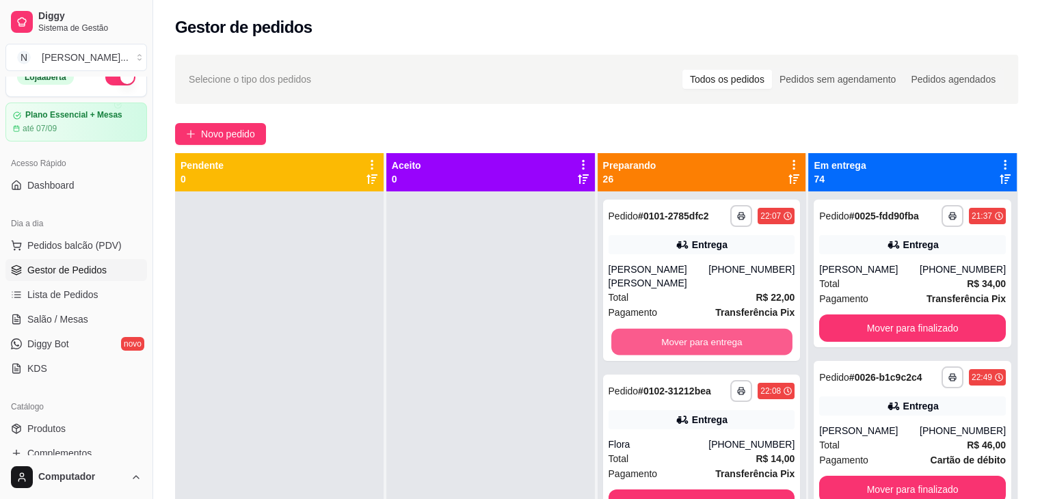
click button "Mover para entrega"
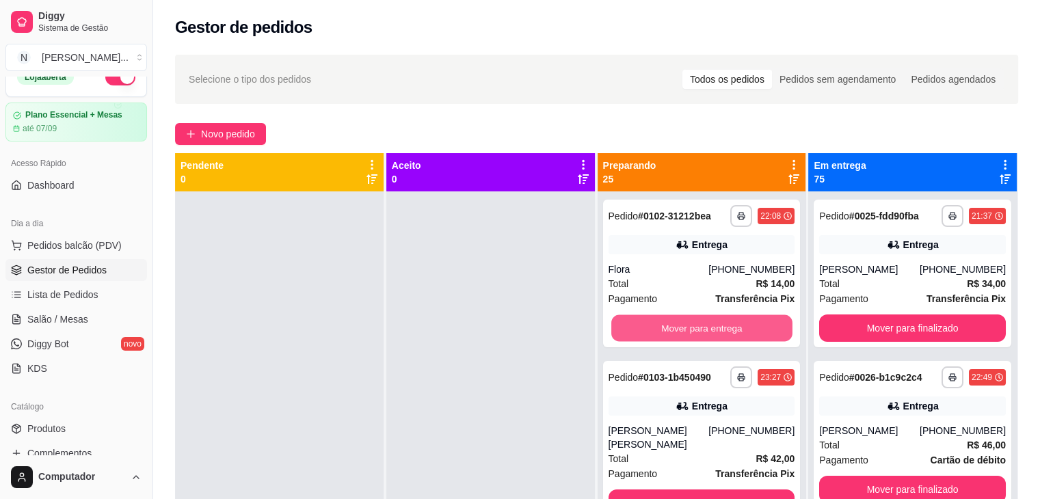
click button "Mover para entrega"
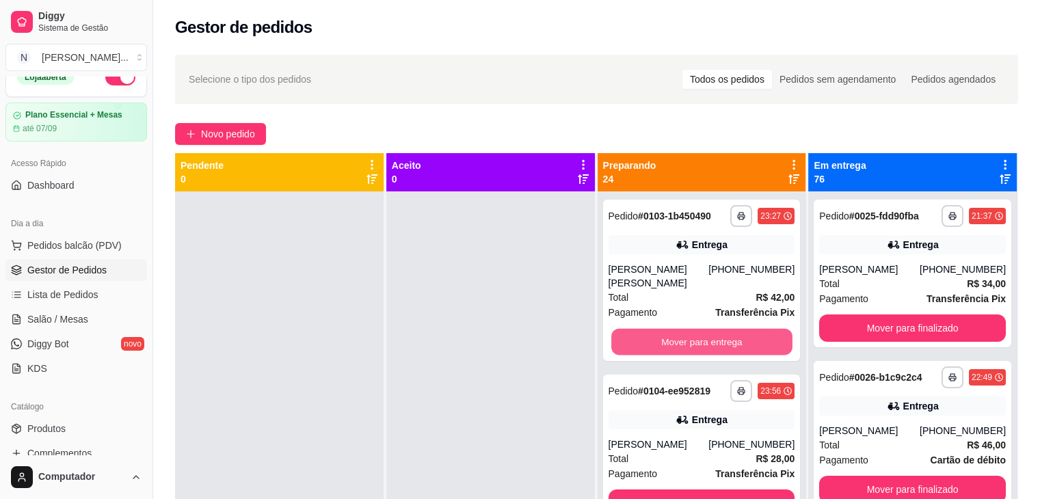
click button "Mover para entrega"
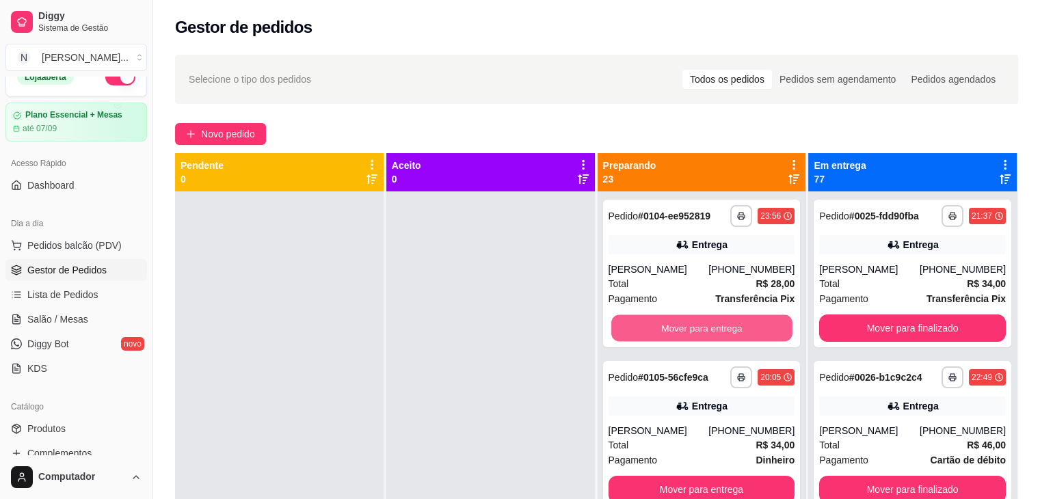
click button "Mover para entrega"
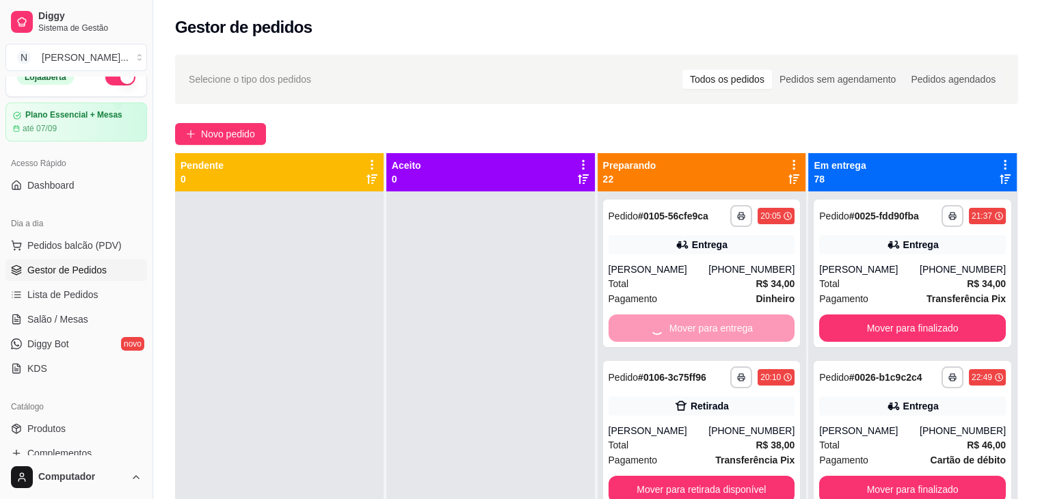
click button "Mover para retirada disponível"
click div "Mover para retirada disponível"
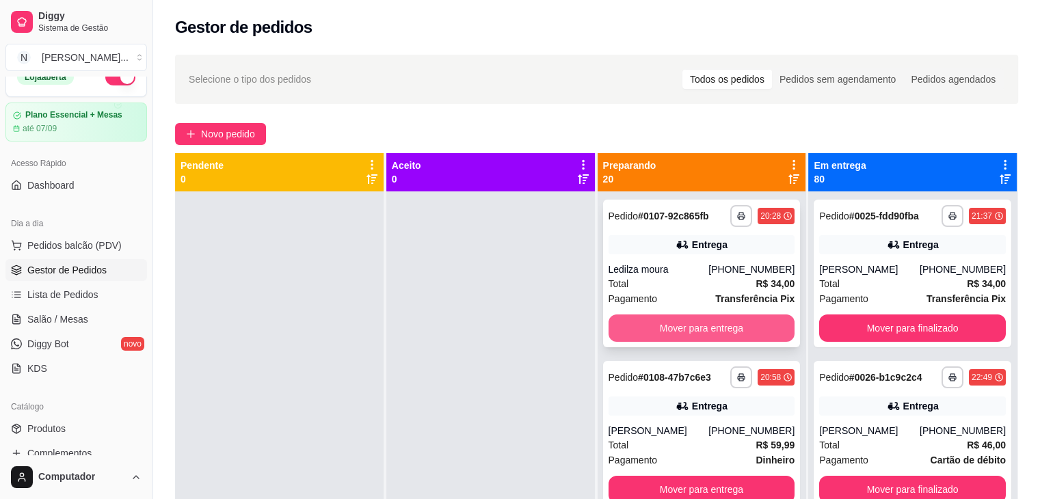
click button "Mover para entrega"
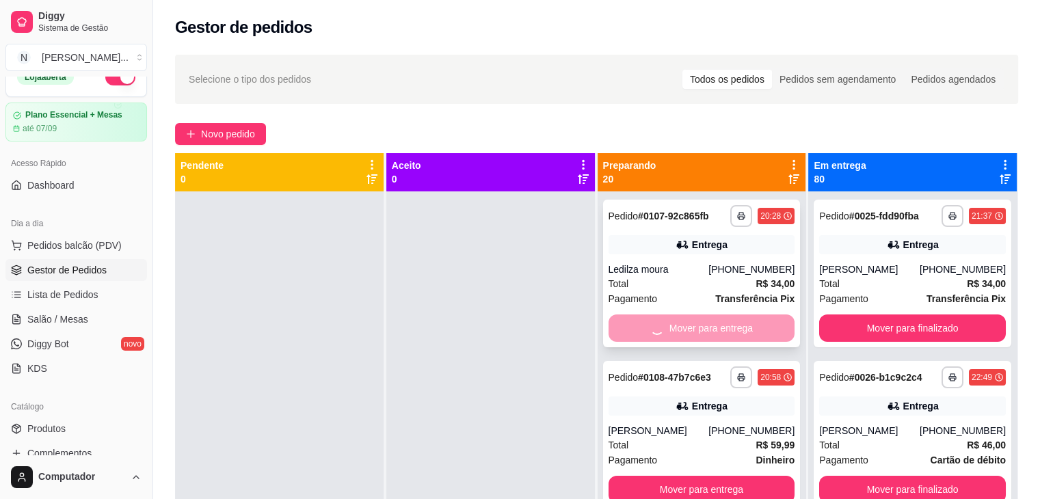
click button "Mover para entrega"
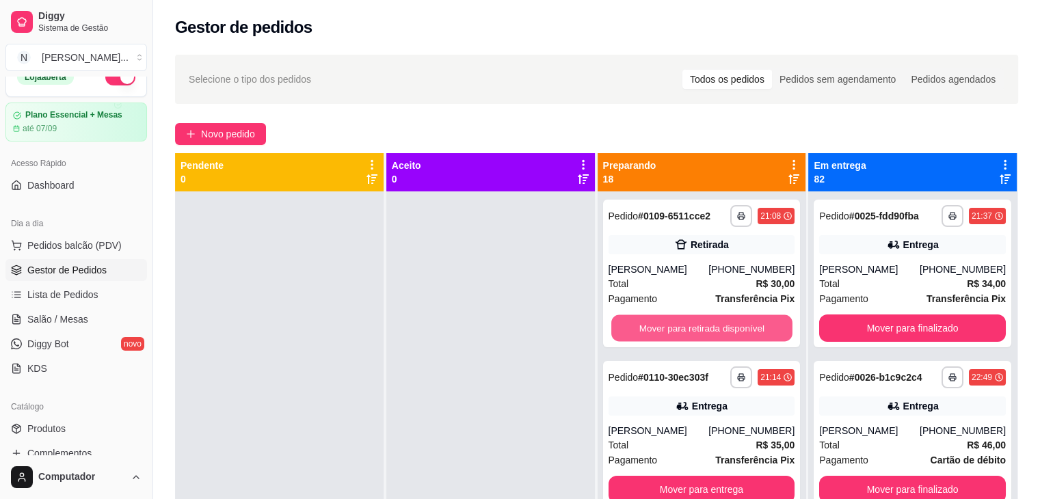
click button "Mover para retirada disponível"
click button "Mover para entrega"
click button "Mover para retirada disponível"
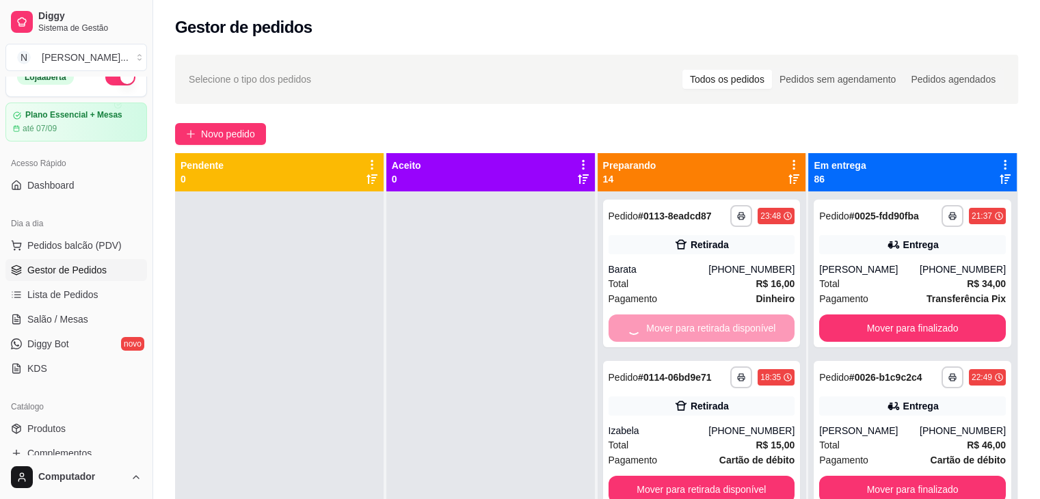
click button "Mover para retirada disponível"
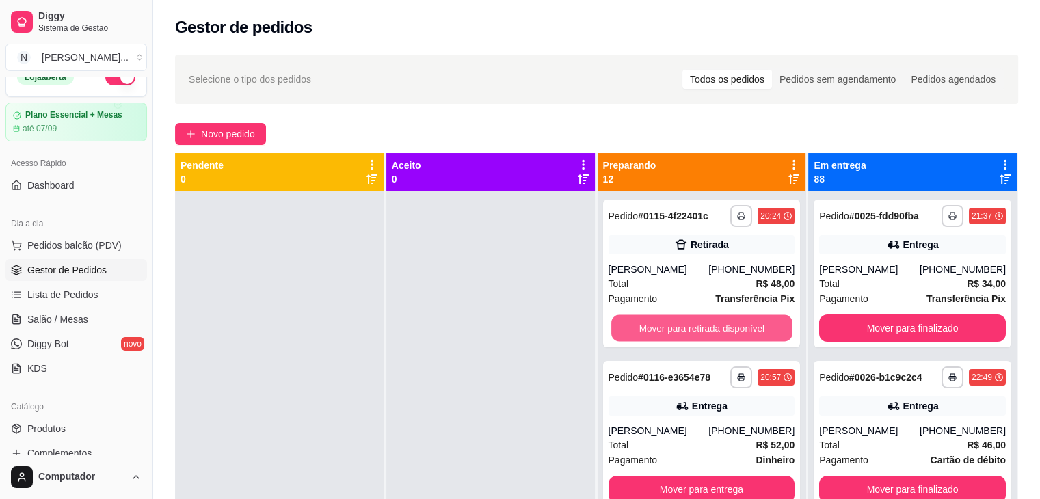
click button "Mover para retirada disponível"
click button "Mover para entrega"
click button "Mover para retirada disponível"
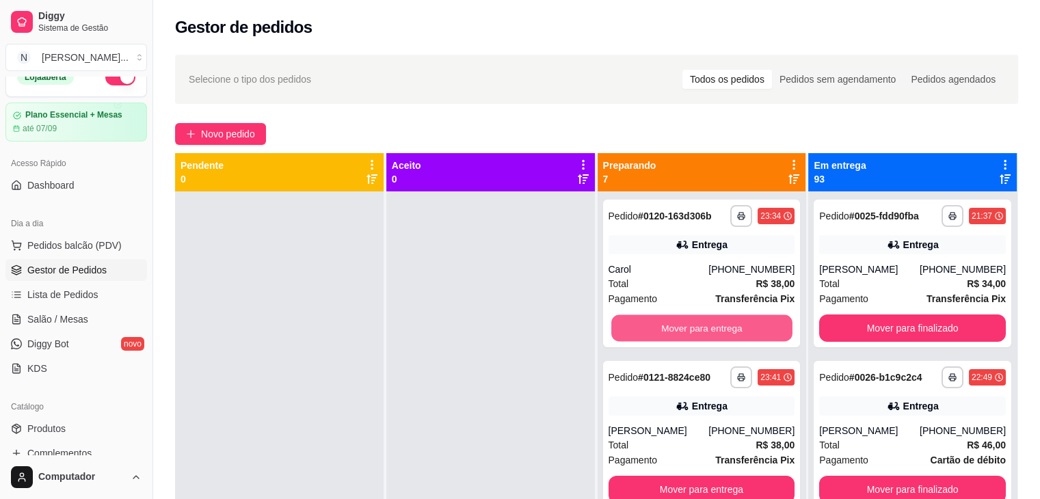
click button "Mover para entrega"
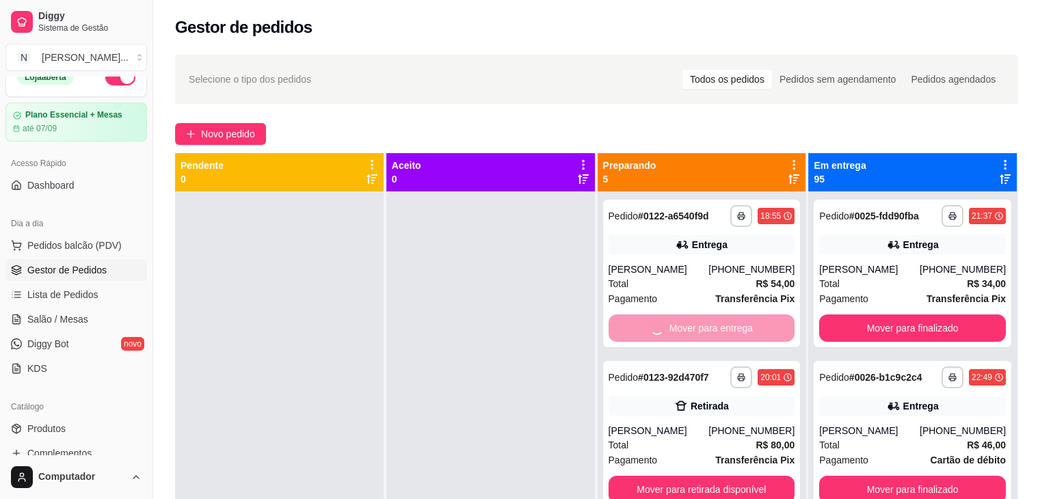
click div "Mover para entrega"
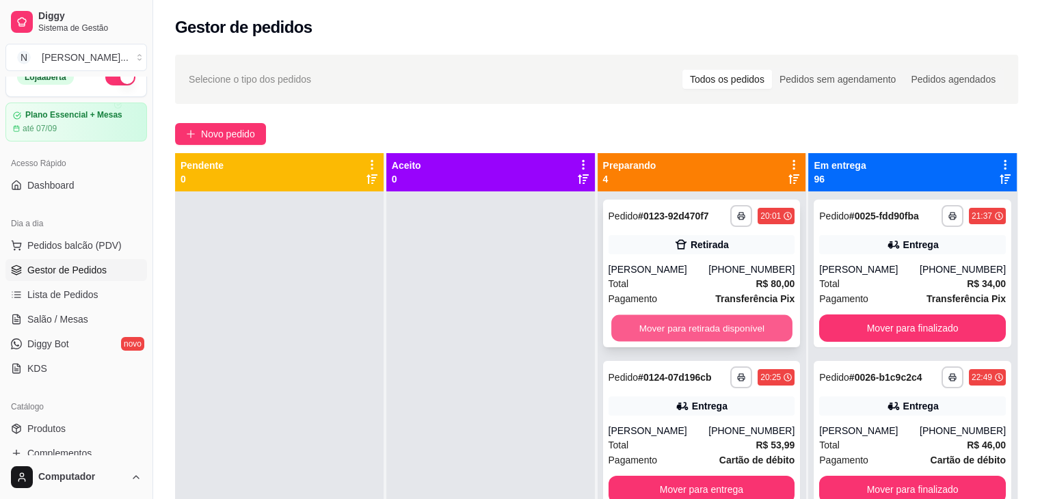
click button "Mover para retirada disponível"
click button "Mover para entrega"
click button "Mover para retirada disponível"
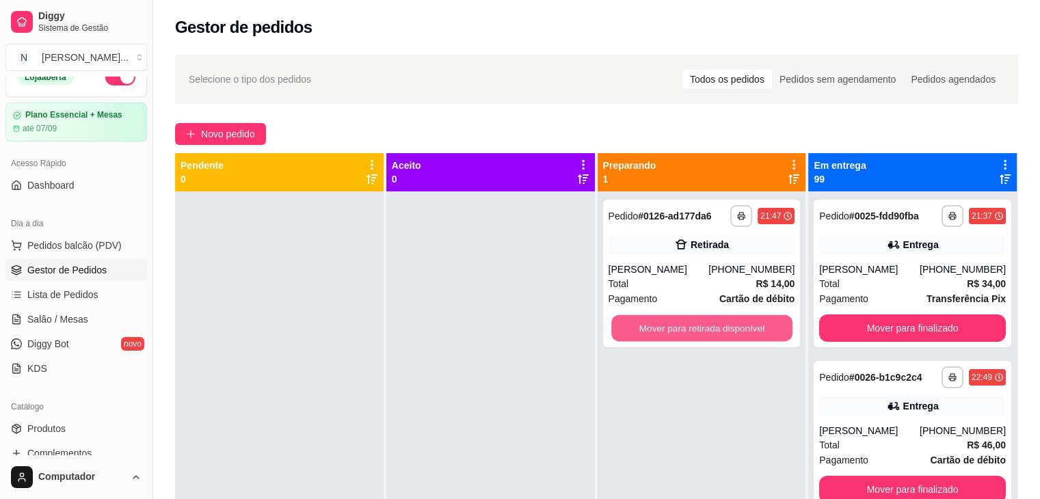
click button "Mover para retirada disponível"
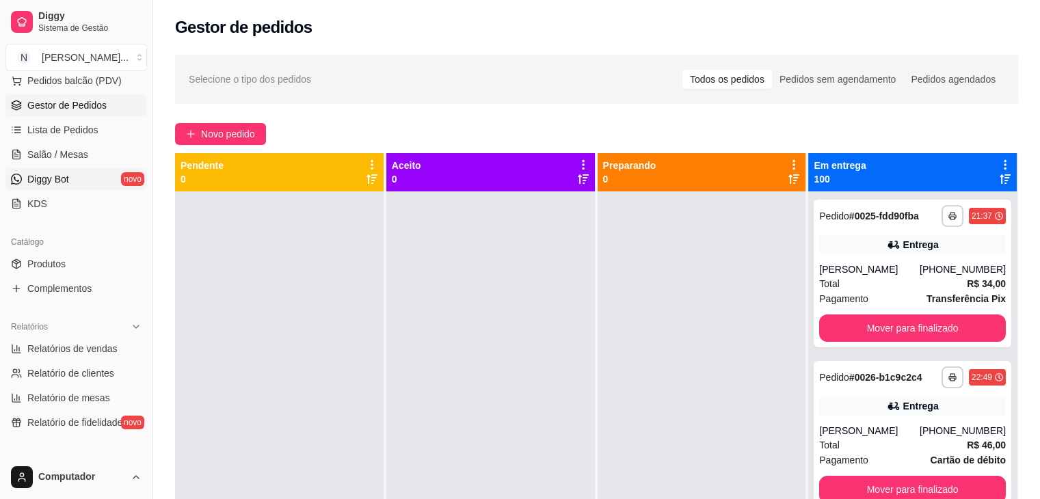
scroll to position [183, 0]
click span "Relatórios de vendas"
select select "ALL"
select select "0"
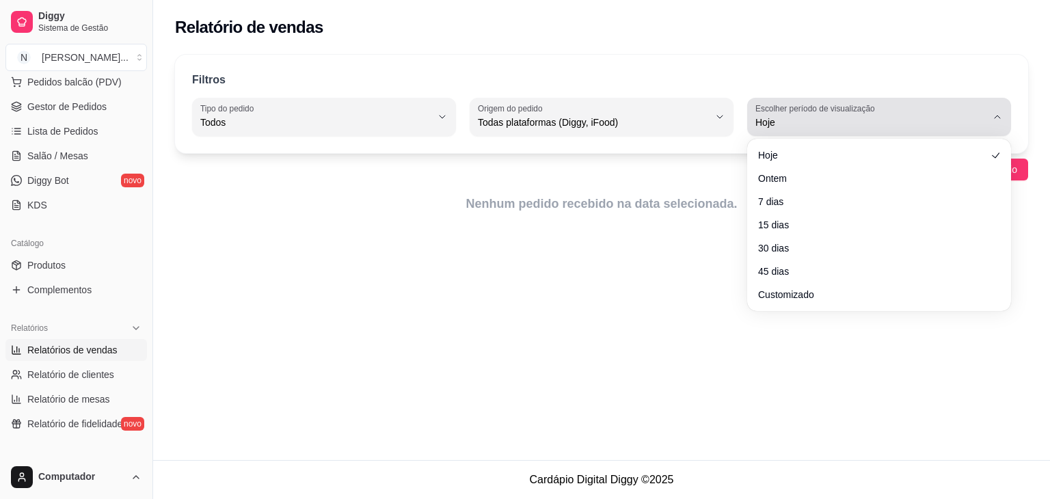
click div "Hoje"
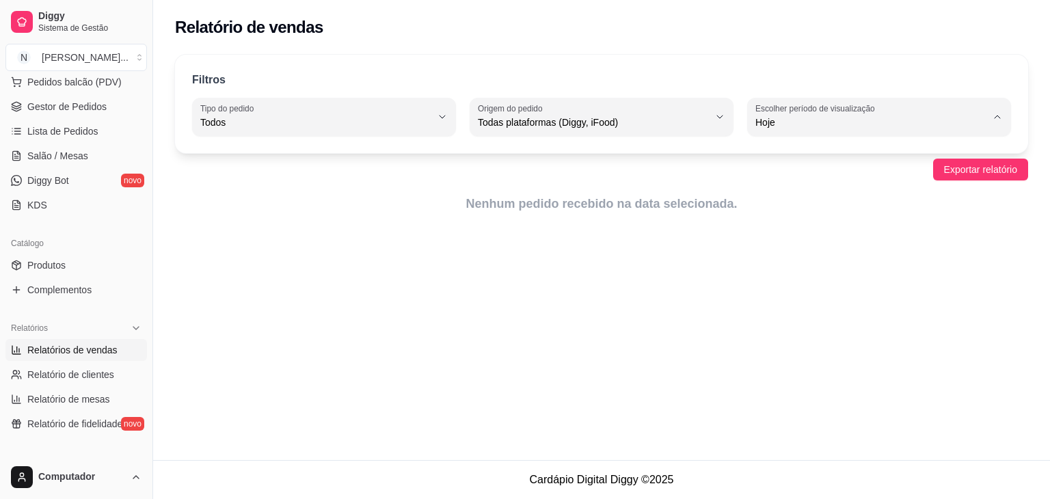
click span "45 dias"
type input "45"
select select "45"
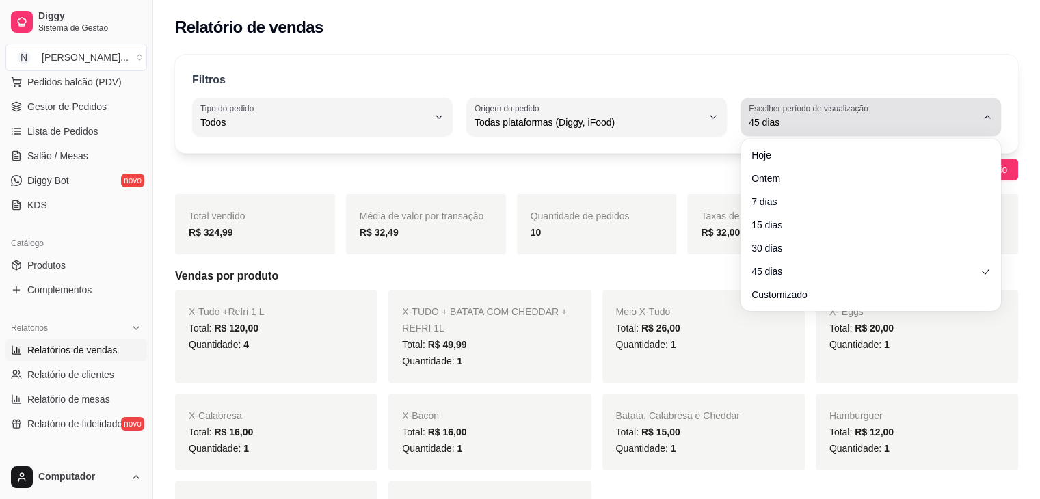
click span "45 dias"
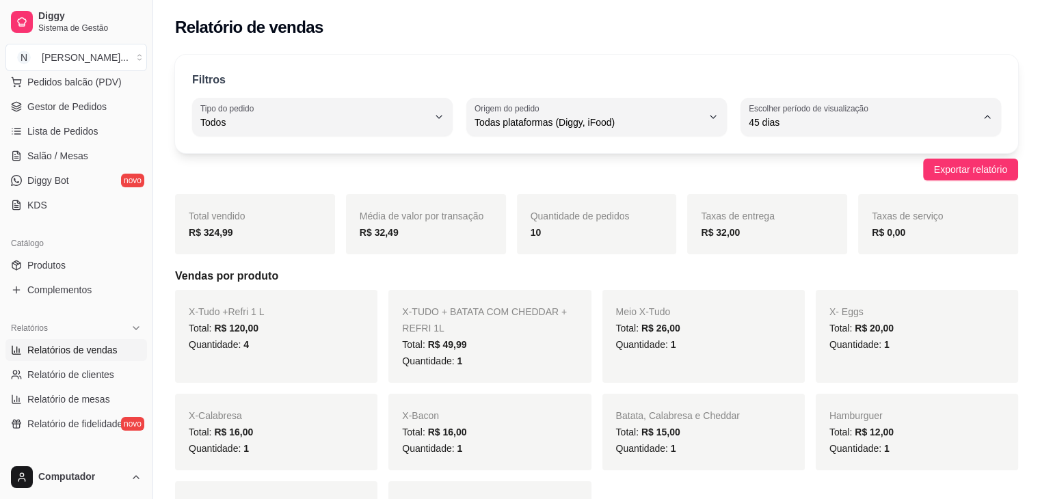
click li "7 dias"
type input "7"
select select "7"
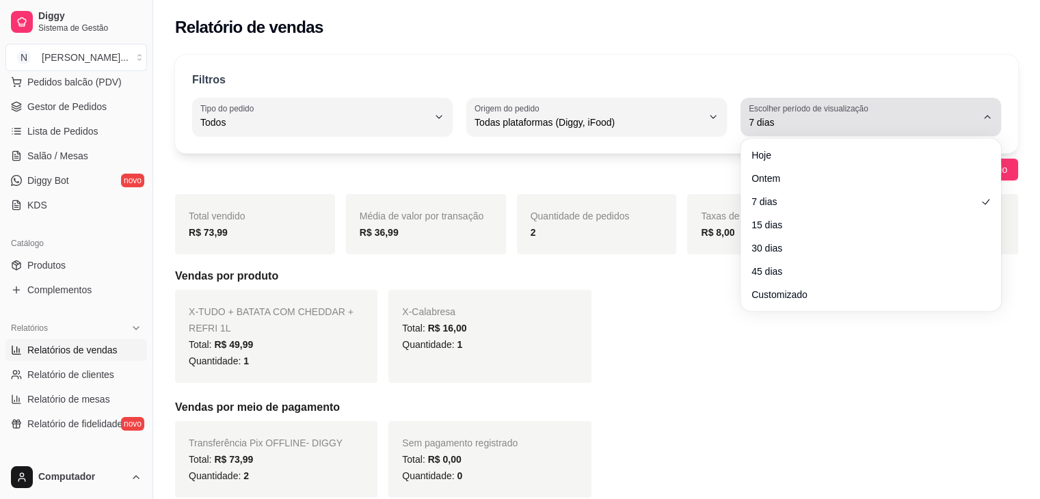
click button "Escolher período de visualização 7 dias"
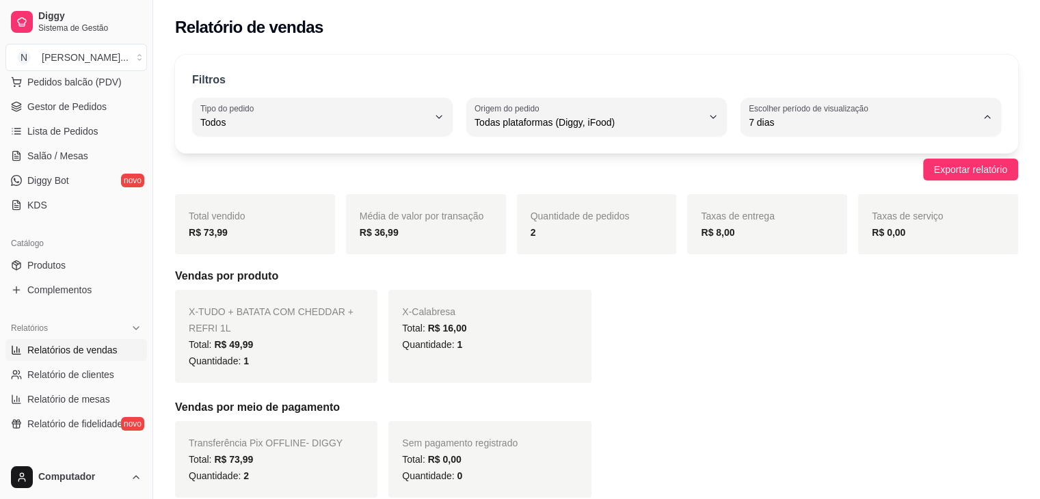
click span "Ontem"
type input "1"
select select "1"
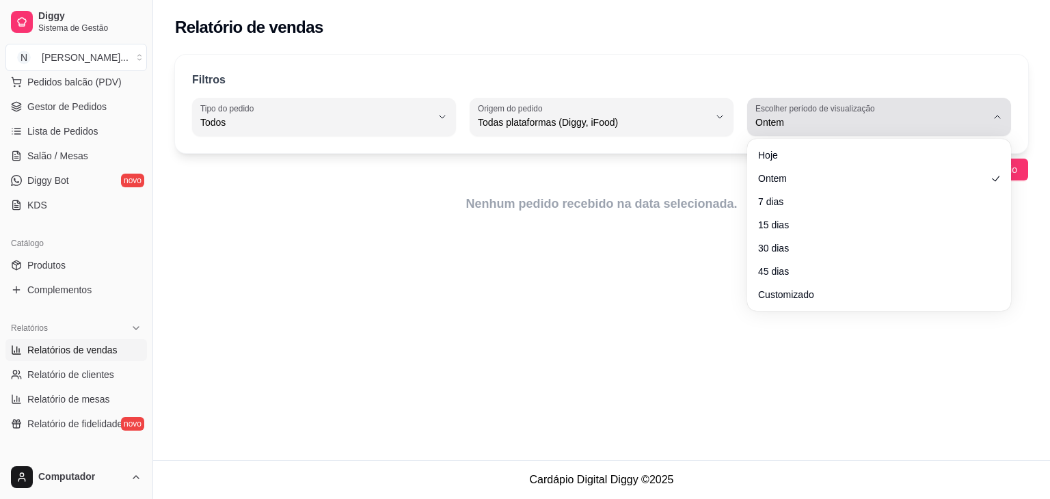
click span "Ontem"
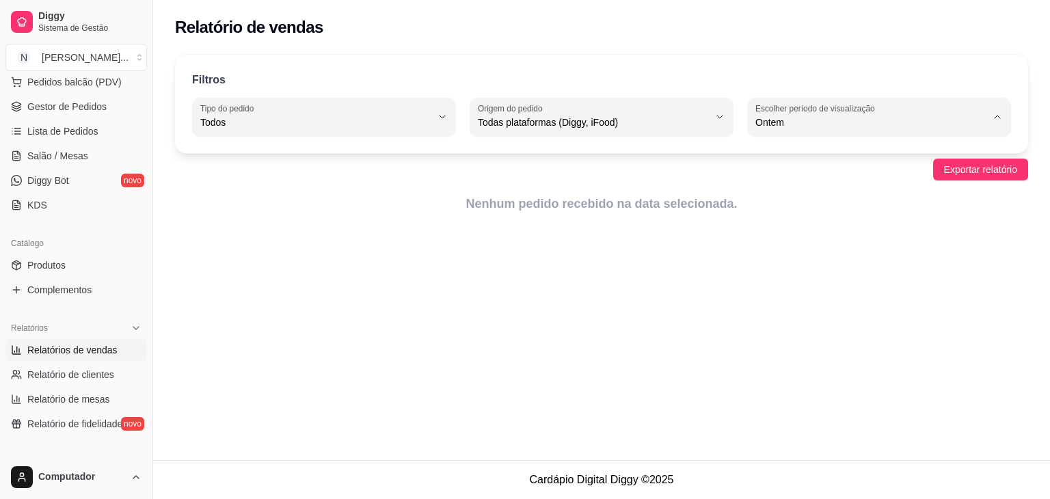
click span "Hoje"
type input "0"
select select "0"
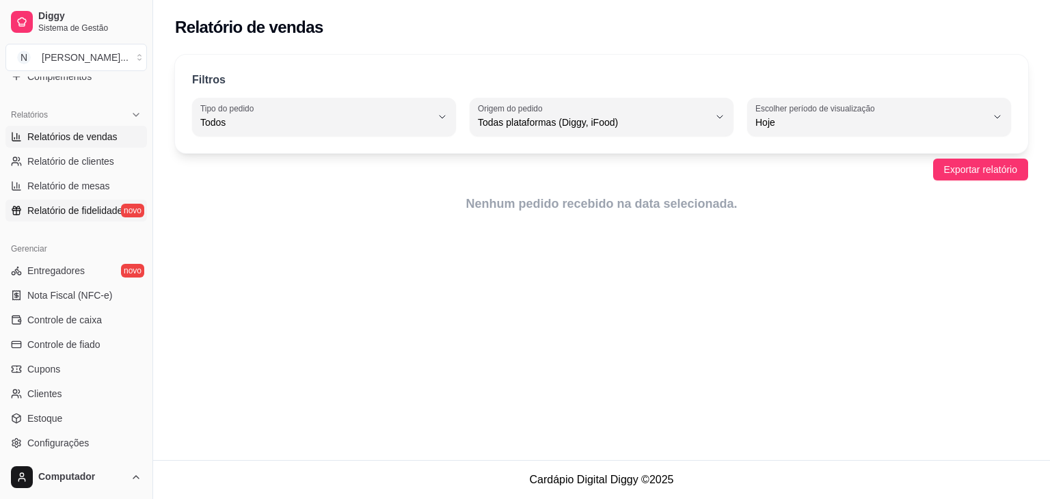
scroll to position [402, 0]
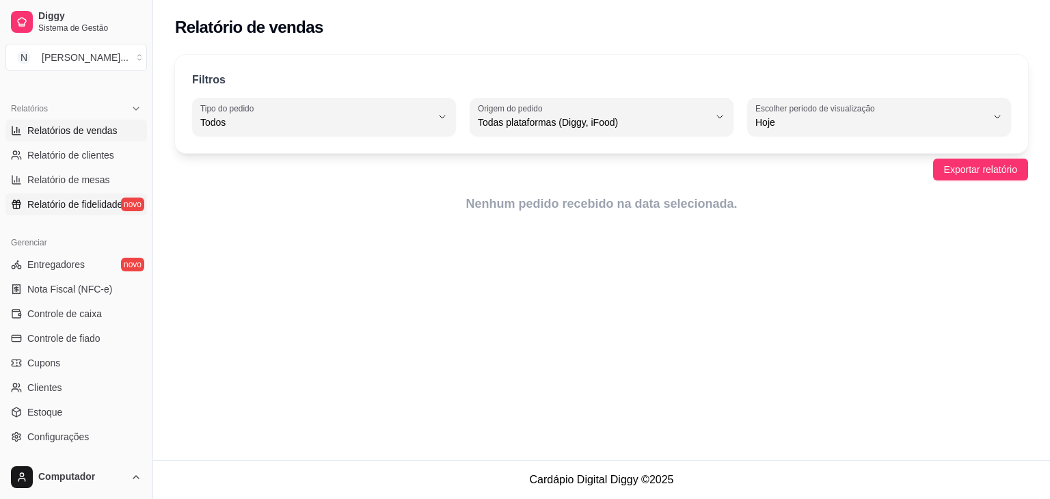
click link "Relatório de fidelidade novo"
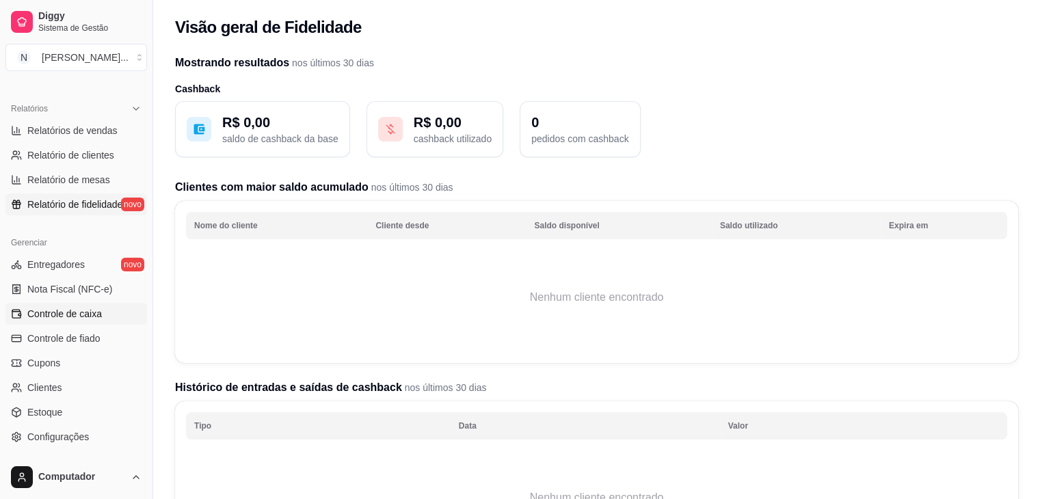
click span "Controle de caixa"
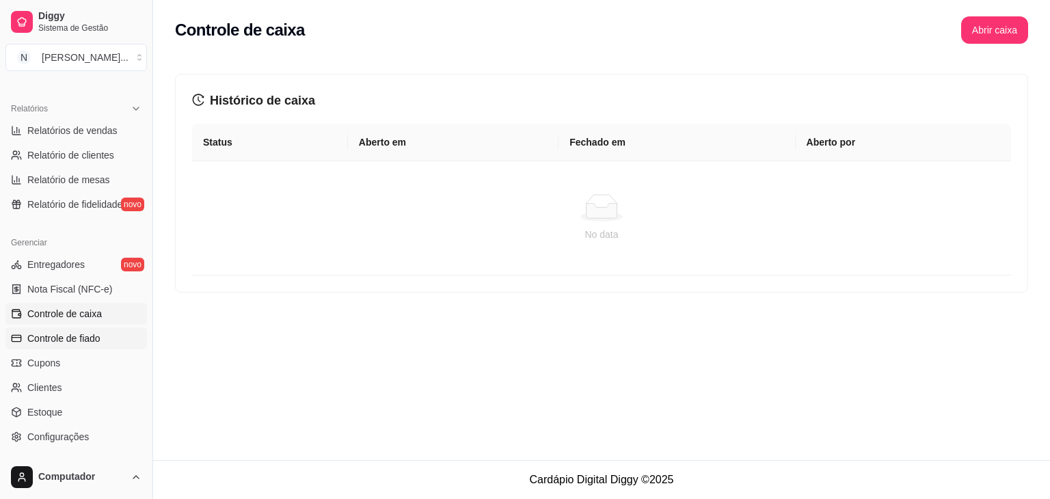
click span "Controle de fiado"
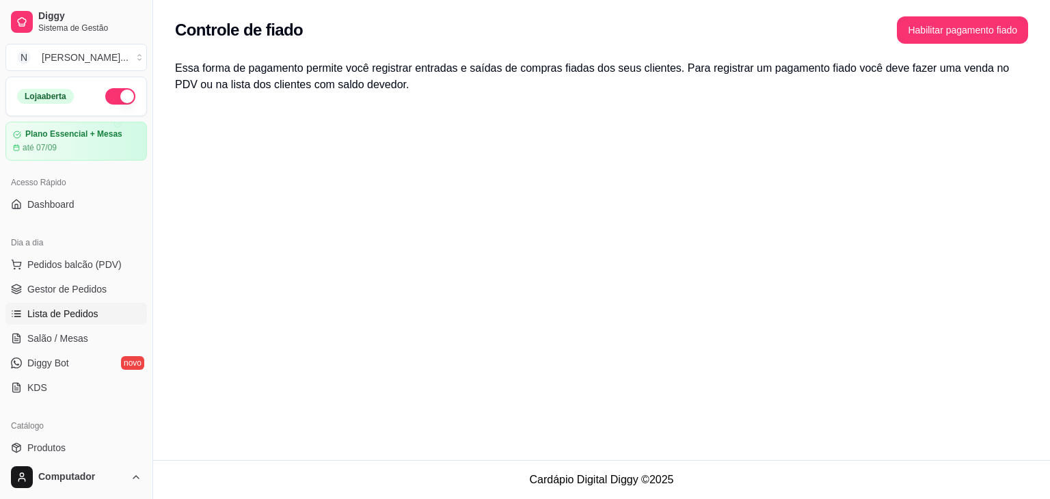
click link "Lista de Pedidos"
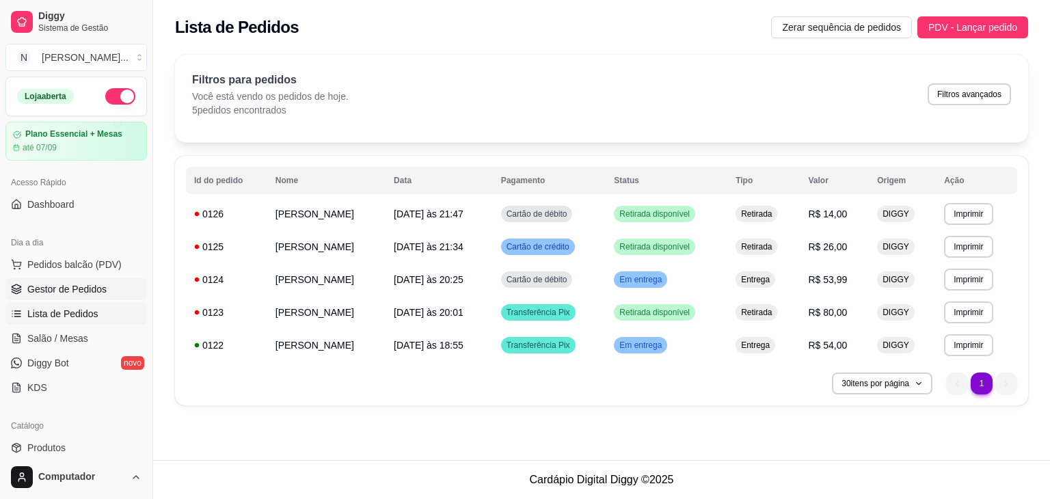
click link "Gestor de Pedidos"
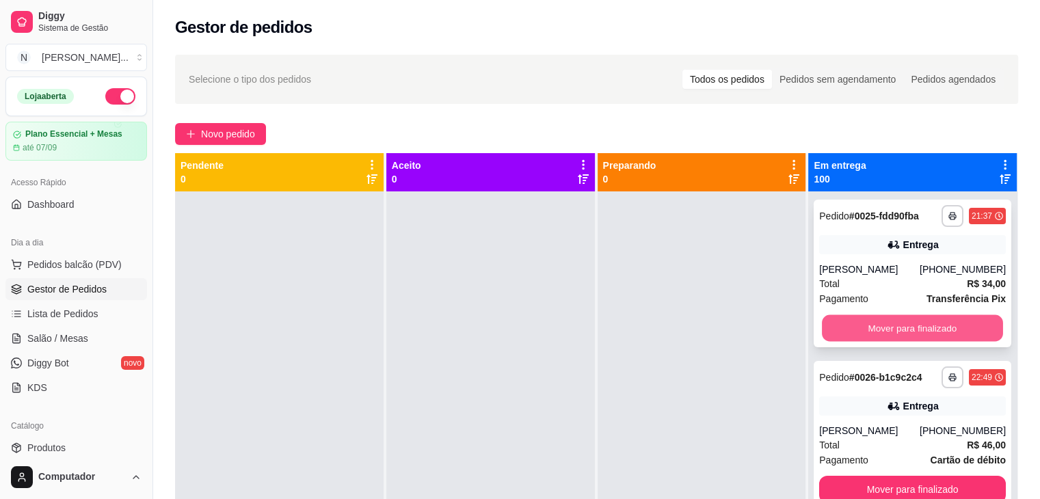
click button "Mover para finalizado"
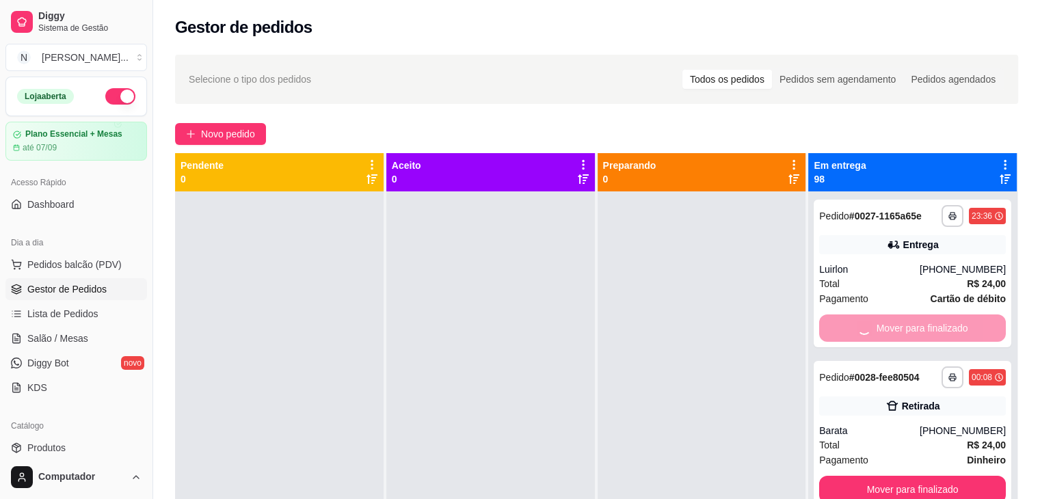
click div "Mover para finalizado"
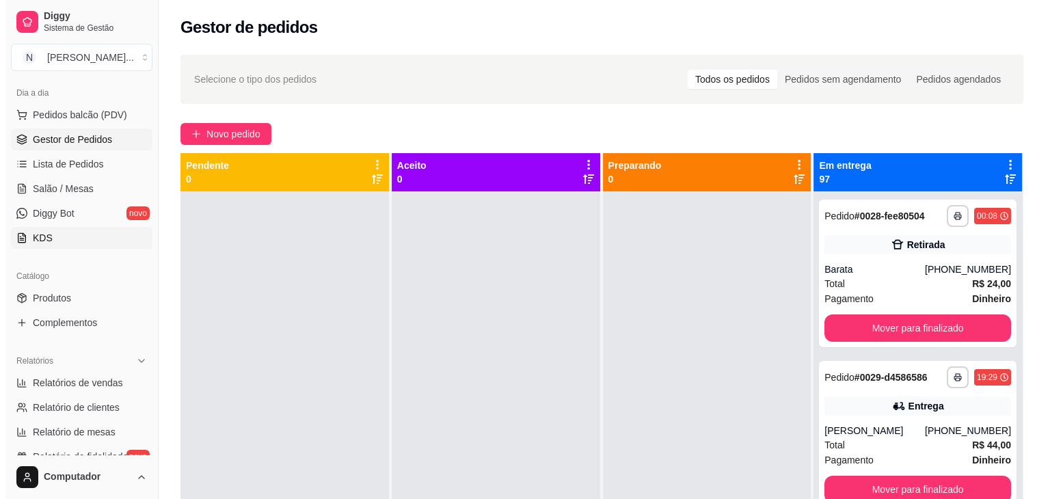
scroll to position [150, 0]
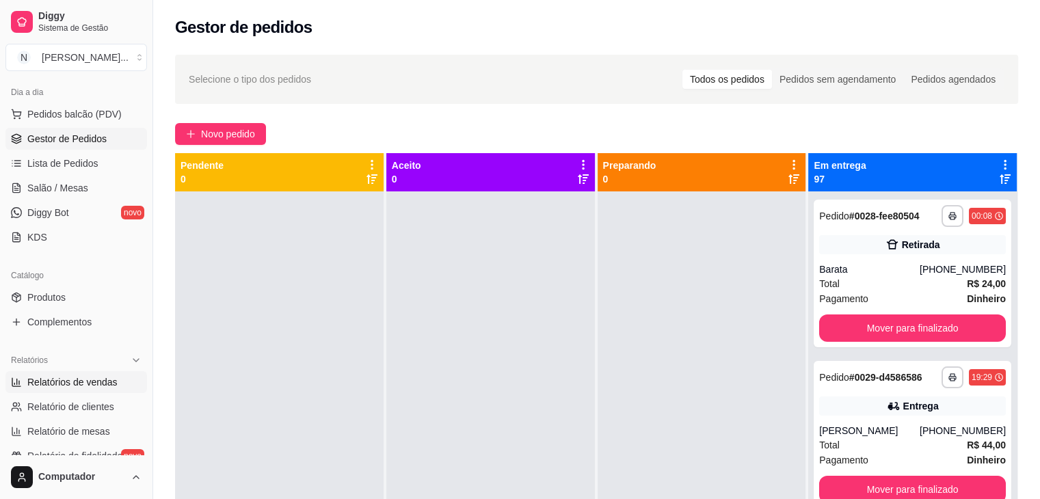
click span "Relatórios de vendas"
select select "ALL"
select select "0"
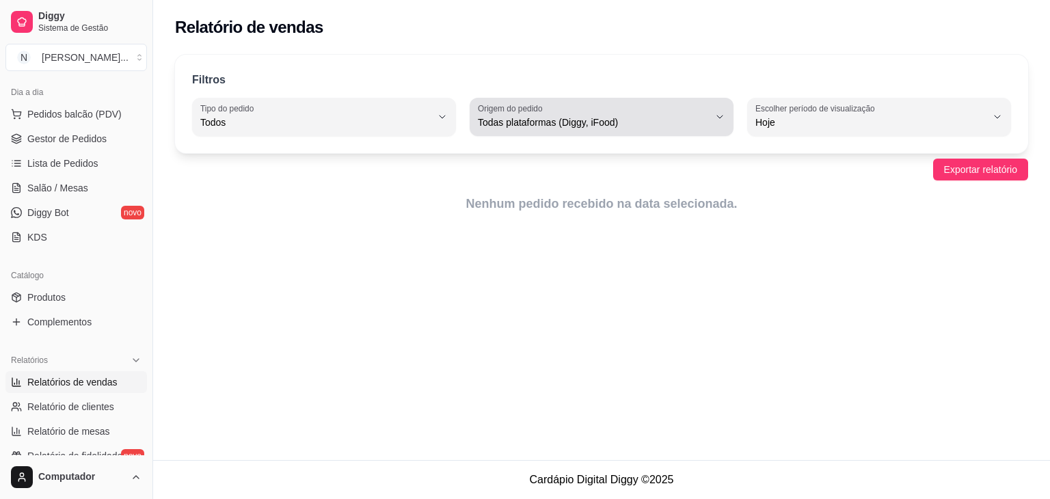
click div "Todas plataformas (Diggy, iFood)"
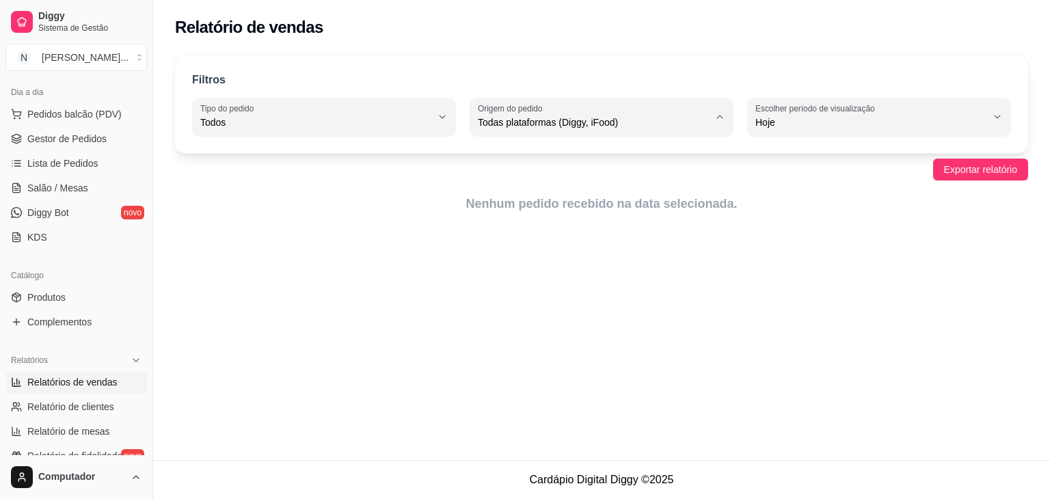
click li "Diggy"
type input "DIGGY"
select select "DIGGY"
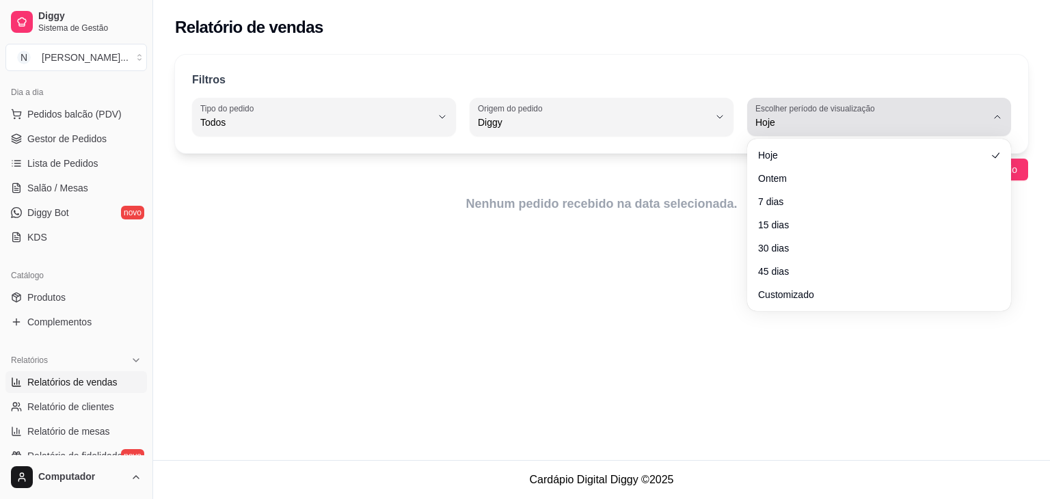
click span "Hoje"
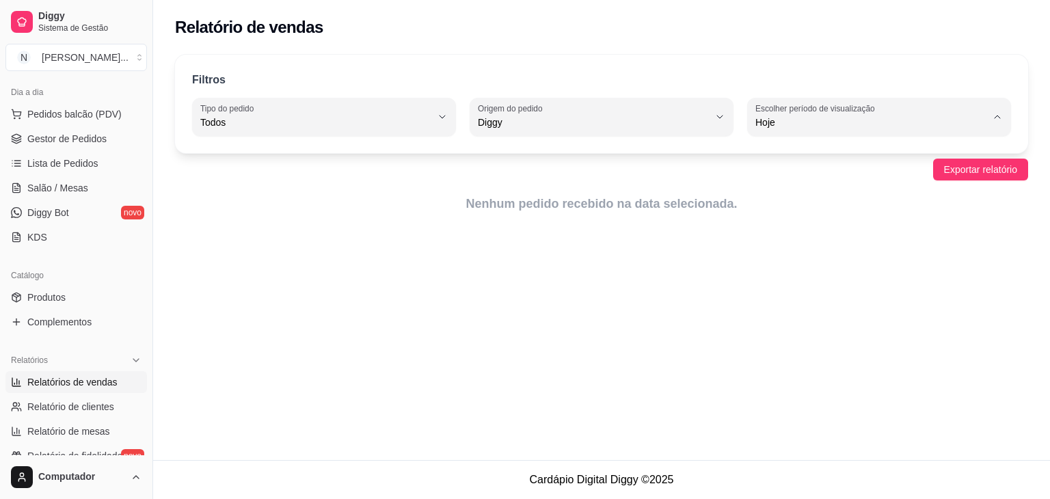
click span "Customizado"
type input "-1"
select select "-1"
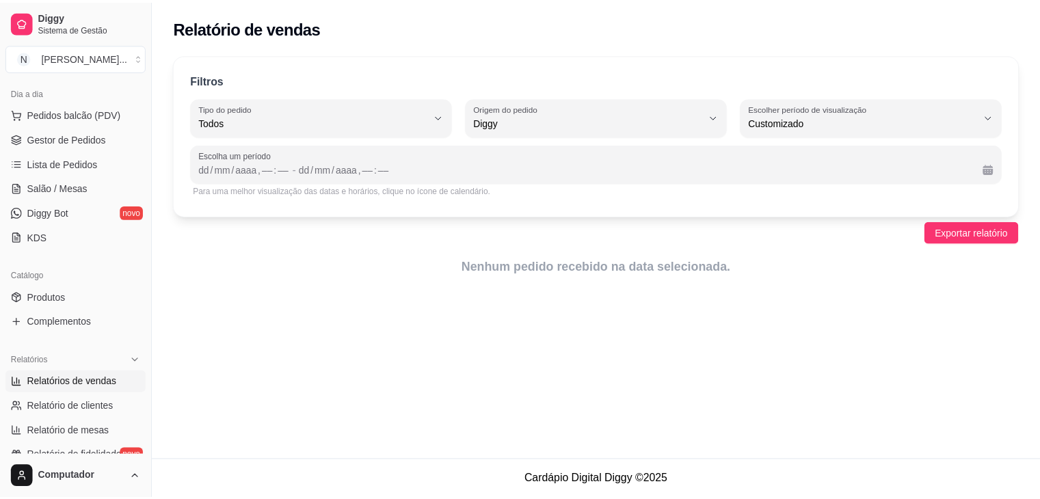
scroll to position [13, 0]
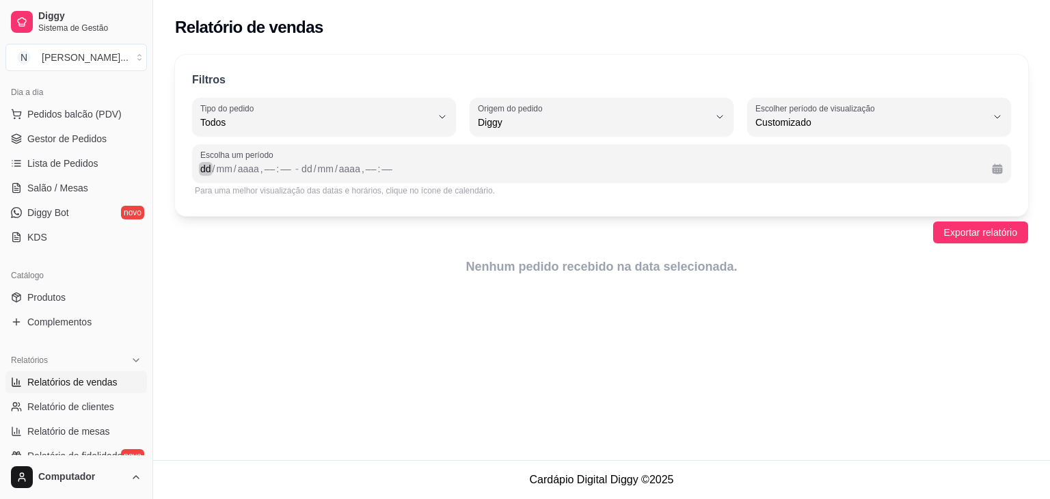
click div "dd / mm / aaaa , –– : ––"
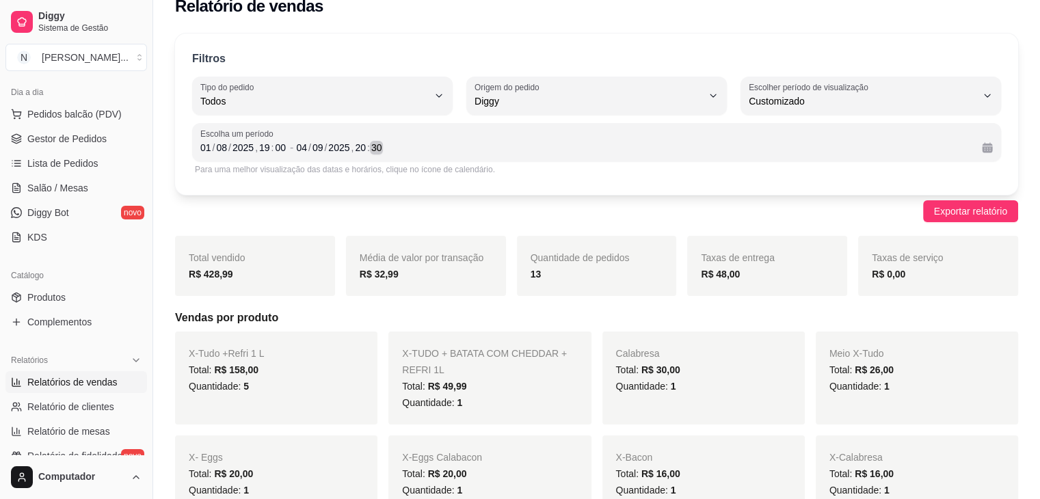
scroll to position [0, 0]
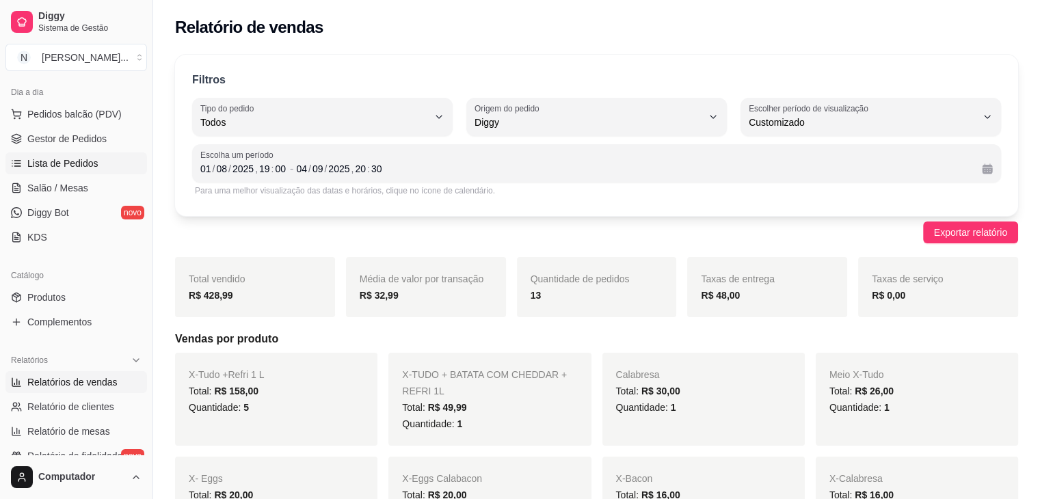
click span "Lista de Pedidos"
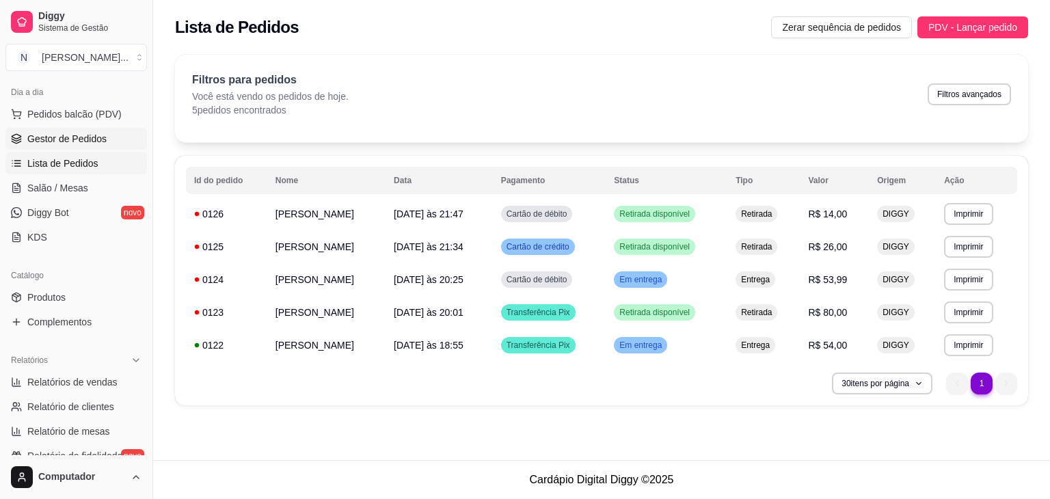
click span "Gestor de Pedidos"
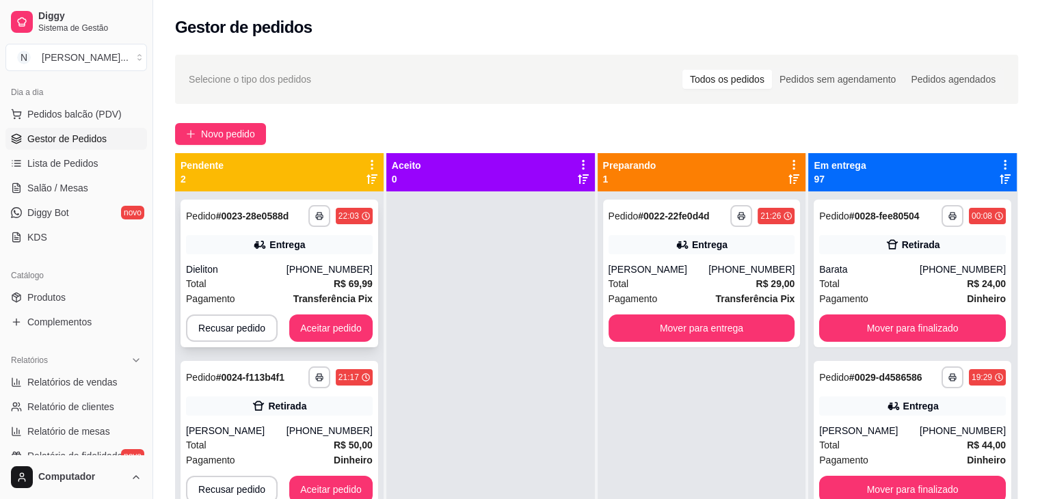
scroll to position [38, 0]
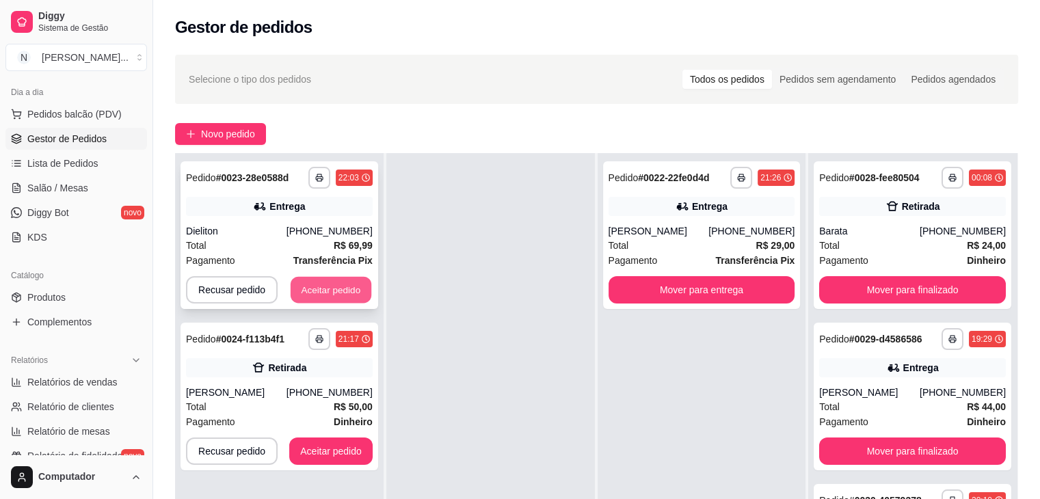
click button "Aceitar pedido"
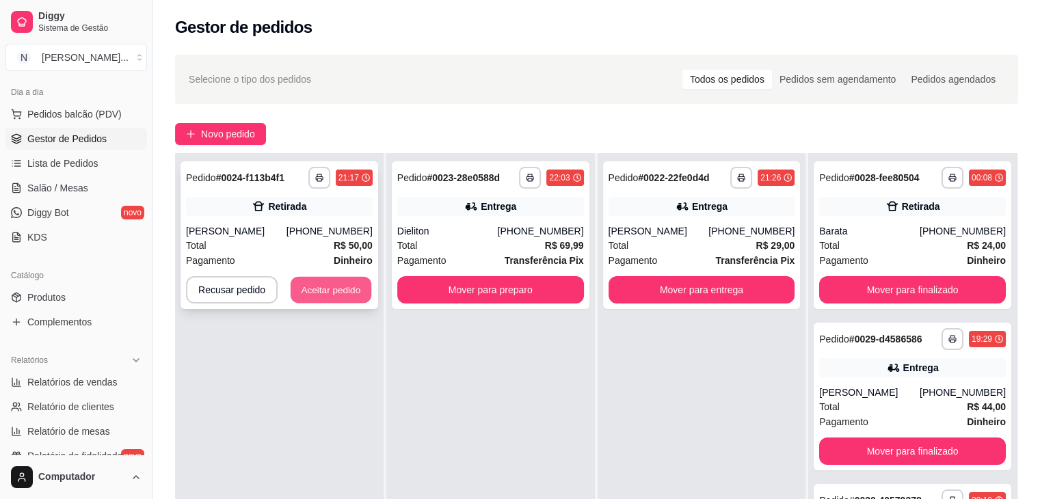
click button "Aceitar pedido"
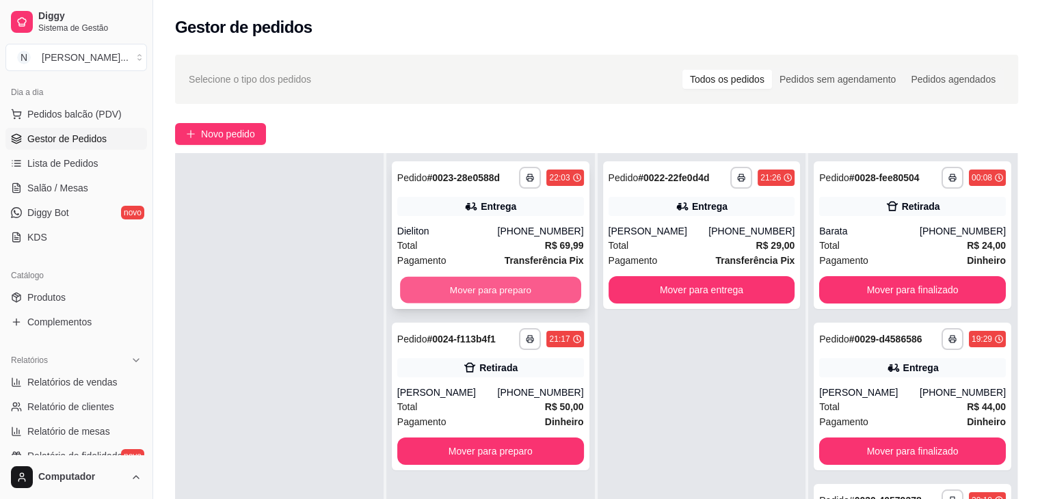
click button "Mover para preparo"
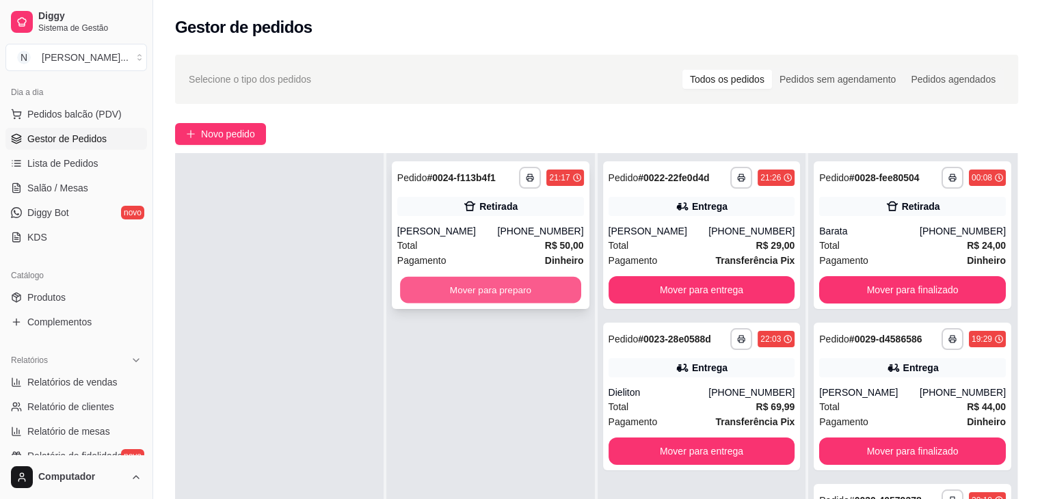
click button "Mover para preparo"
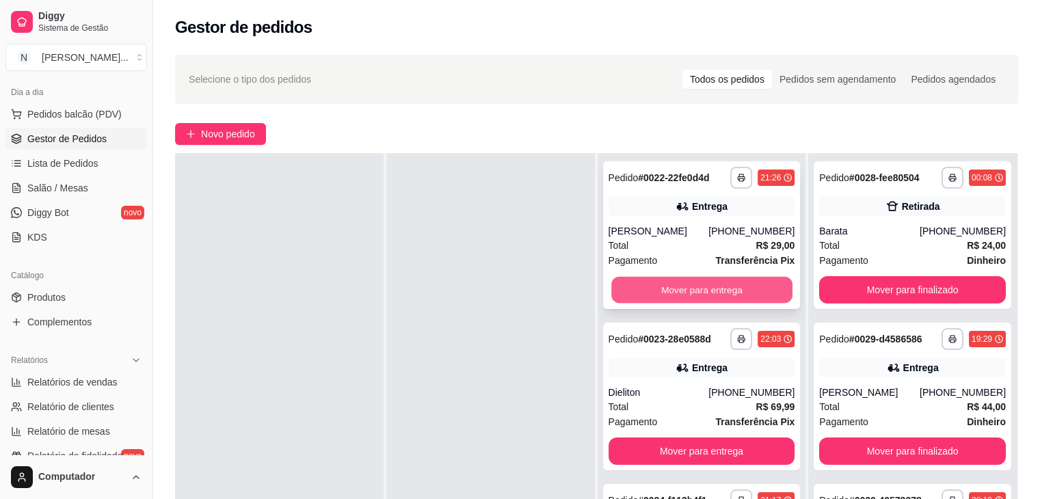
click button "Mover para entrega"
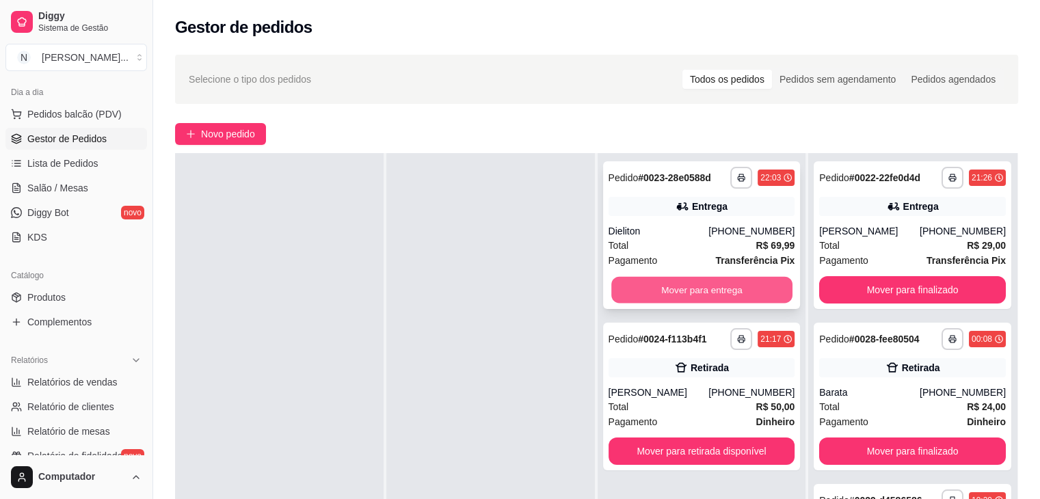
click button "Mover para entrega"
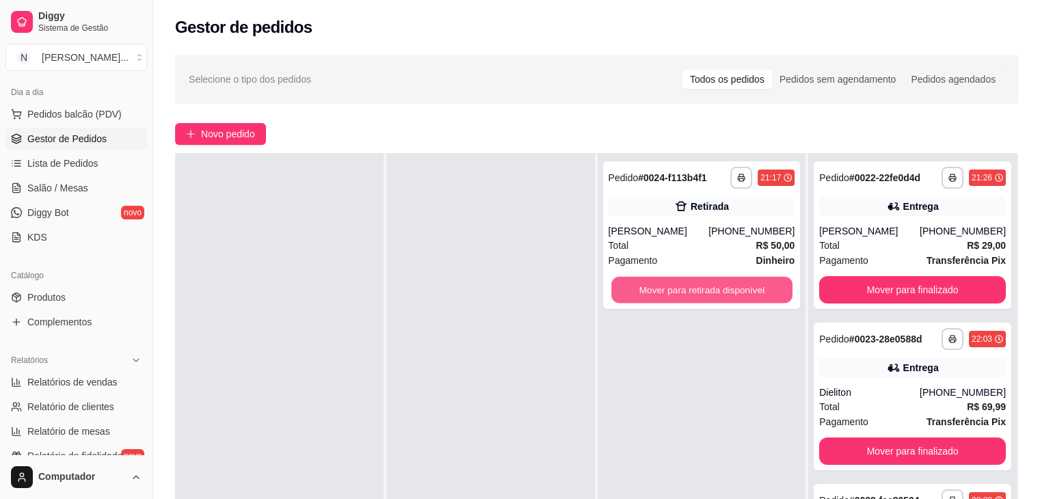
click button "Mover para retirada disponível"
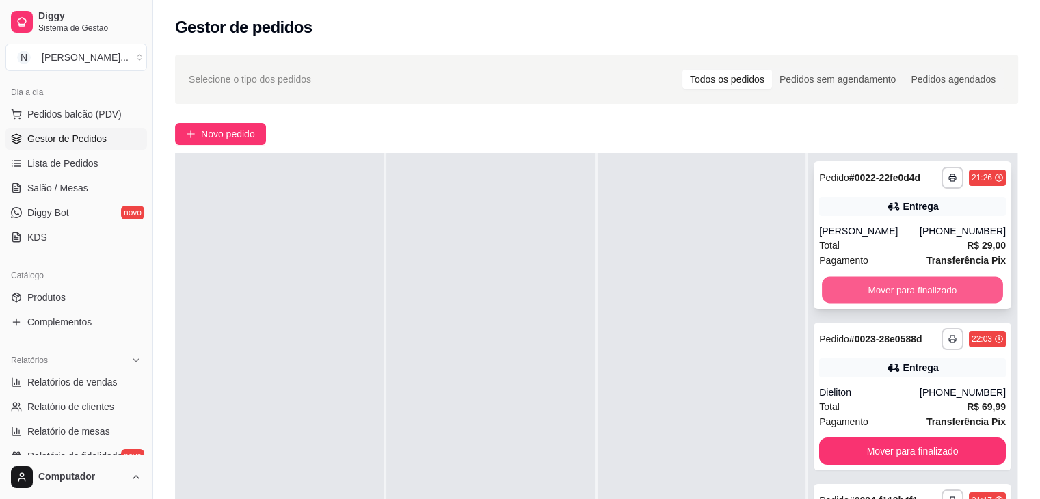
click button "Mover para finalizado"
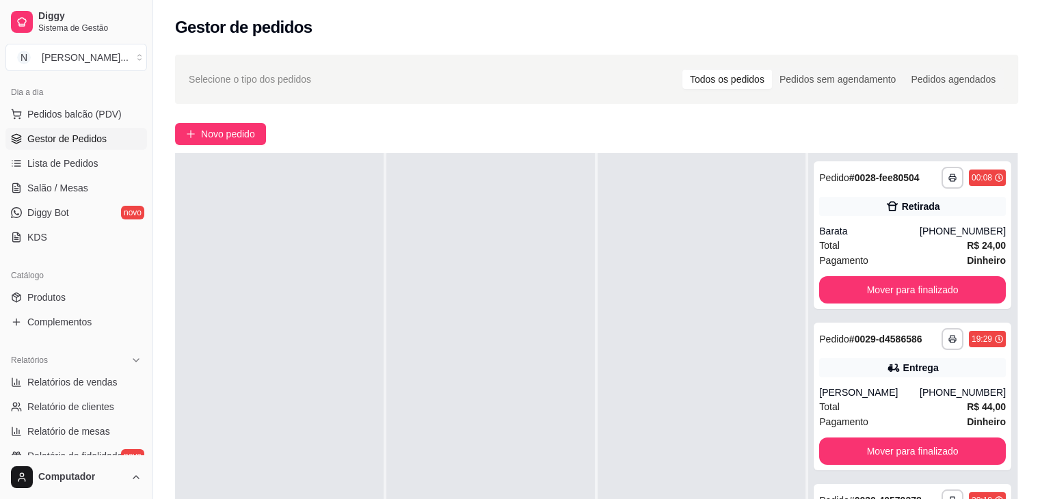
scroll to position [0, 0]
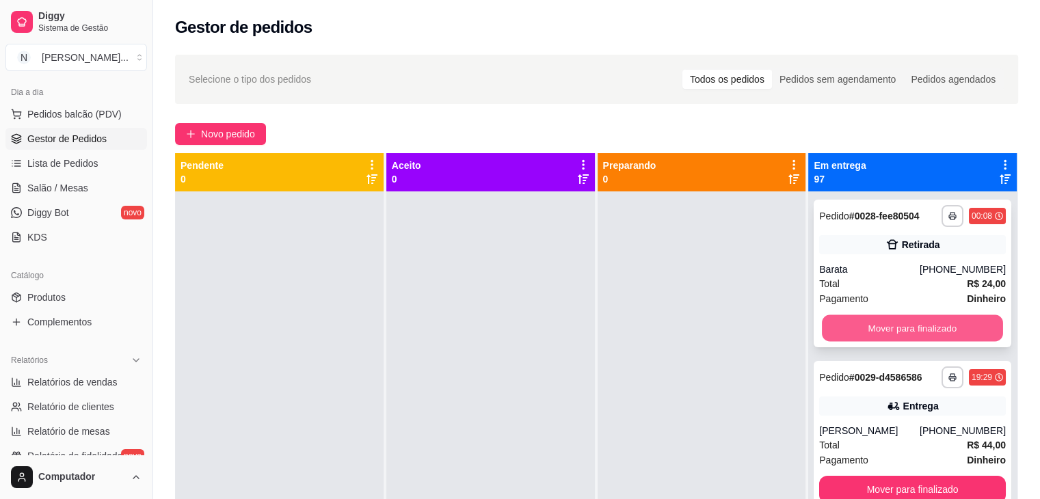
click button "Mover para finalizado"
click div "Mover para finalizado"
click button "Mover para finalizado"
click div "Mover para finalizado"
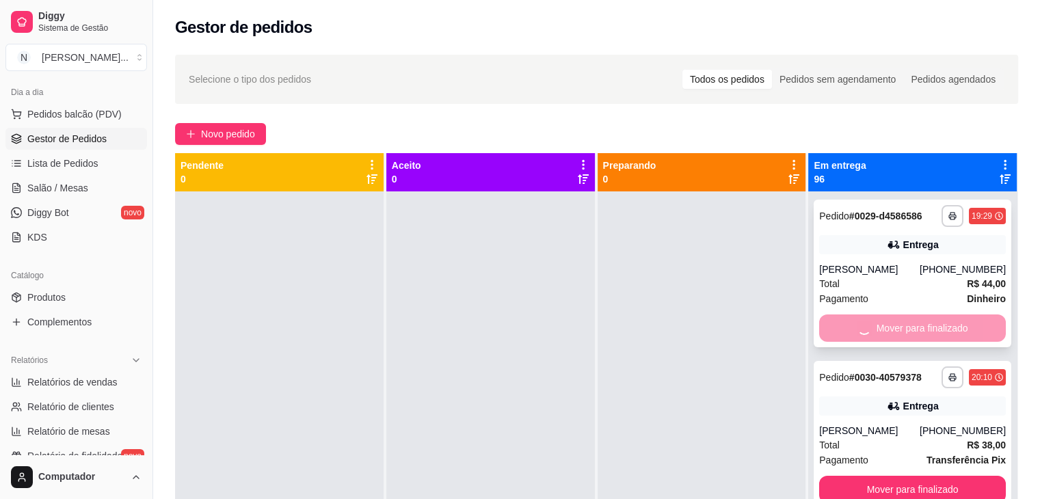
click div "Mover para finalizado"
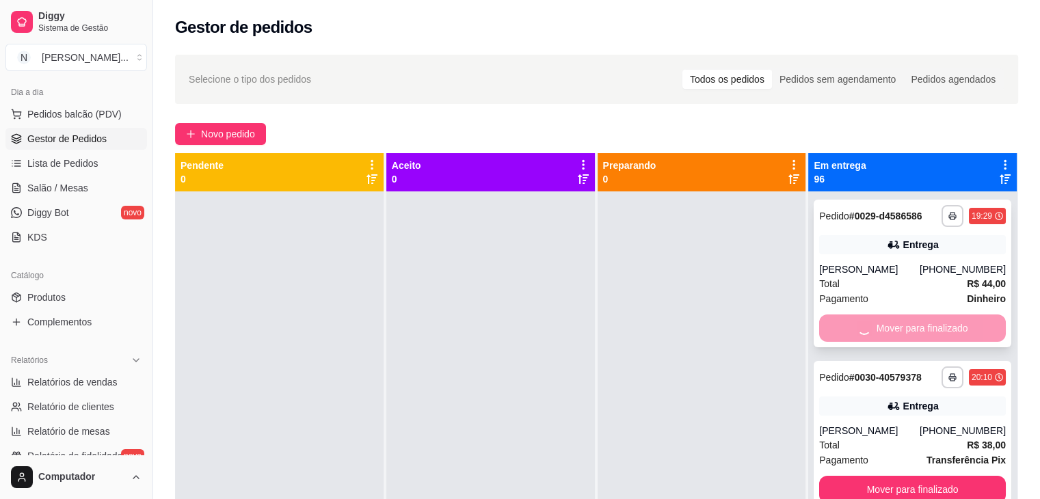
click div "Mover para finalizado"
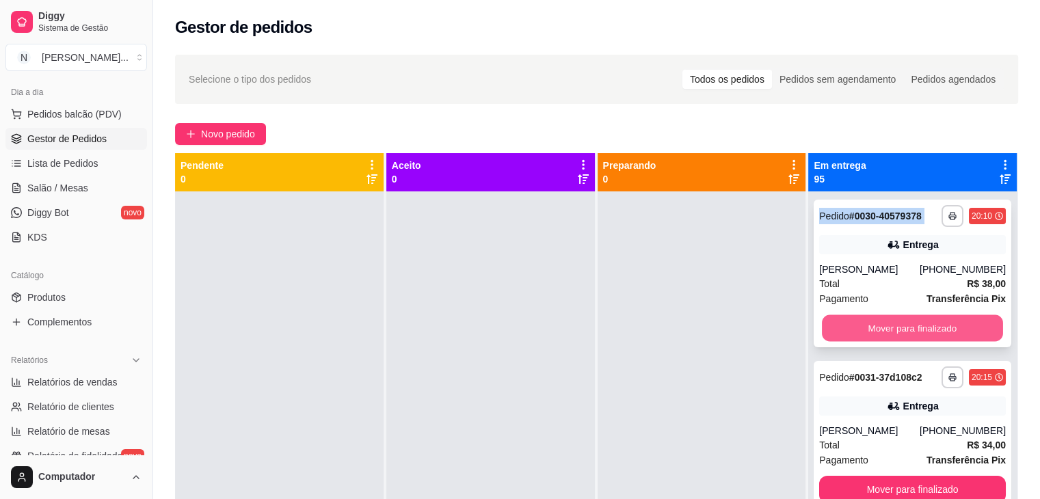
click button "Mover para finalizado"
click div "Mover para finalizado"
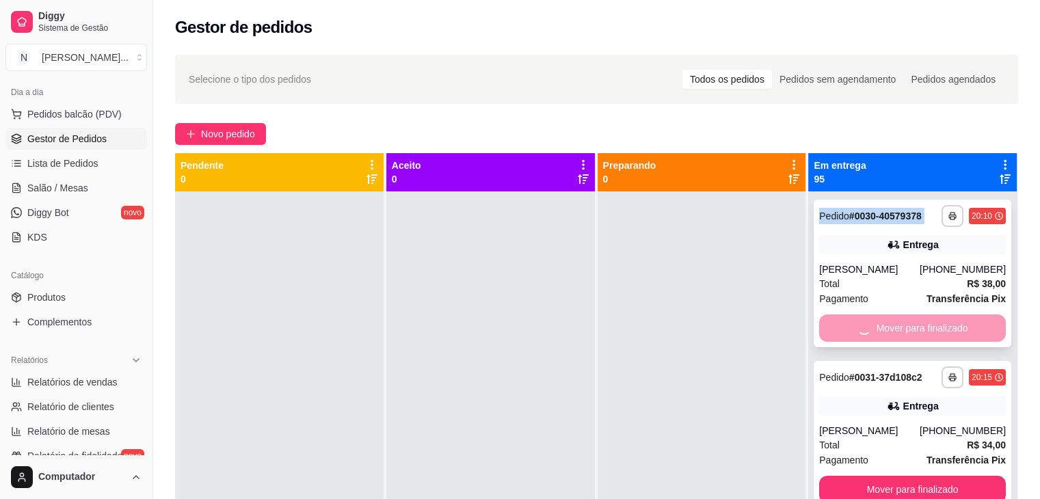
click div "Mover para finalizado"
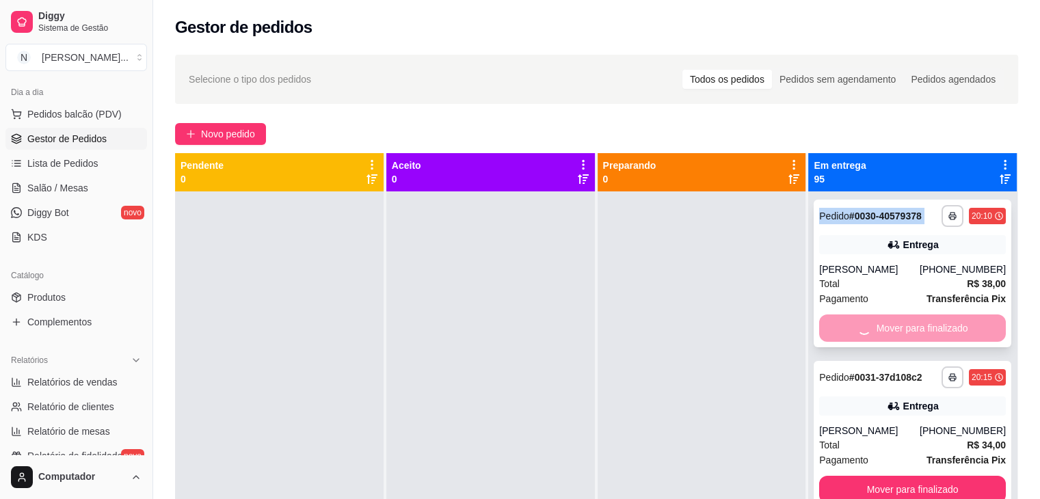
click div "Mover para finalizado"
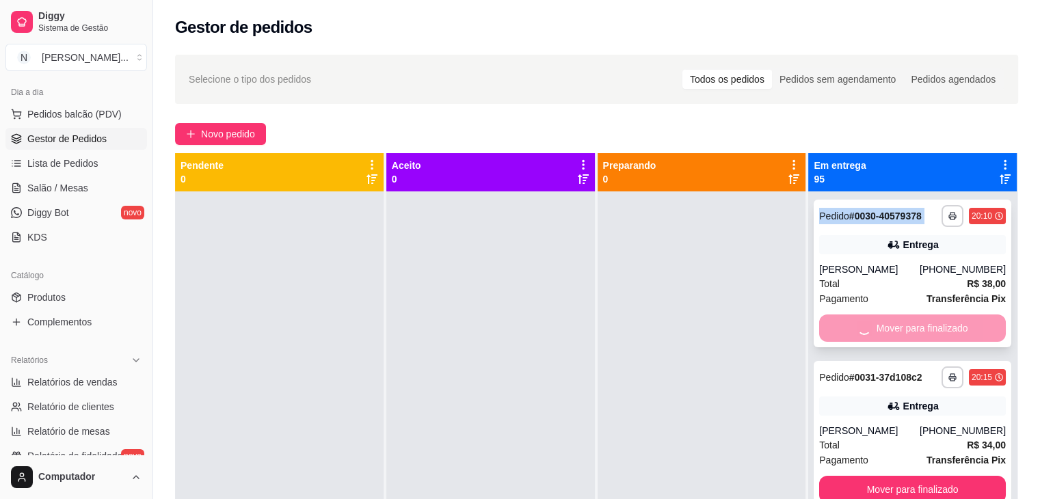
click div "Mover para finalizado"
click div "**********"
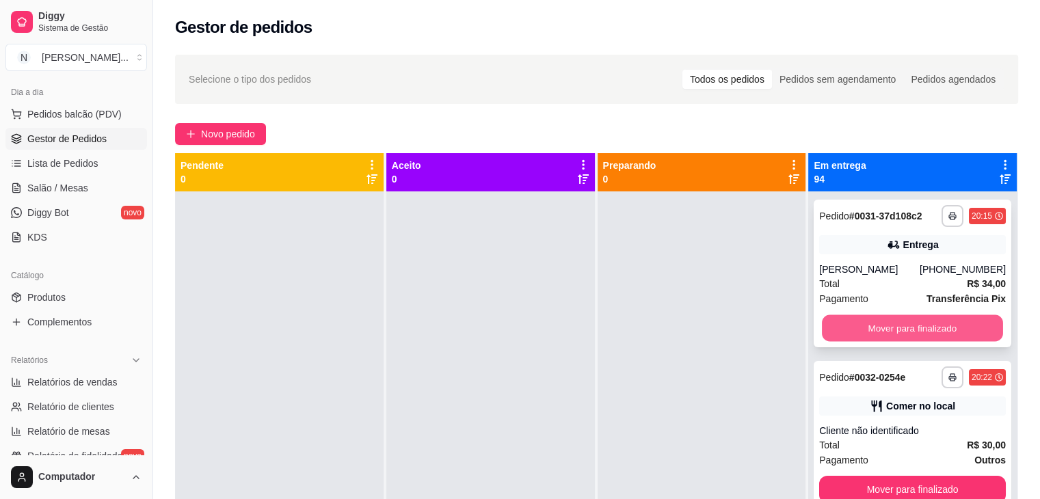
click button "Mover para finalizado"
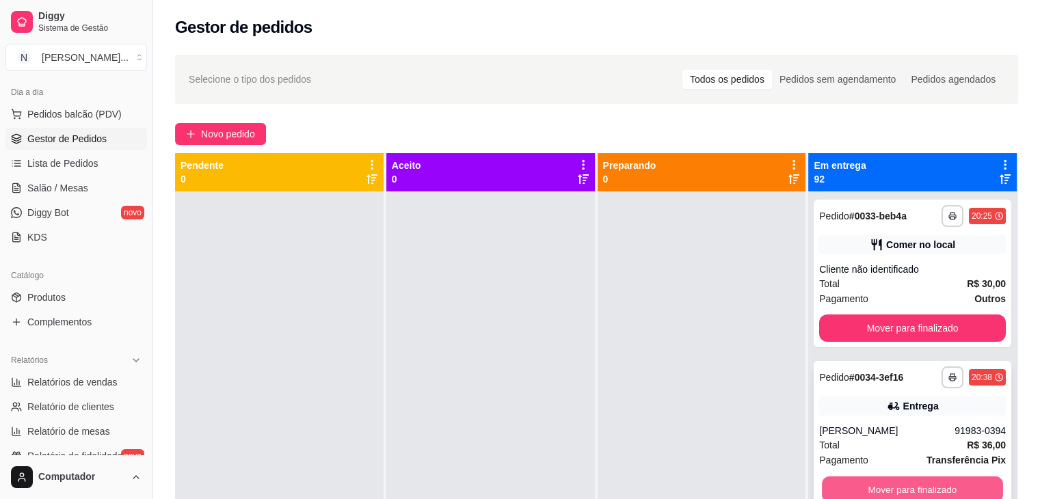
click button "Mover para finalizado"
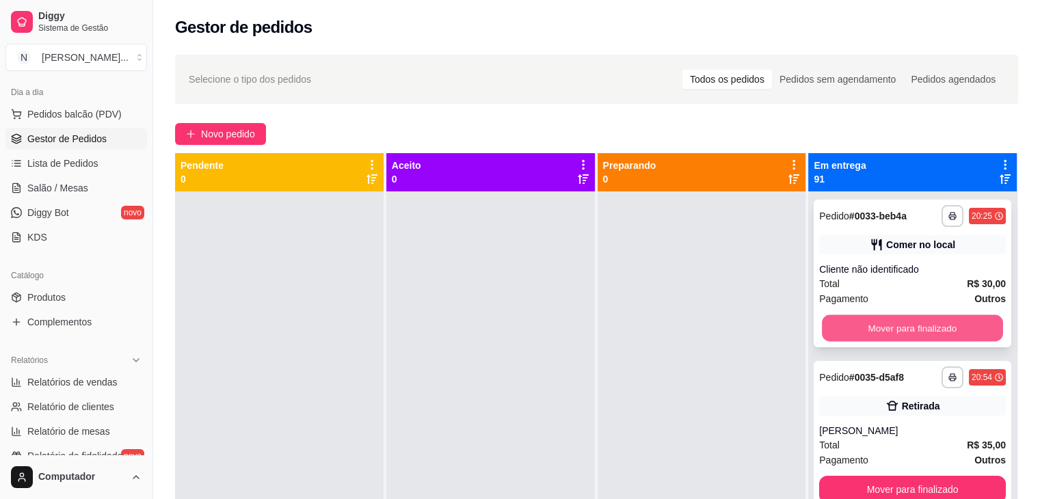
click button "Mover para finalizado"
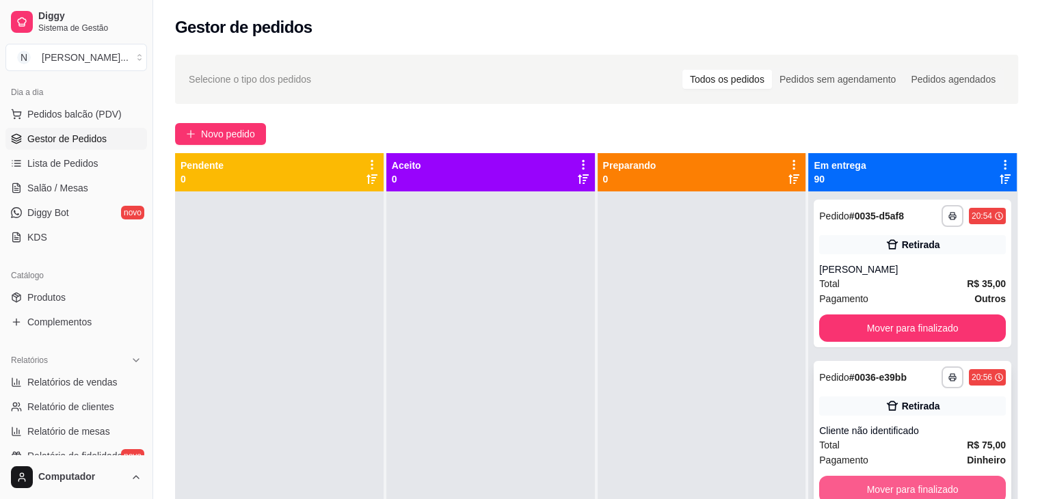
click button "Mover para finalizado"
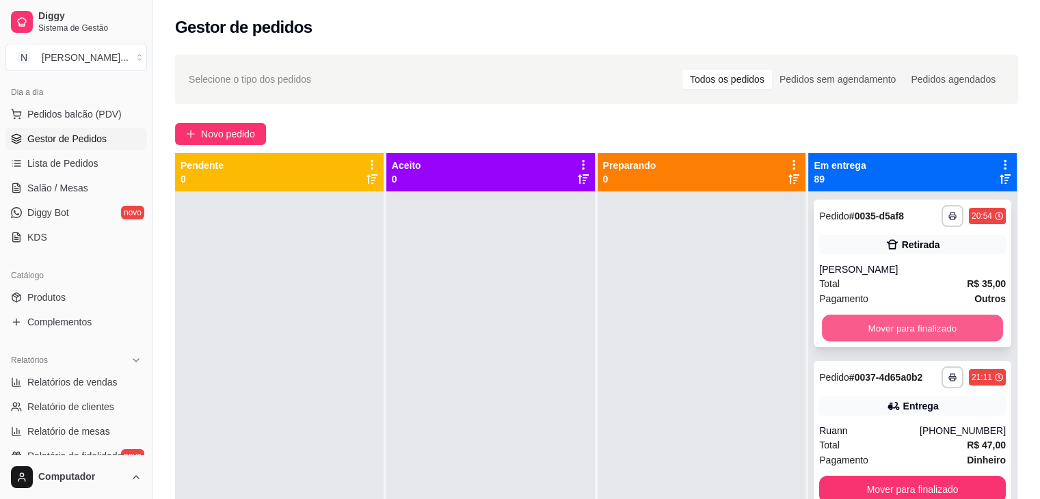
click button "Mover para finalizado"
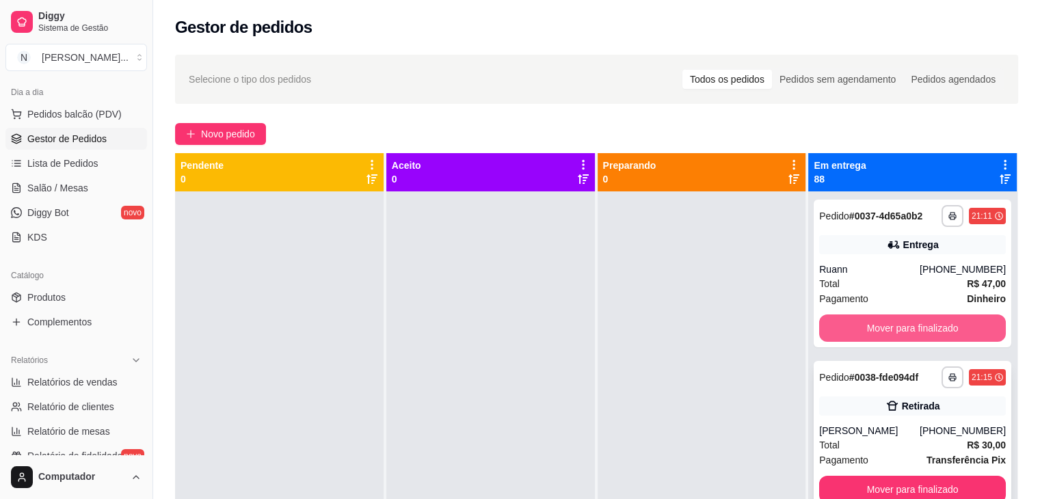
click div "**********"
click button "Mover para finalizado"
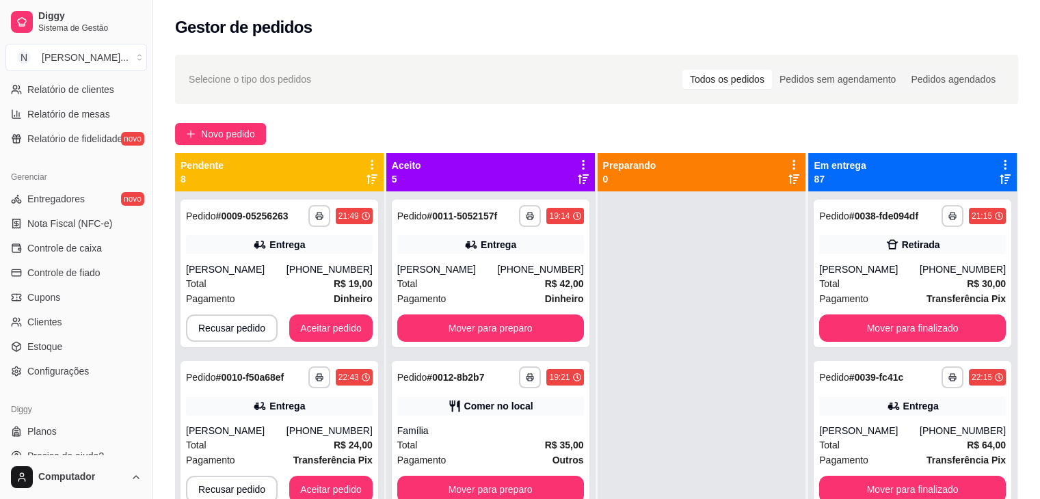
scroll to position [469, 0]
click link "Configurações"
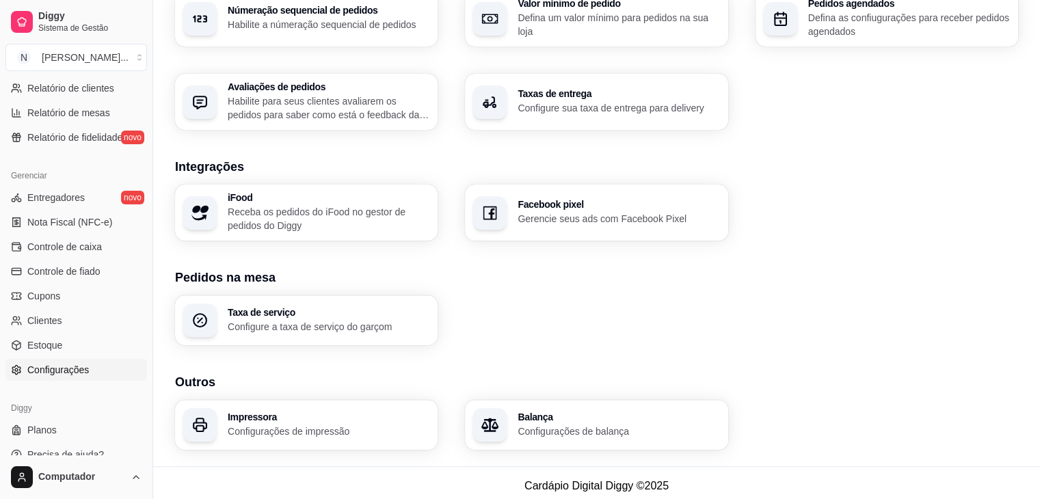
scroll to position [459, 0]
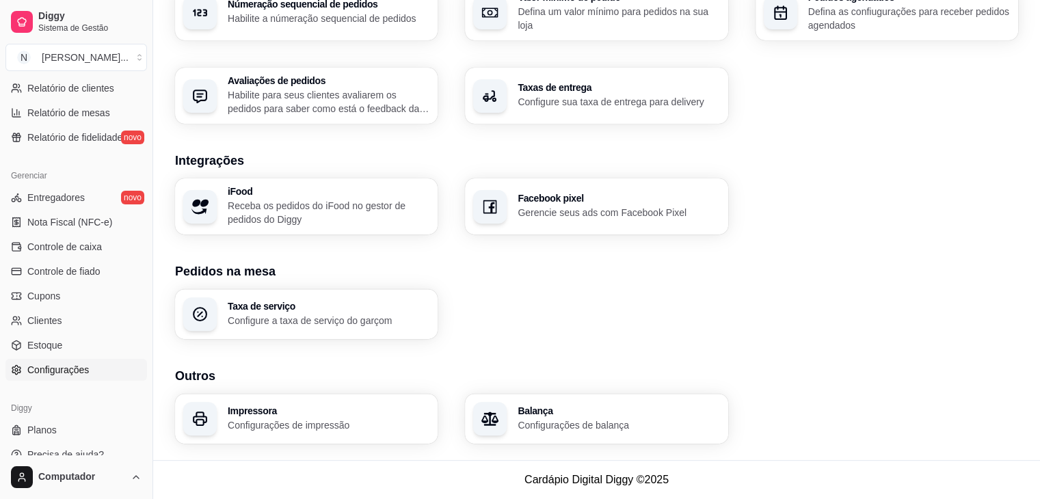
click p "Configurações de impressão"
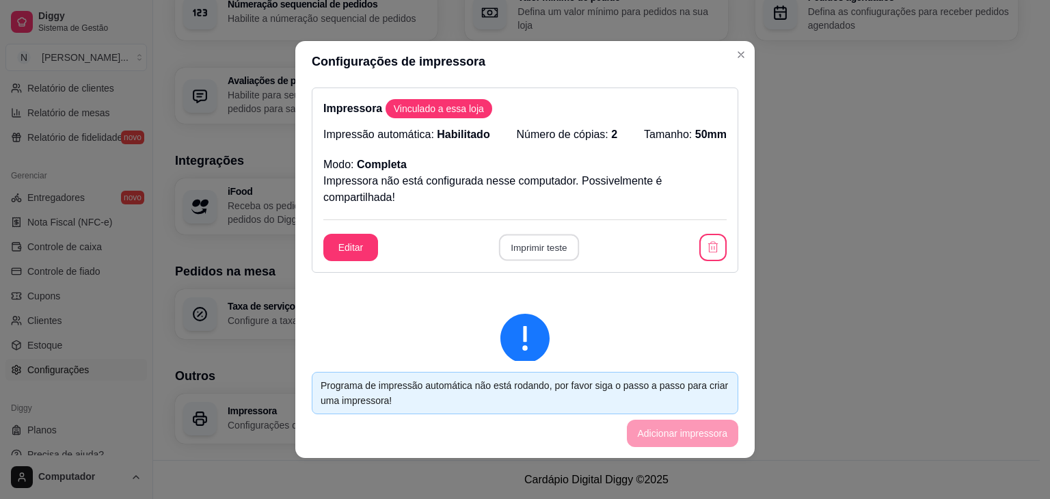
click button "Imprimir teste"
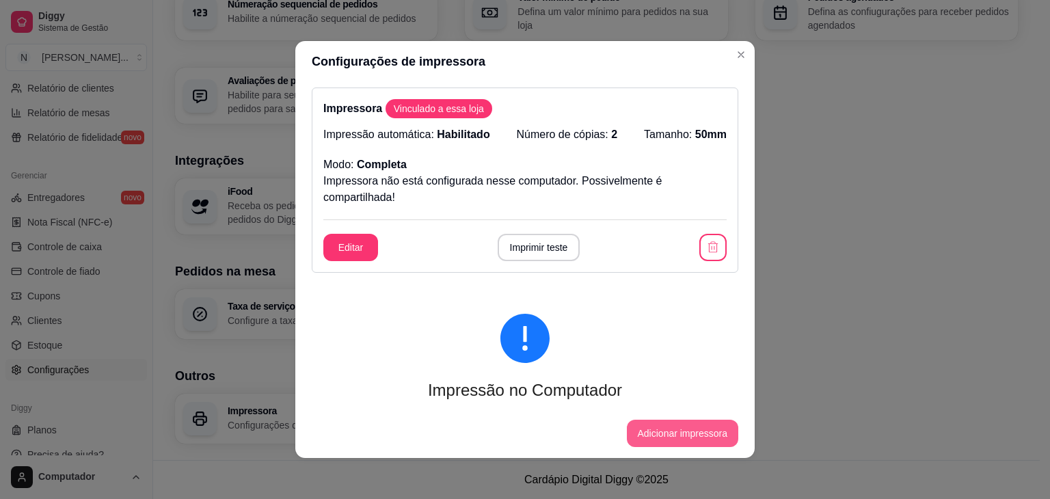
click button "Adicionar impressora"
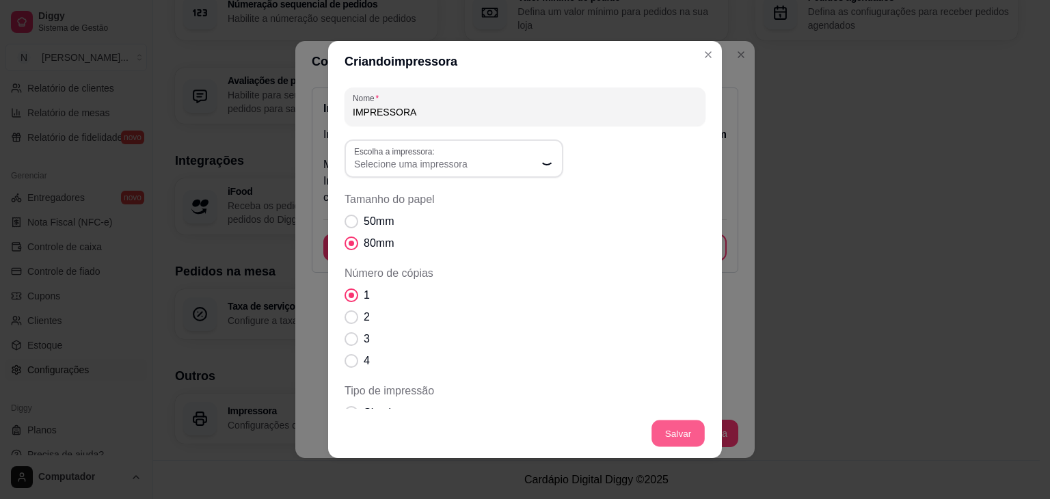
click button "Salvar"
